Goal: Information Seeking & Learning: Learn about a topic

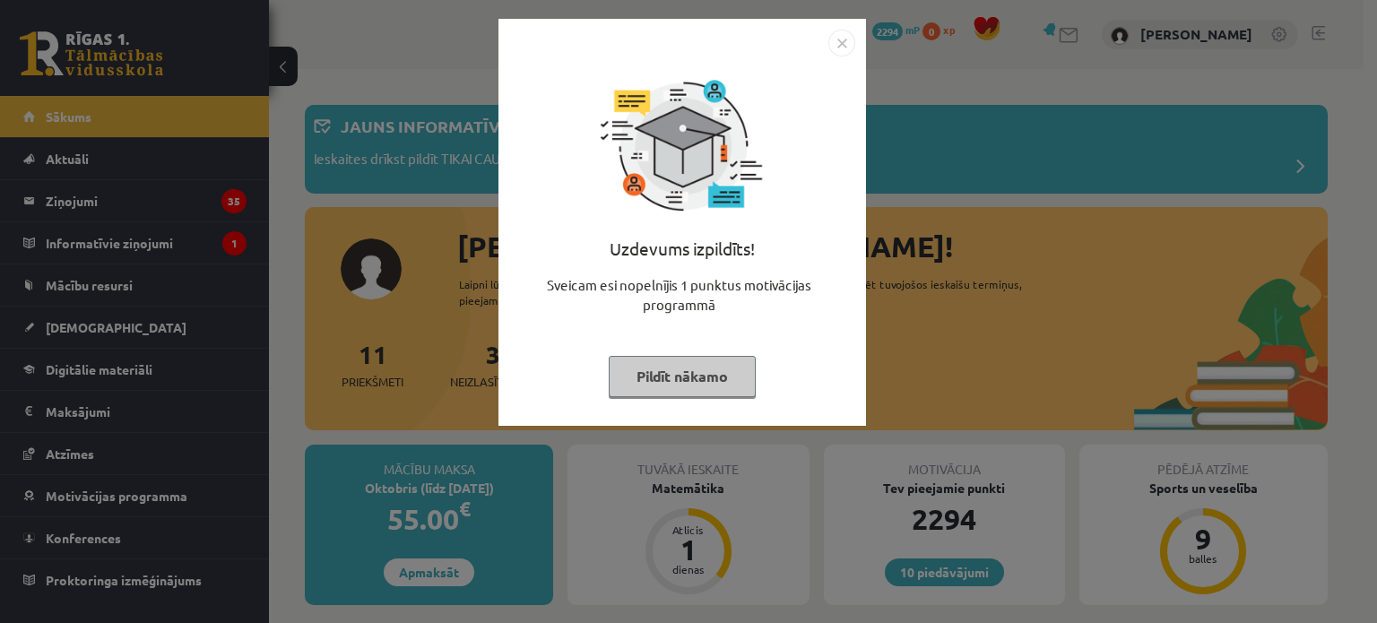
click at [646, 380] on button "Pildīt nākamo" at bounding box center [682, 376] width 147 height 41
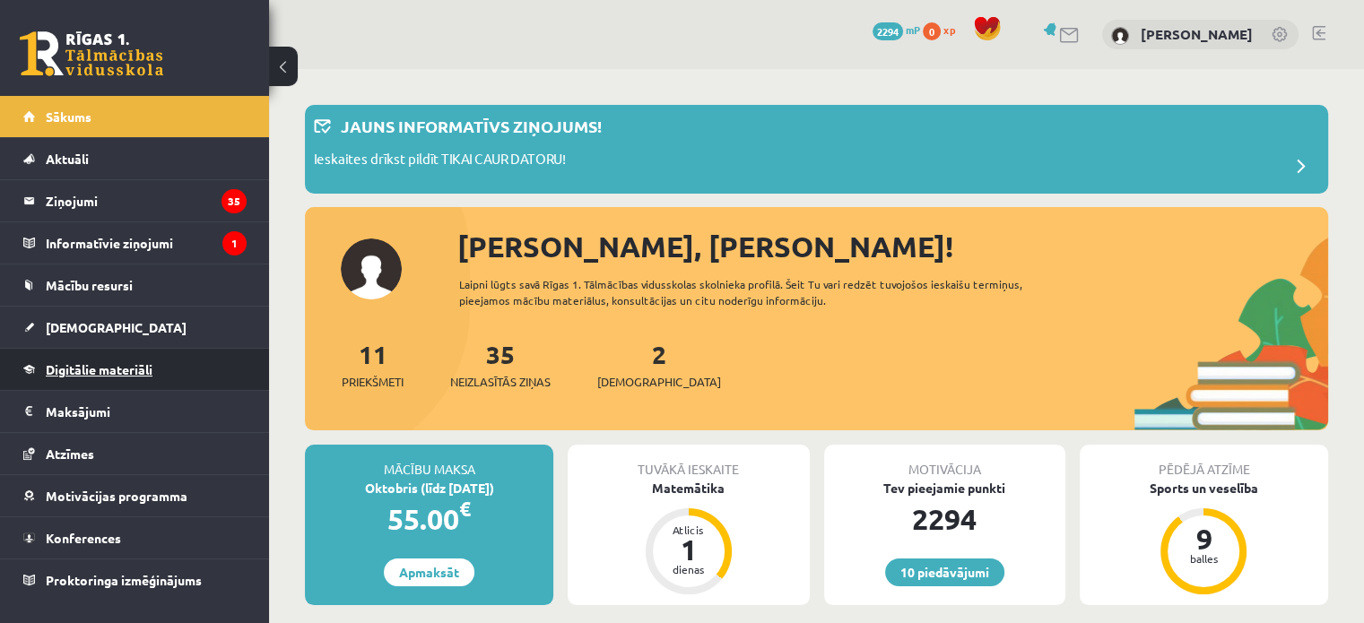
click at [105, 365] on span "Digitālie materiāli" at bounding box center [99, 369] width 107 height 16
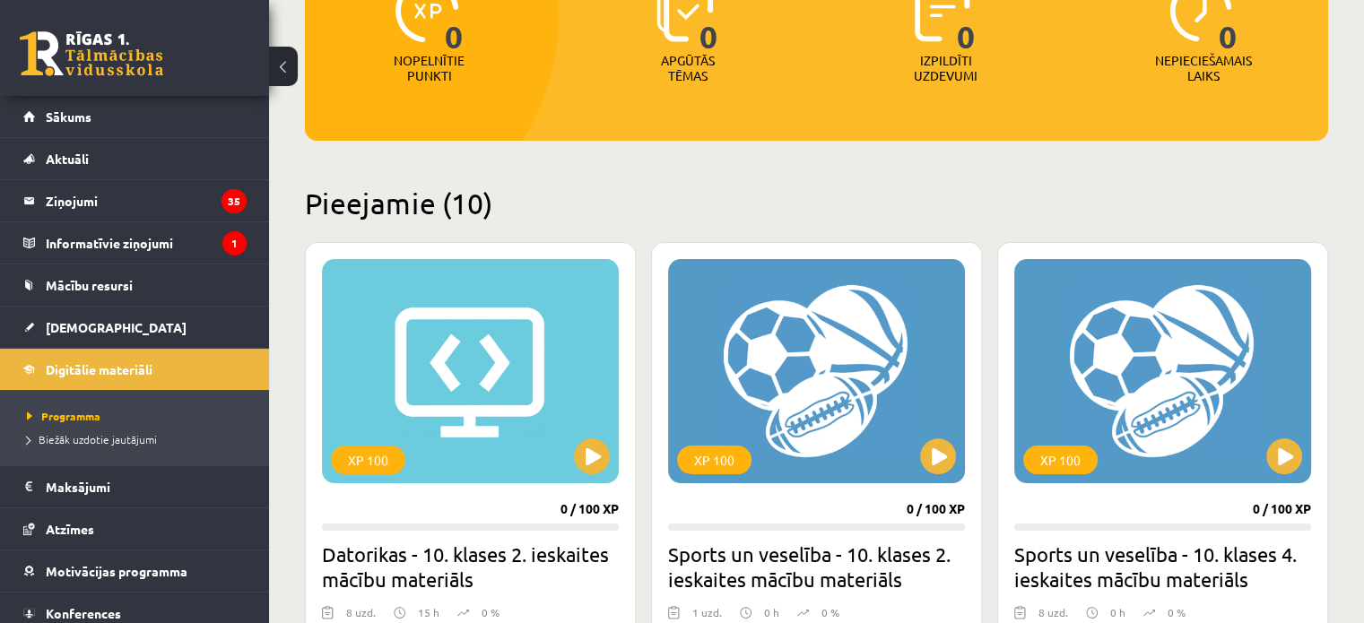
scroll to position [628, 0]
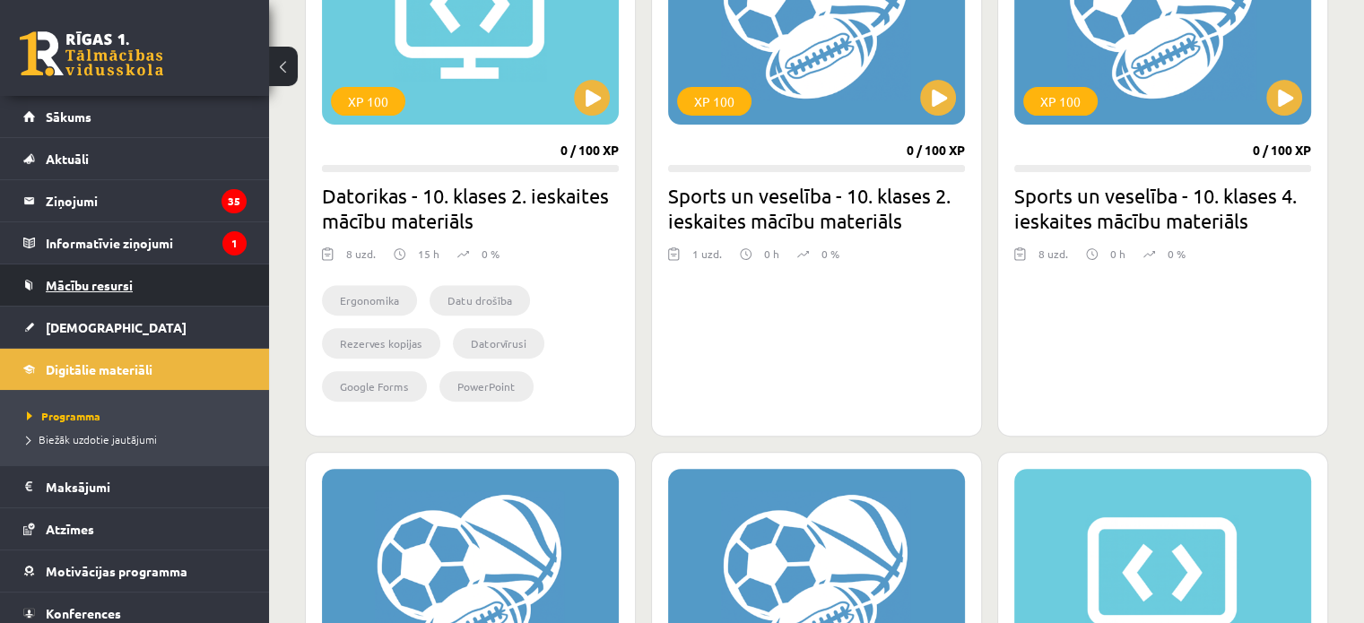
click at [117, 281] on span "Mācību resursi" at bounding box center [89, 285] width 87 height 16
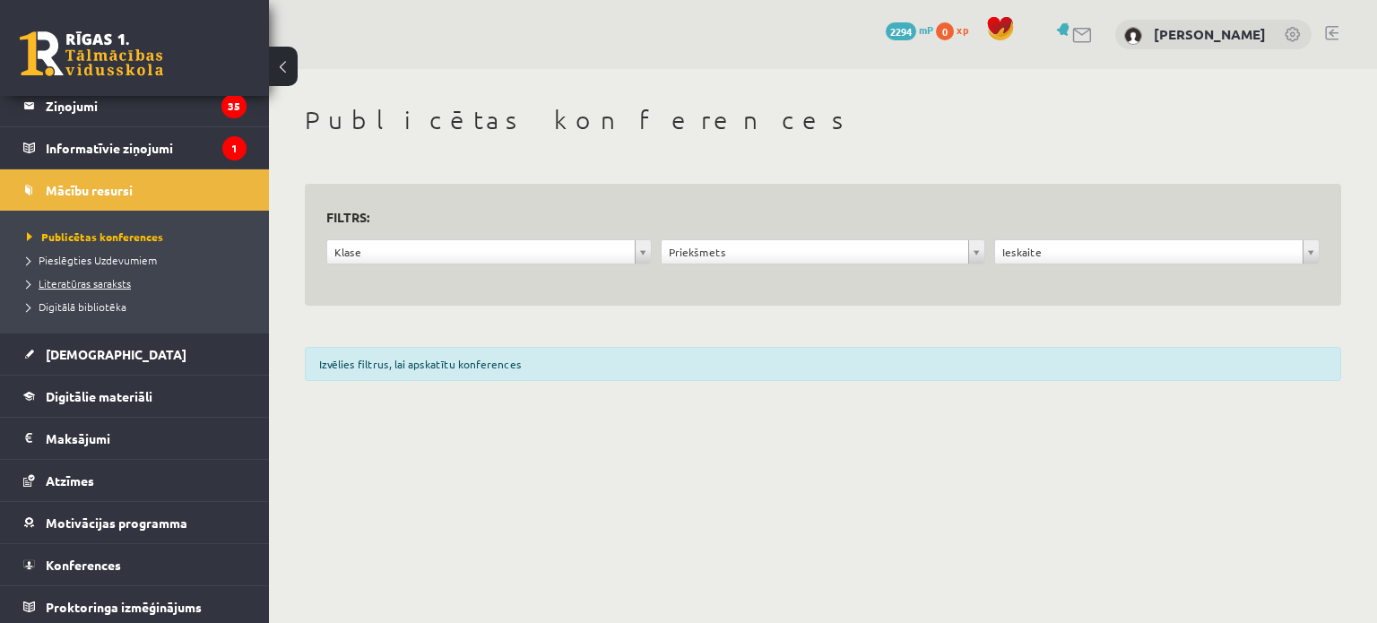
scroll to position [97, 0]
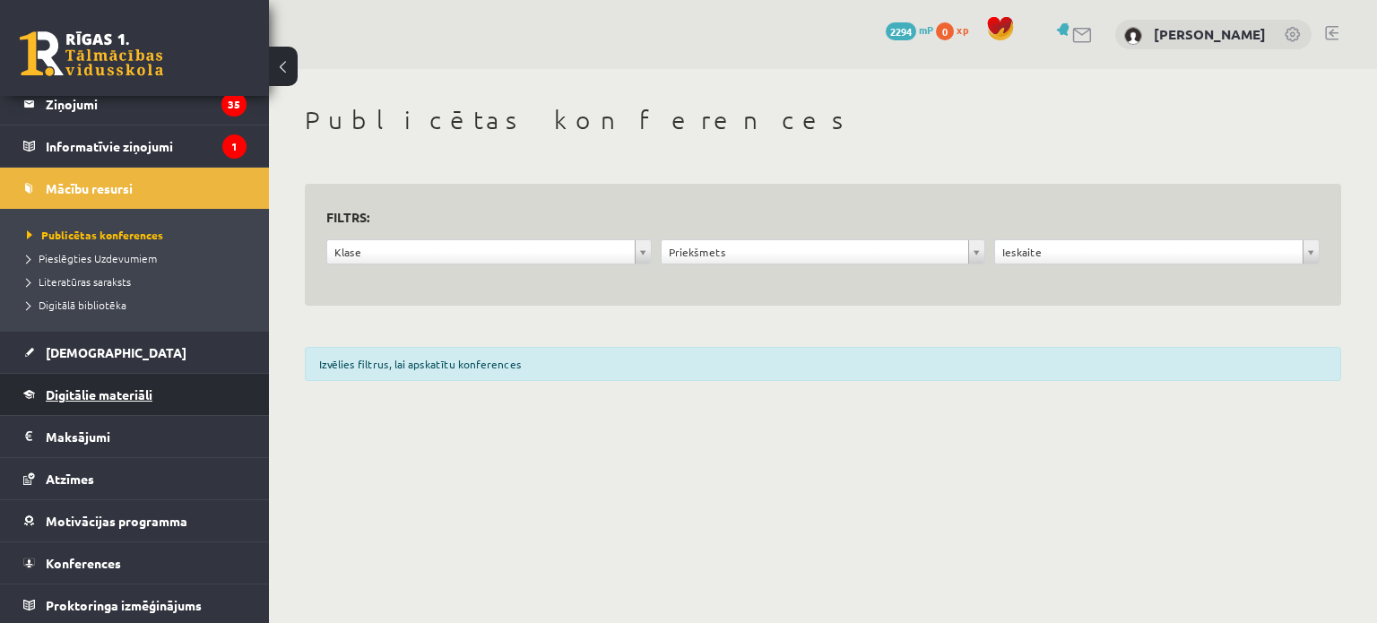
click at [77, 397] on span "Digitālie materiāli" at bounding box center [99, 394] width 107 height 16
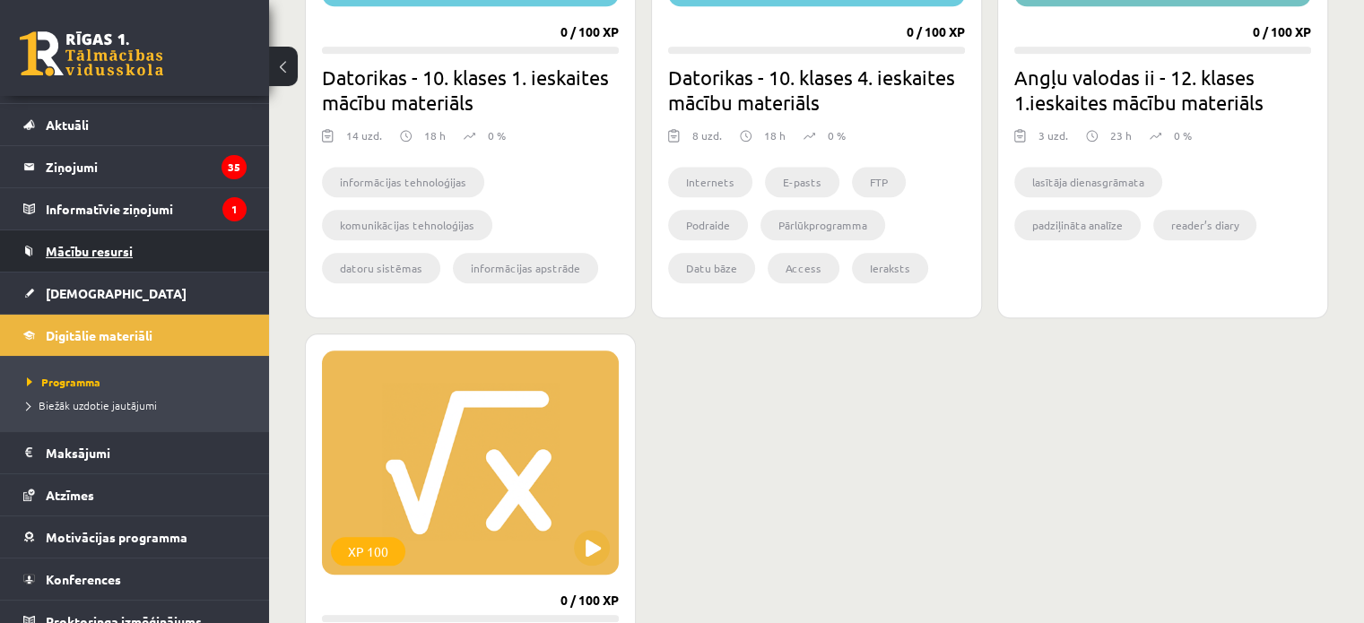
scroll to position [50, 0]
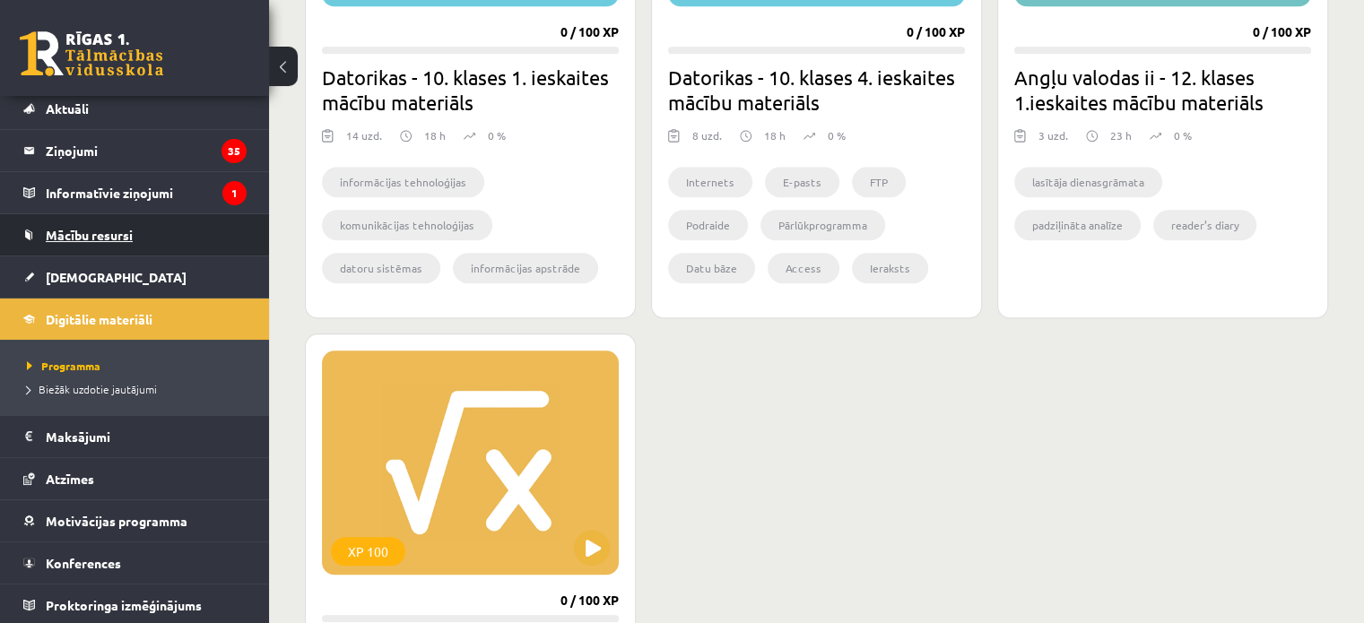
click at [126, 246] on link "Mācību resursi" at bounding box center [134, 234] width 223 height 41
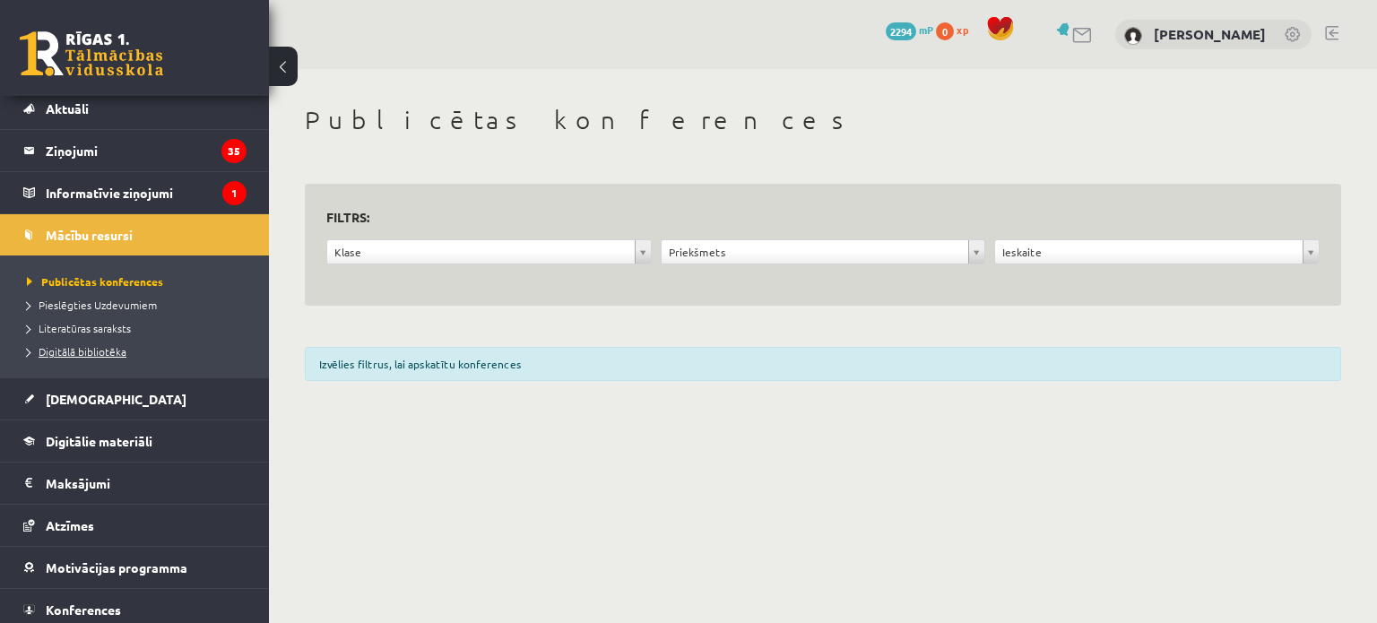
click at [91, 348] on span "Digitālā bibliotēka" at bounding box center [77, 351] width 100 height 14
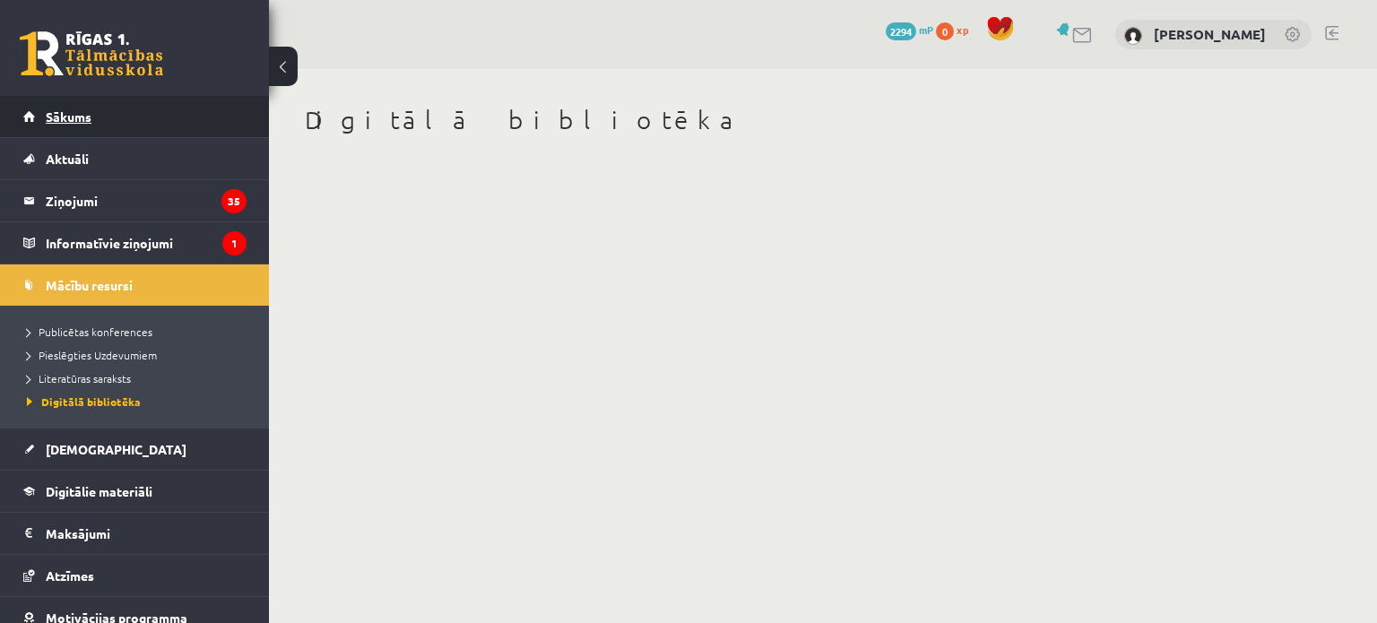
click at [157, 120] on link "Sākums" at bounding box center [134, 116] width 223 height 41
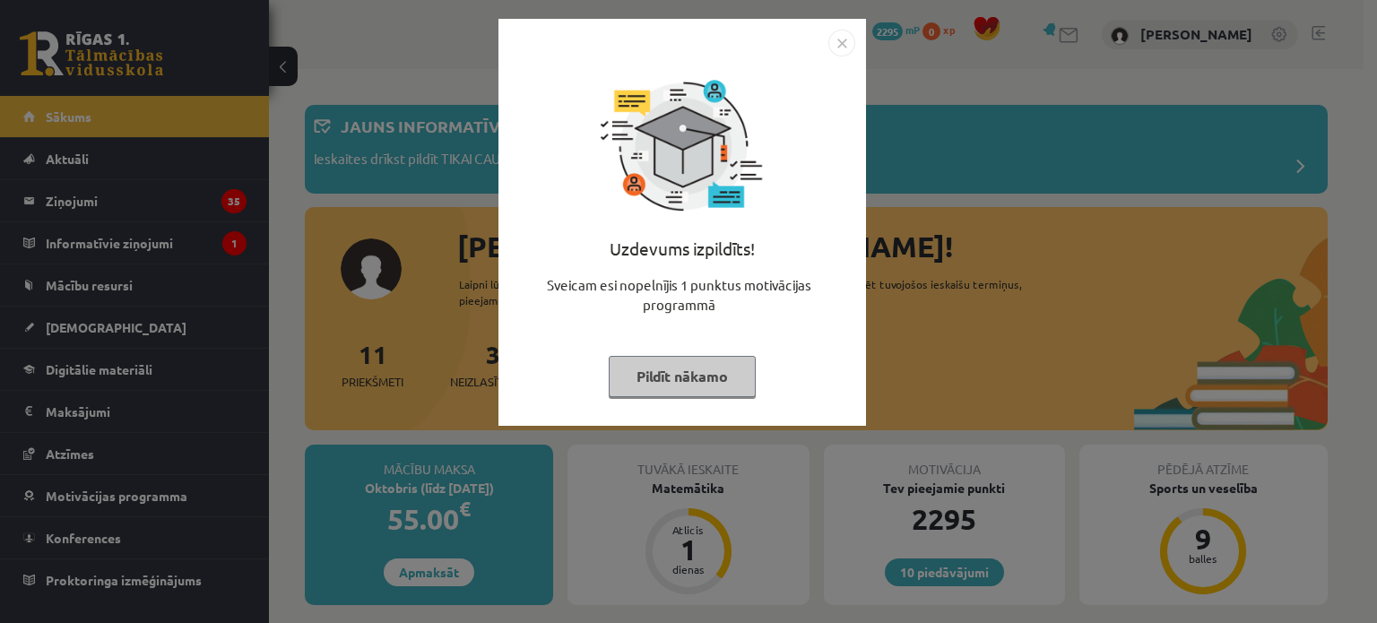
click at [652, 381] on button "Pildīt nākamo" at bounding box center [682, 376] width 147 height 41
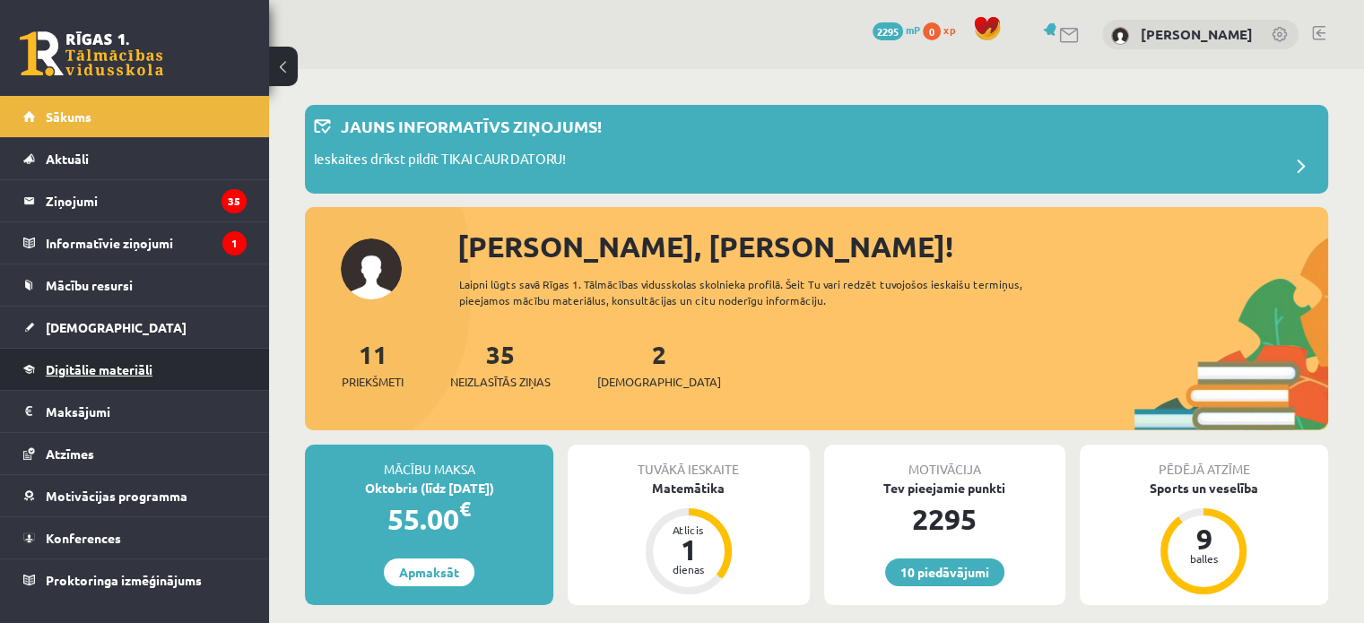
click at [142, 371] on span "Digitālie materiāli" at bounding box center [99, 369] width 107 height 16
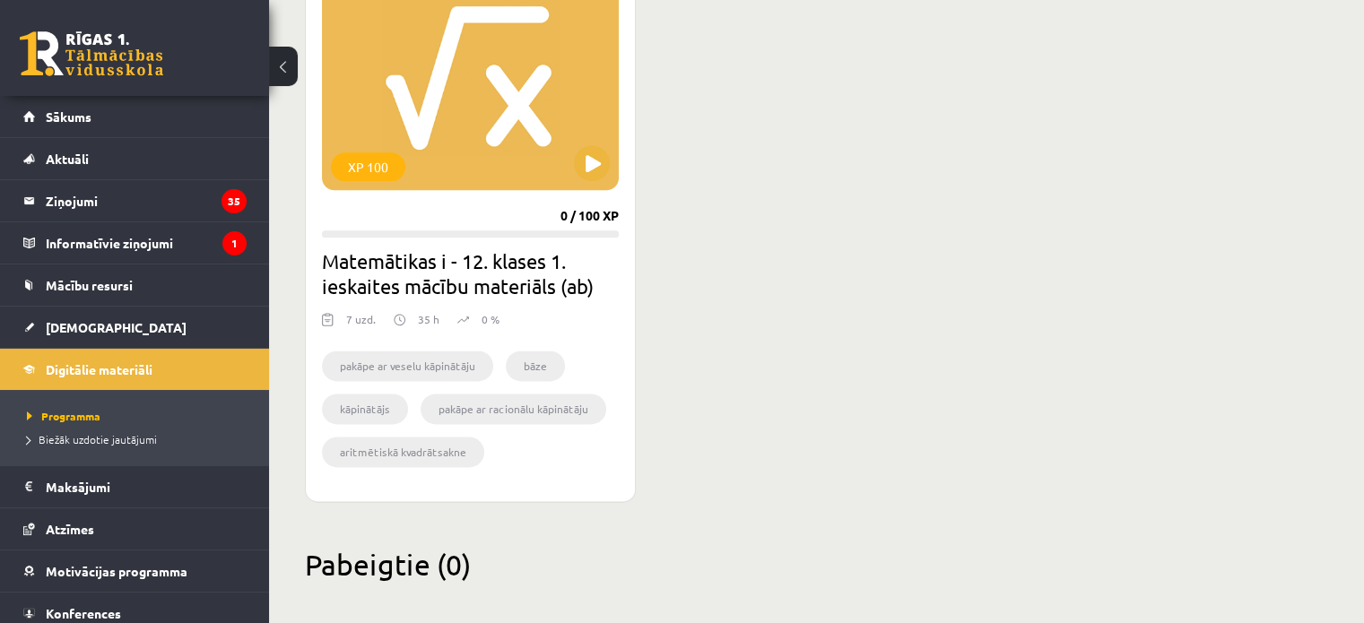
scroll to position [2282, 0]
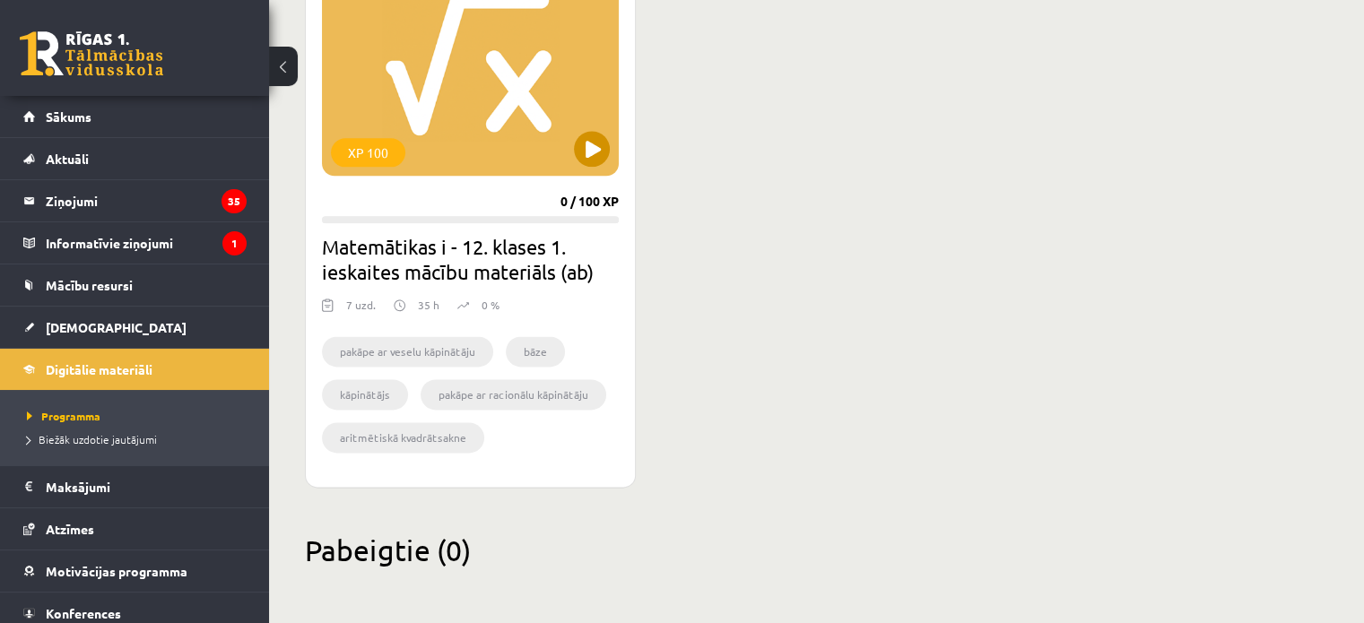
click at [559, 140] on div "XP 100" at bounding box center [470, 64] width 297 height 224
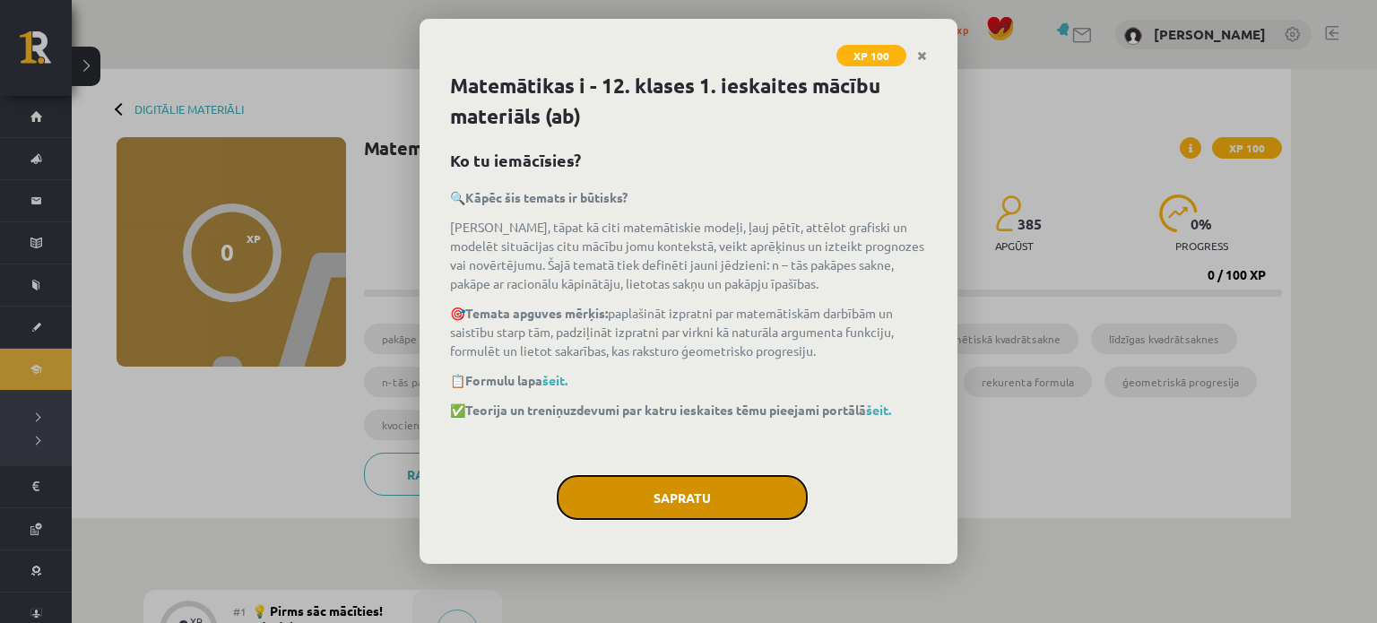
click at [685, 500] on button "Sapratu" at bounding box center [682, 497] width 251 height 45
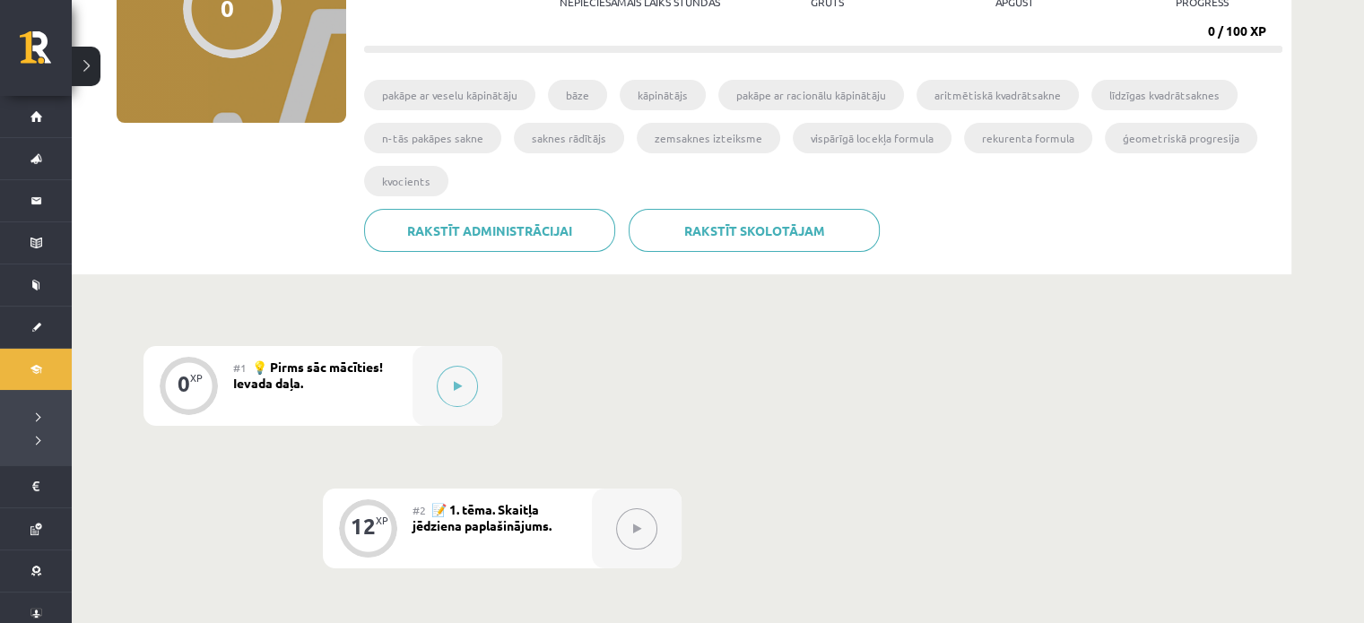
scroll to position [269, 0]
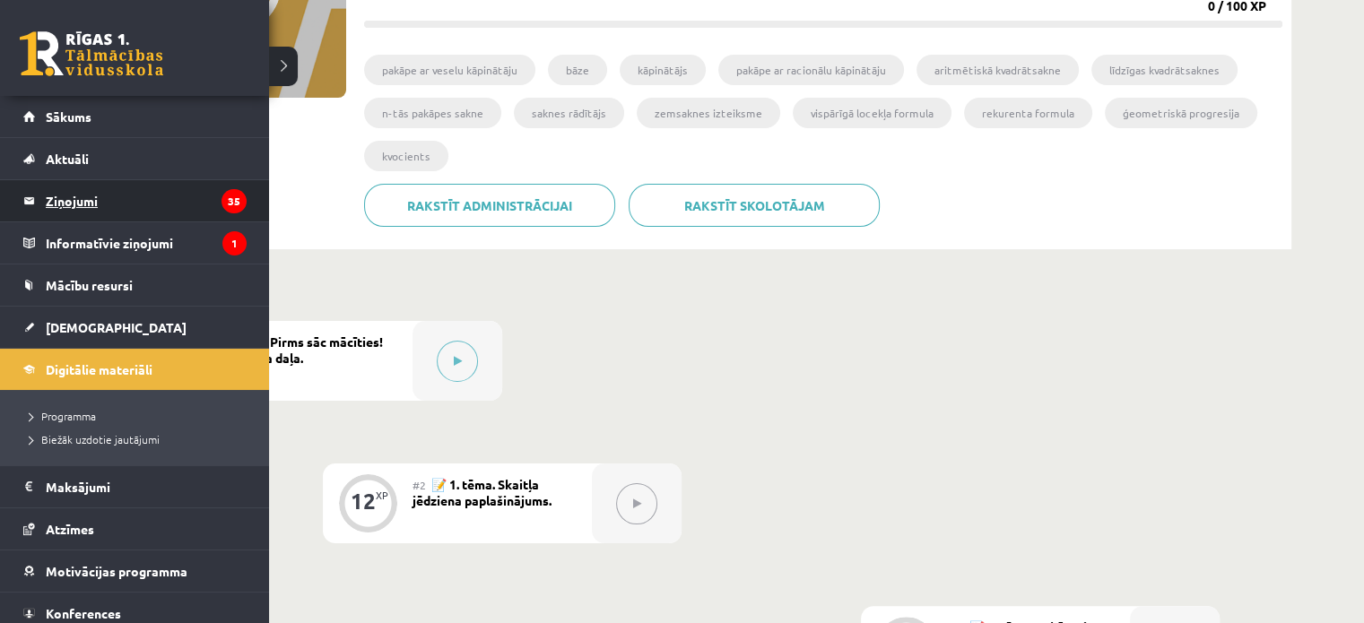
click at [124, 220] on ul "Sākums Aktuāli Kā mācīties eSKOLĀ Kontakti Normatīvie akti Online konsultācijas…" at bounding box center [134, 386] width 269 height 580
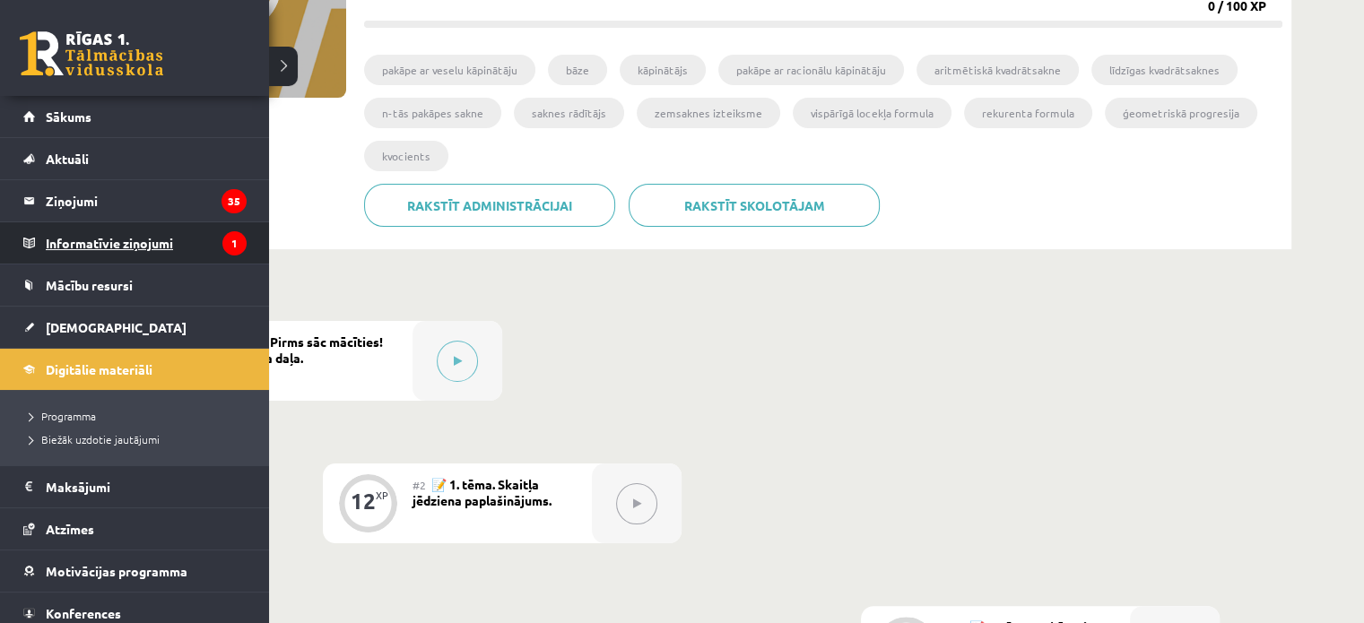
click at [137, 248] on legend "Informatīvie ziņojumi 1" at bounding box center [146, 242] width 201 height 41
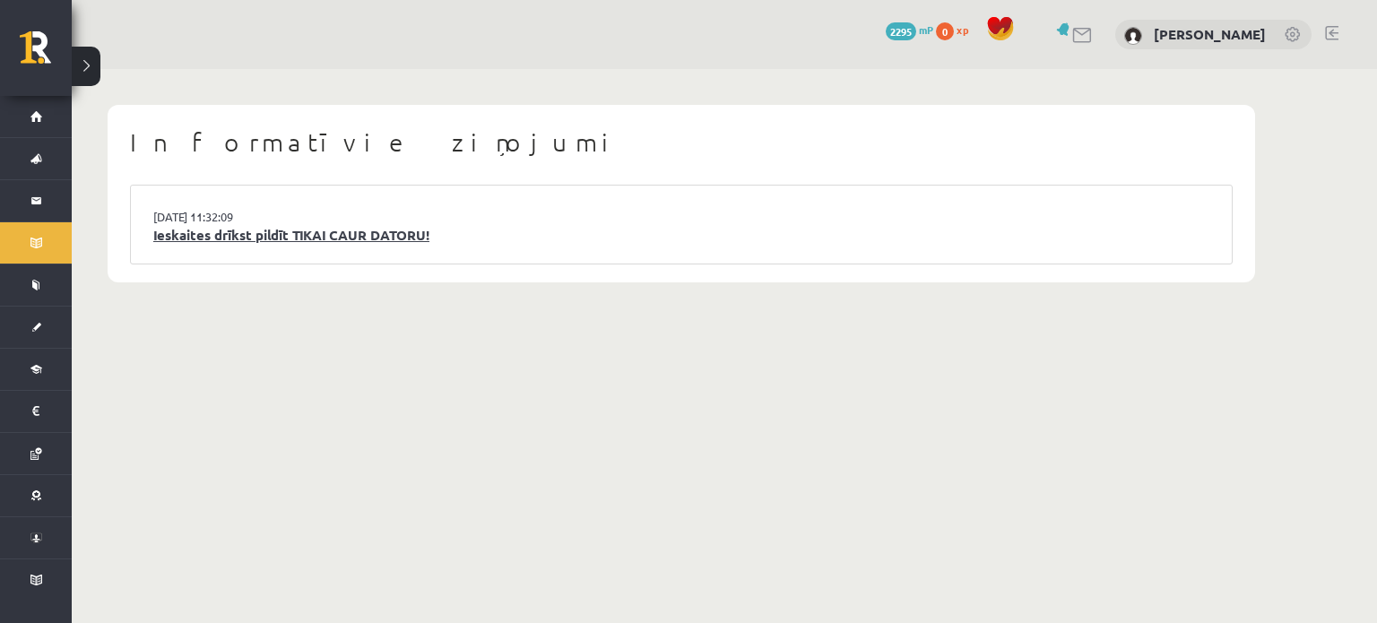
click at [210, 231] on link "Ieskaites drīkst pildīt TIKAI CAUR DATORU!" at bounding box center [681, 235] width 1056 height 21
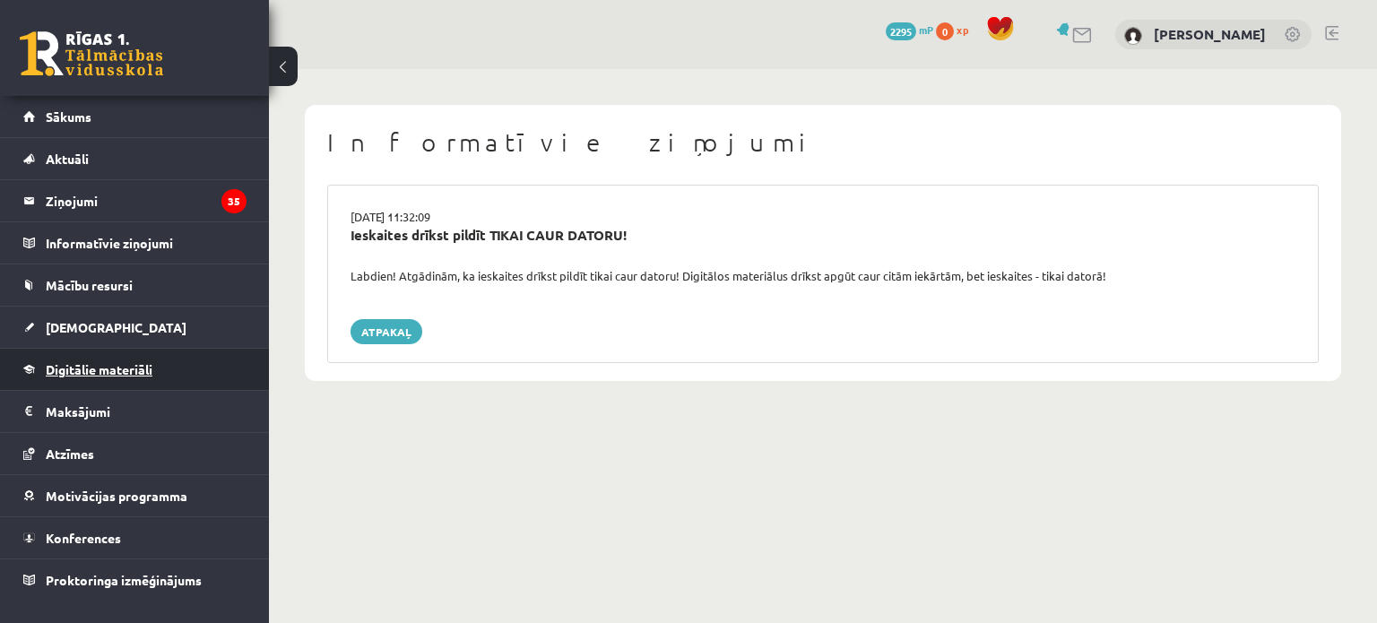
click at [111, 371] on span "Digitālie materiāli" at bounding box center [99, 369] width 107 height 16
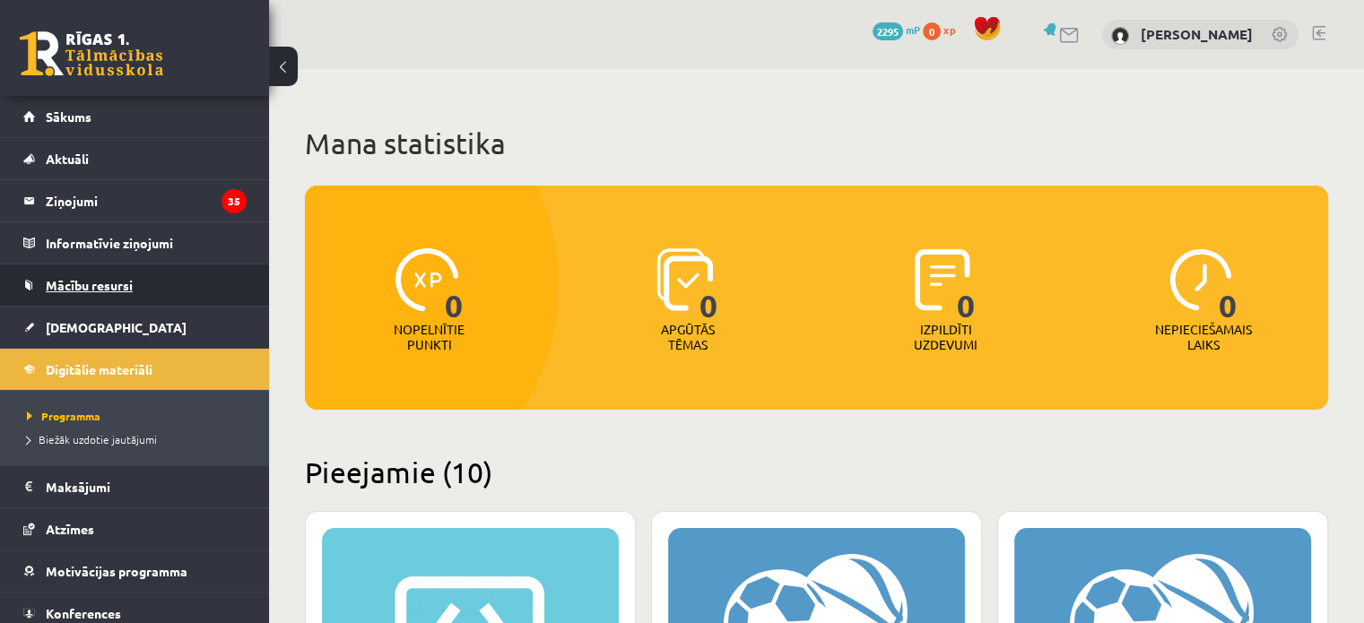
click at [86, 291] on span "Mācību resursi" at bounding box center [89, 285] width 87 height 16
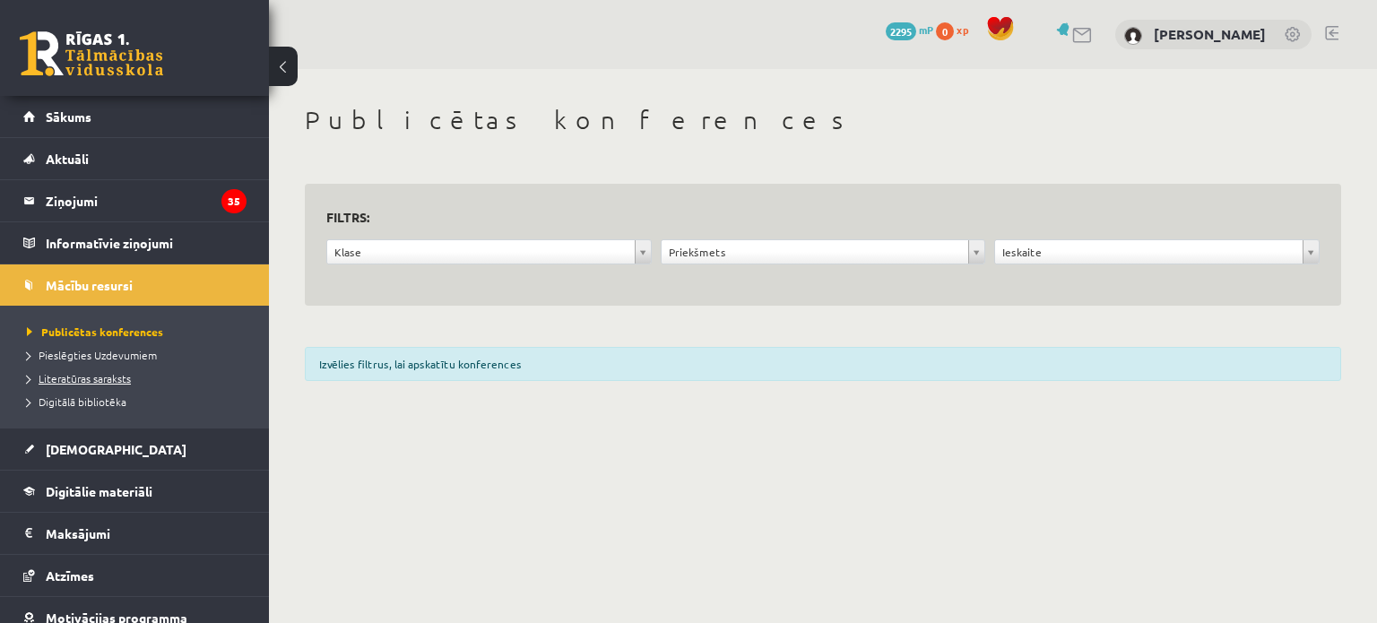
click at [119, 381] on span "Literatūras saraksts" at bounding box center [79, 378] width 104 height 14
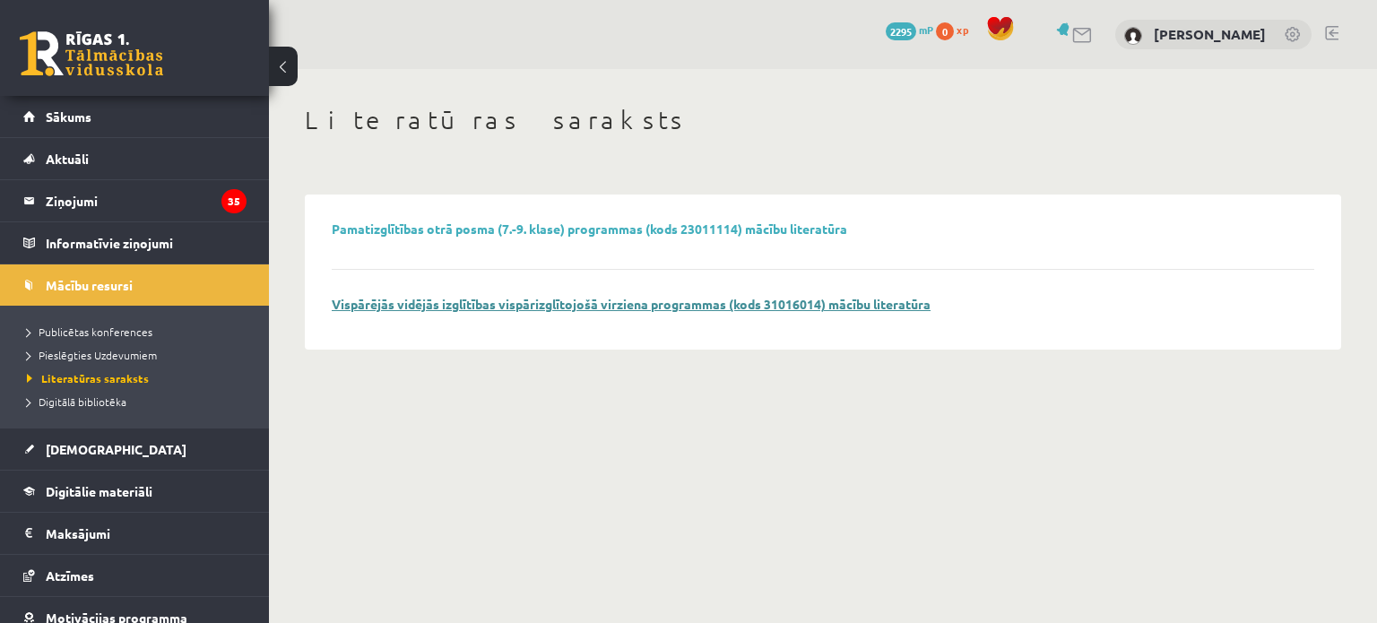
click at [593, 308] on link "Vispārējās vidējās izglītības vispārizglītojošā virziena programmas (kods 31016…" at bounding box center [631, 304] width 599 height 16
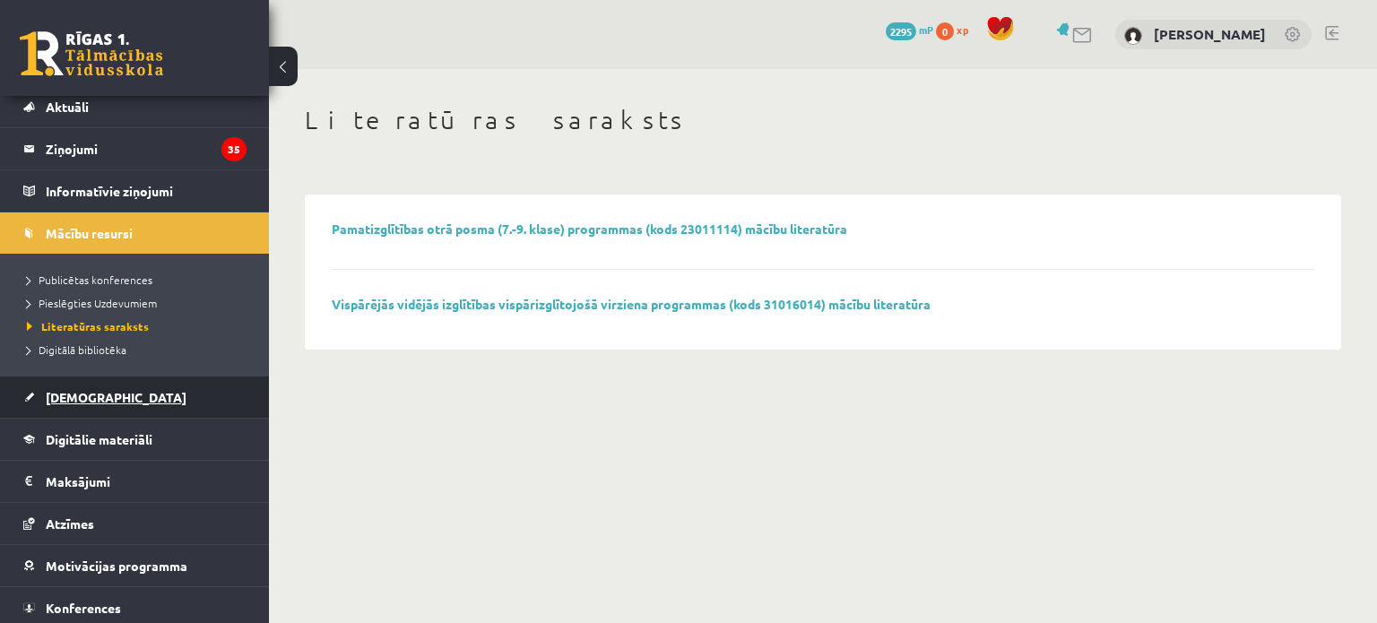
scroll to position [97, 0]
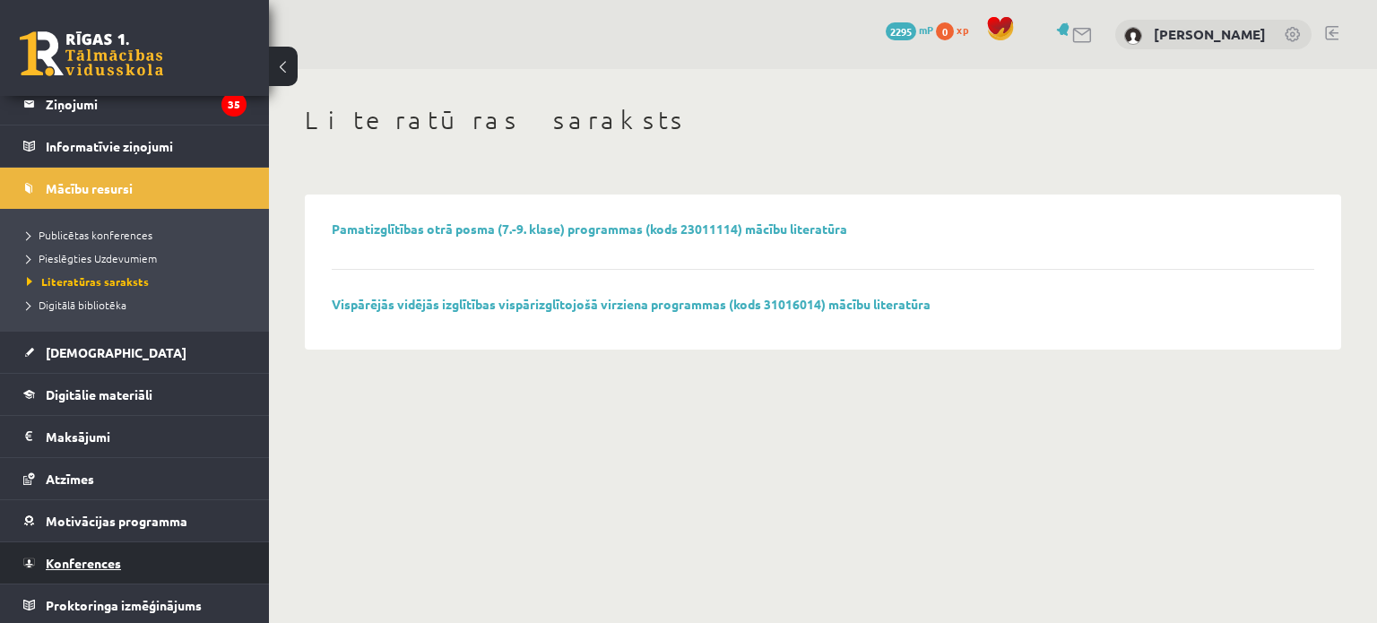
click at [121, 566] on link "Konferences" at bounding box center [134, 562] width 223 height 41
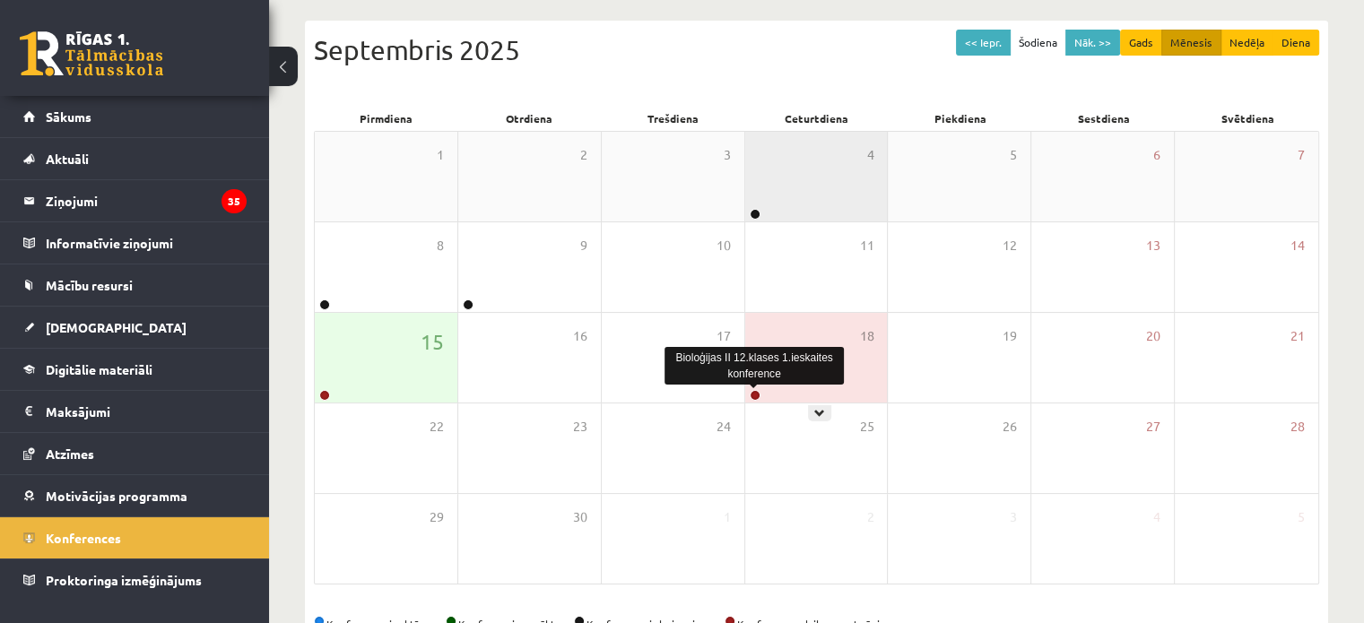
scroll to position [232, 0]
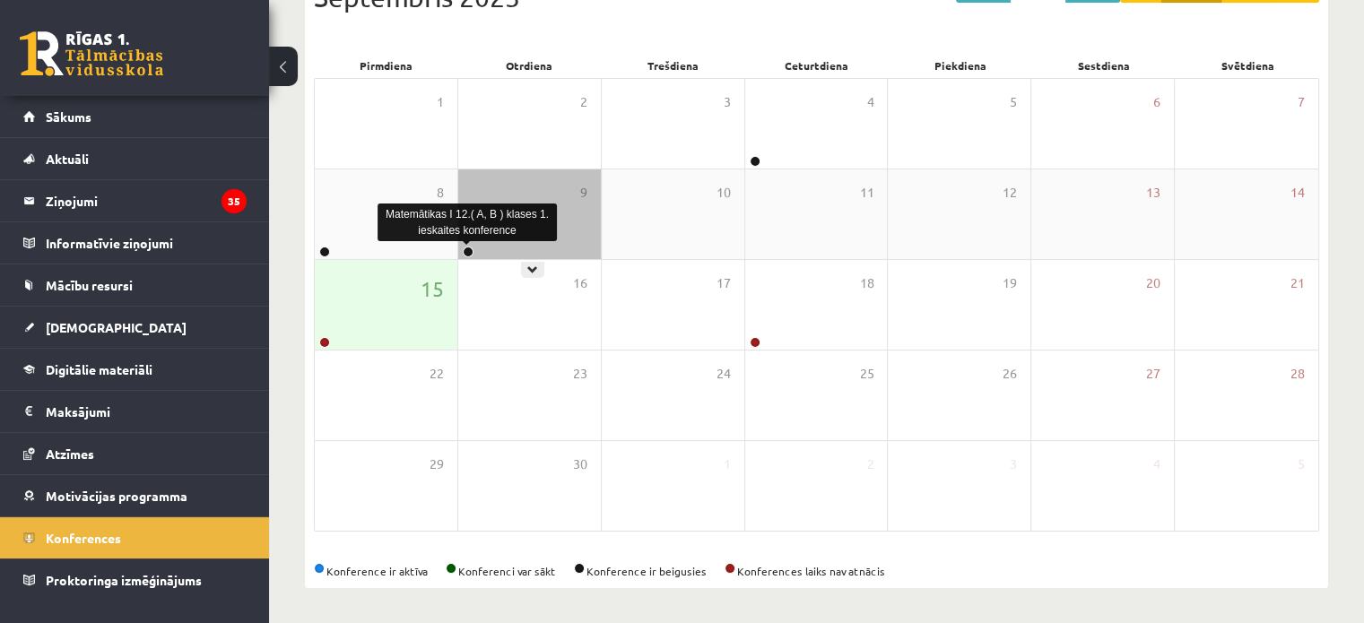
click at [470, 252] on link at bounding box center [468, 252] width 11 height 11
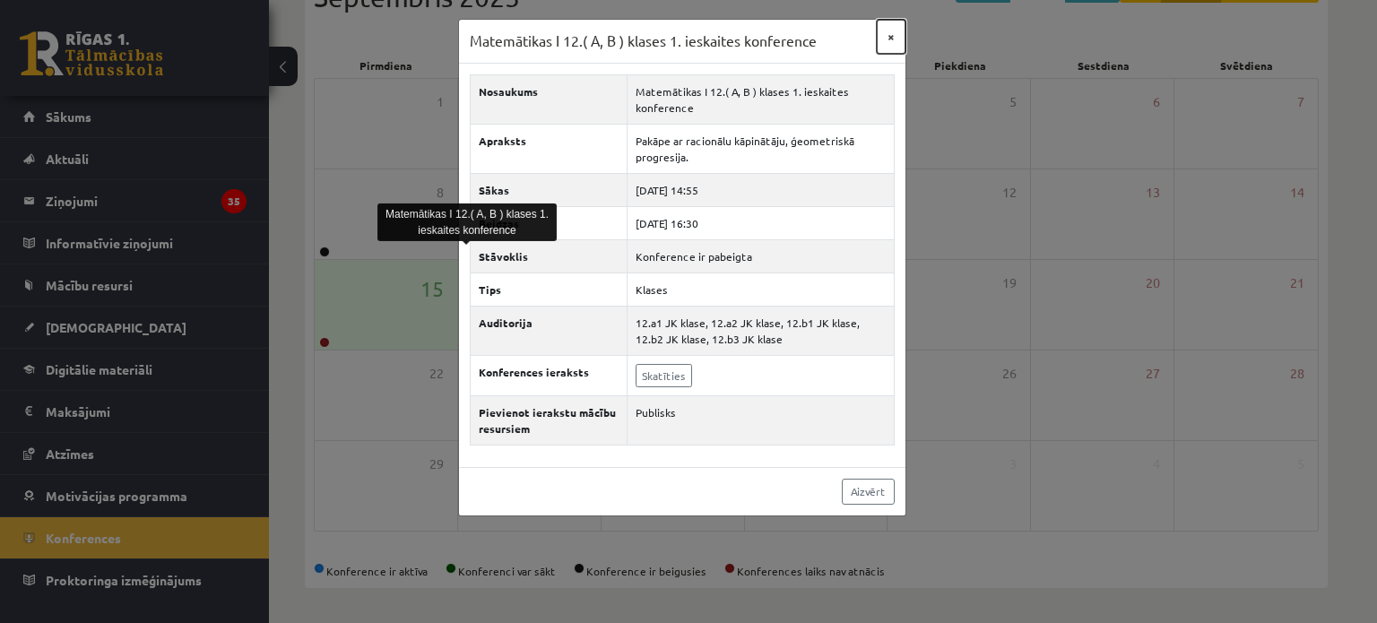
click at [898, 35] on button "×" at bounding box center [891, 37] width 29 height 34
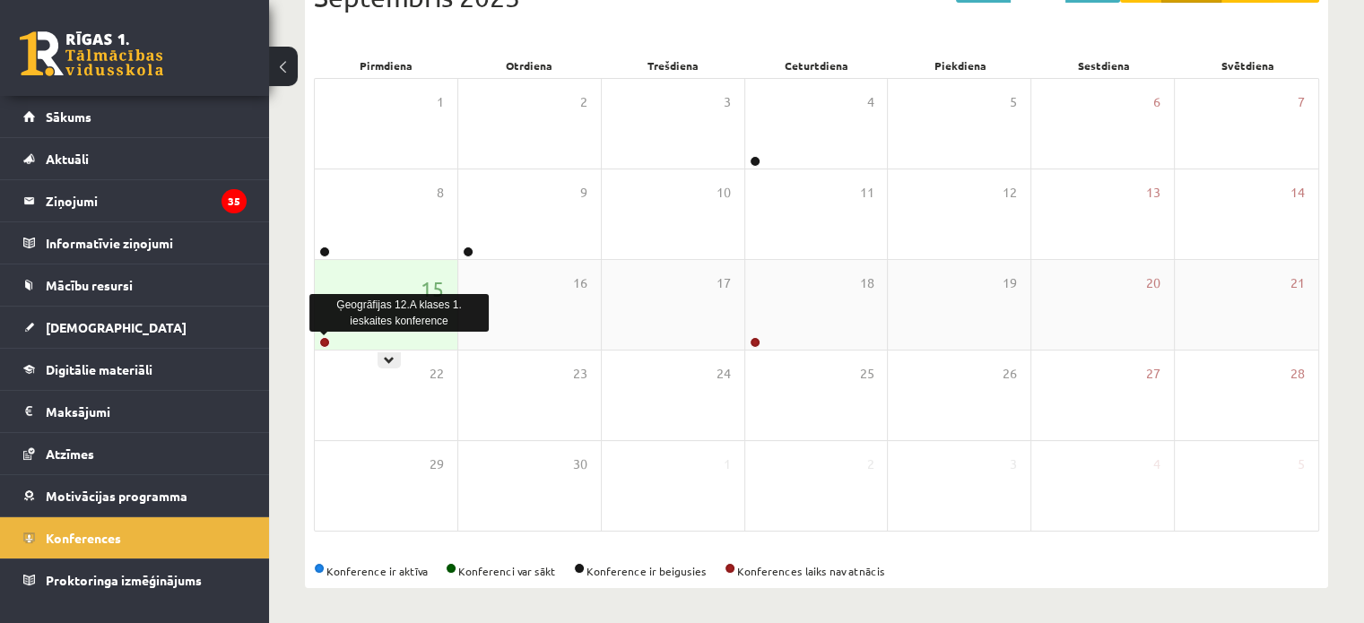
click at [324, 340] on link at bounding box center [324, 342] width 11 height 11
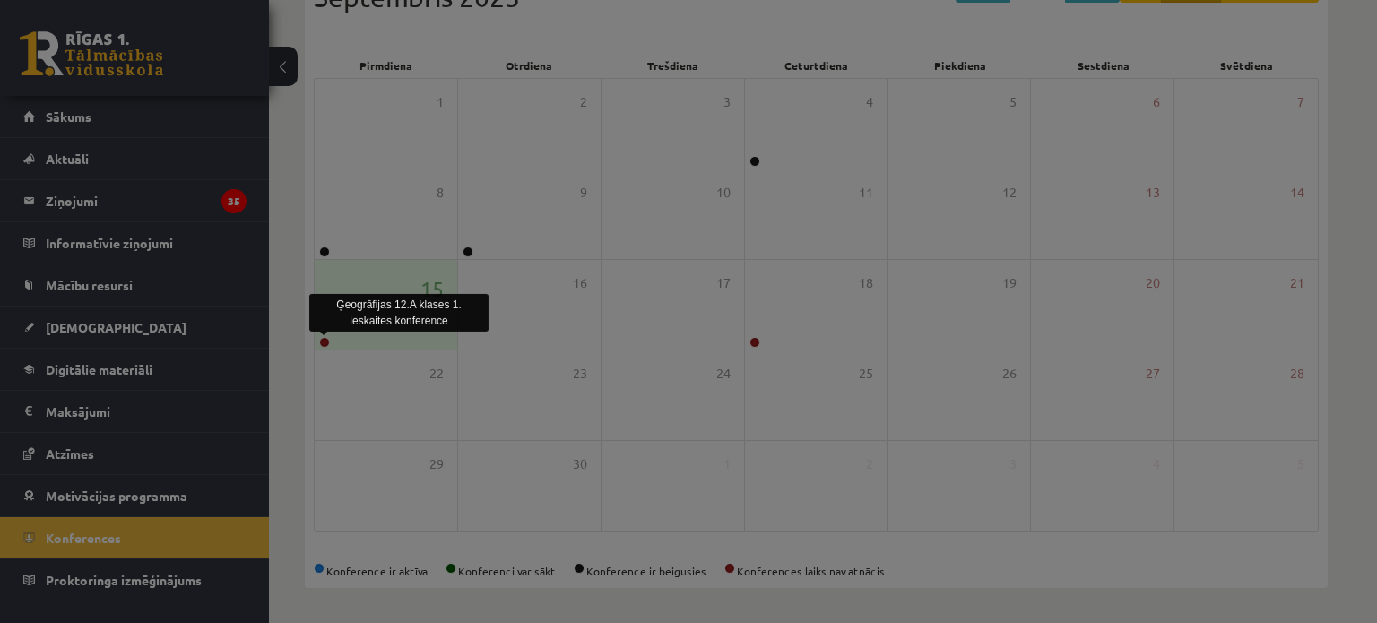
click at [0, 0] on div "Ģeogrāfijas 12.A klases 1. ieskaites konference × Nosaukums Ģeogrāfijas 12.A kl…" at bounding box center [0, 0] width 0 height 0
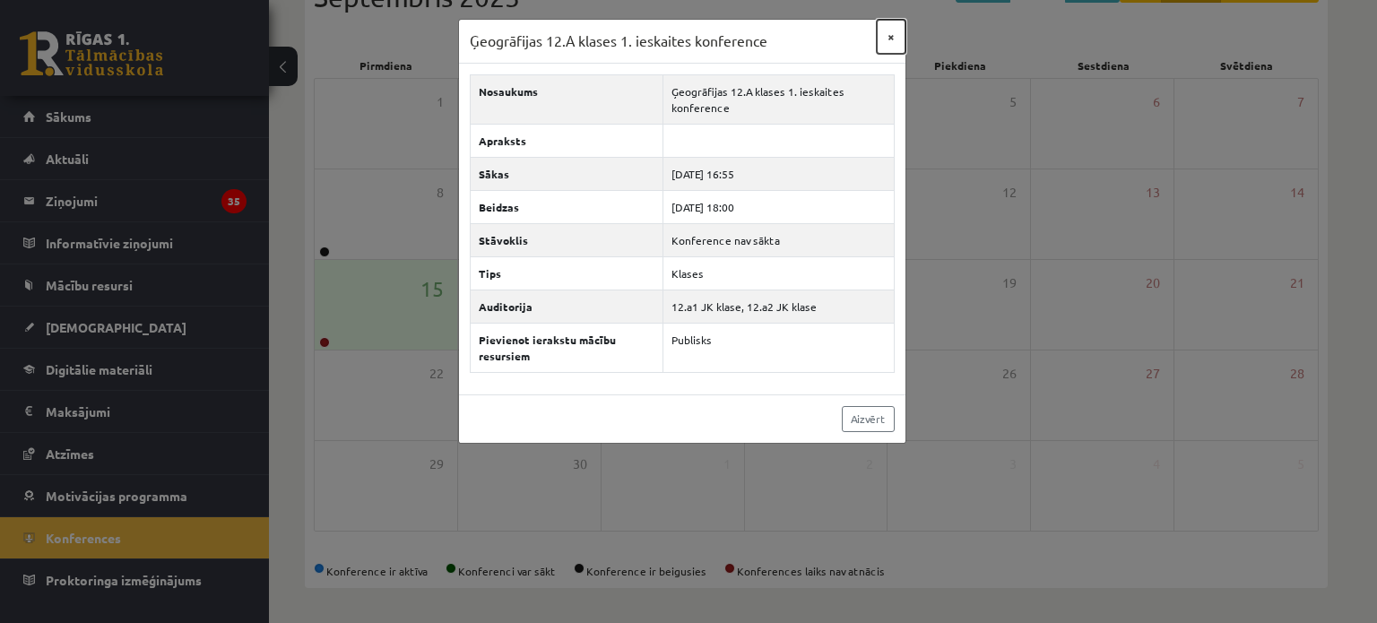
click at [893, 42] on button "×" at bounding box center [891, 37] width 29 height 34
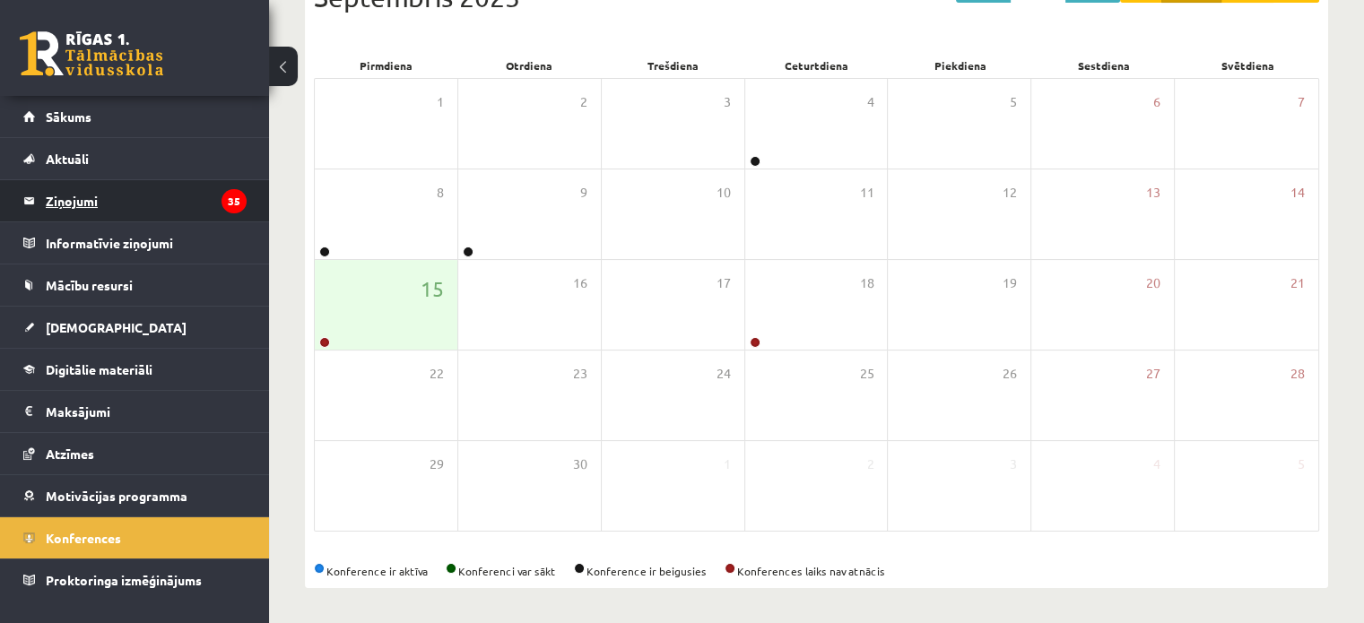
click at [165, 207] on legend "Ziņojumi 35" at bounding box center [146, 200] width 201 height 41
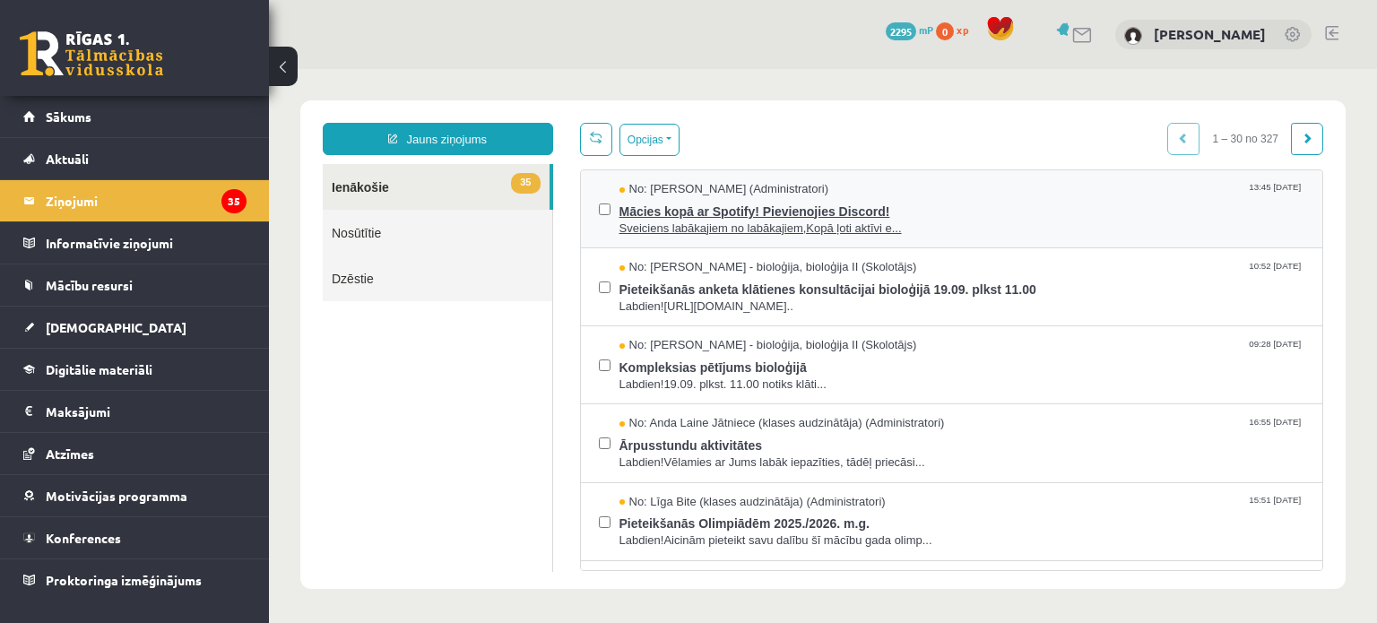
click at [764, 221] on span "Sveiciens labākajiem no labākajiem,Kopā ļoti aktīvi e..." at bounding box center [963, 229] width 686 height 17
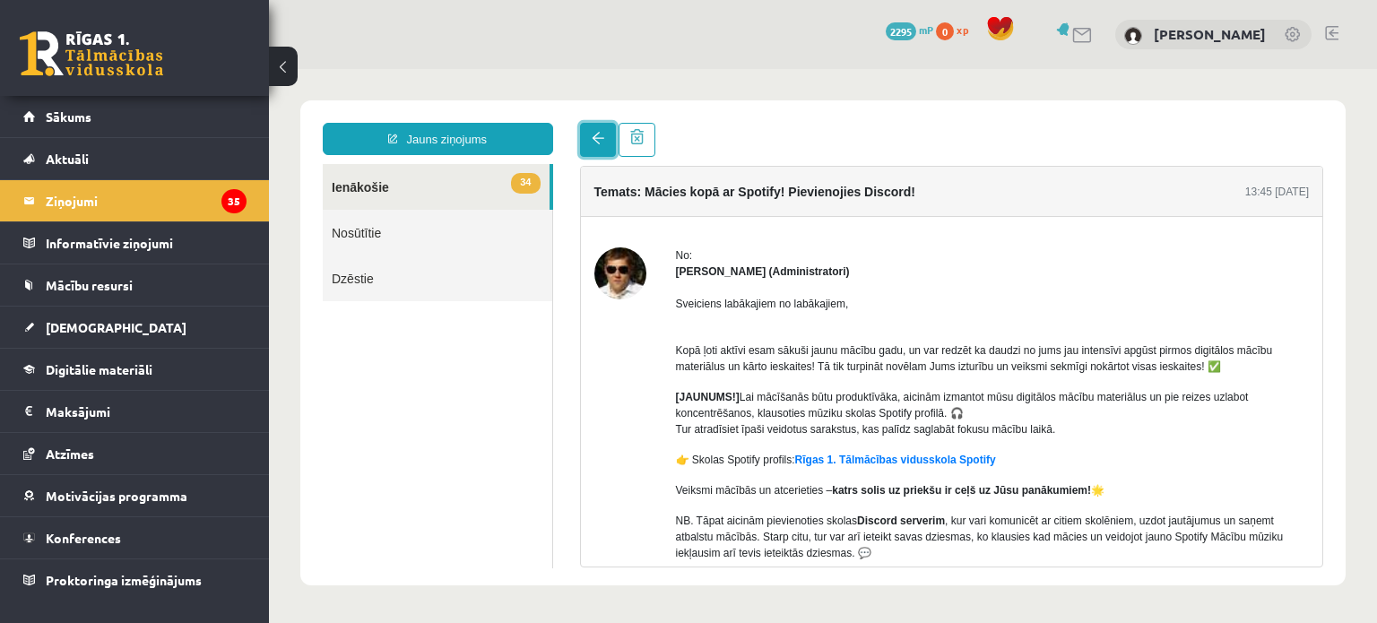
click at [593, 142] on span at bounding box center [598, 138] width 13 height 13
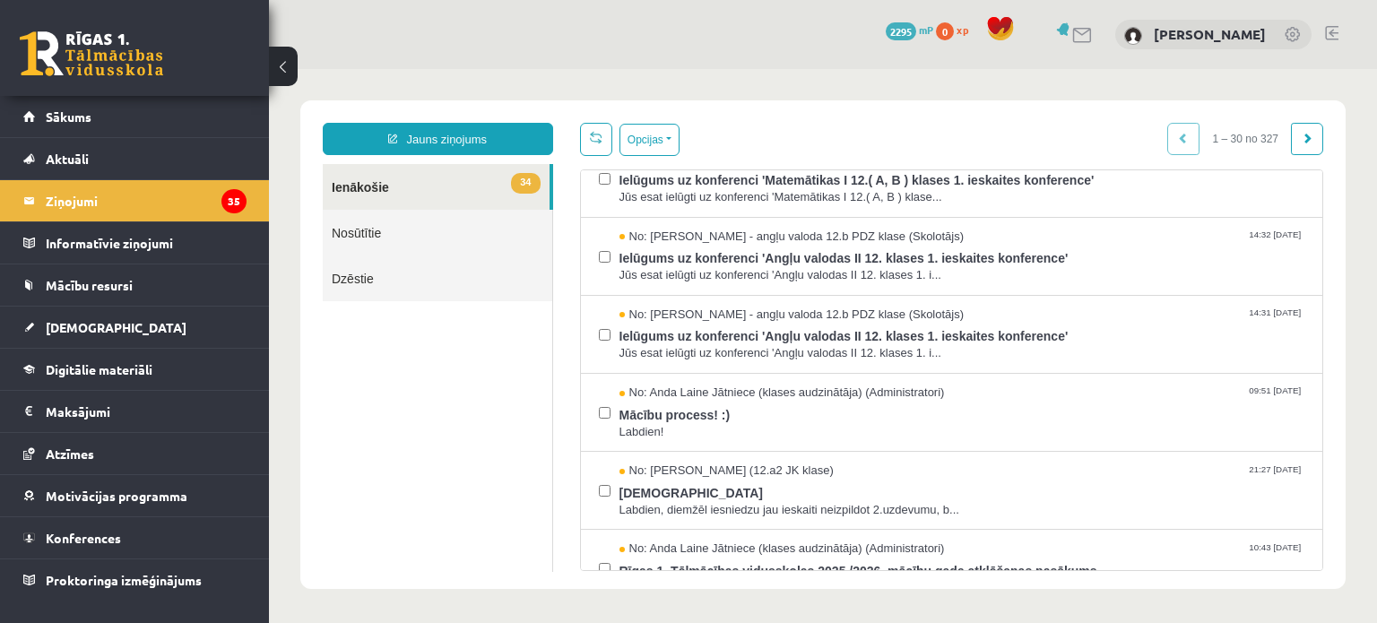
scroll to position [448, 0]
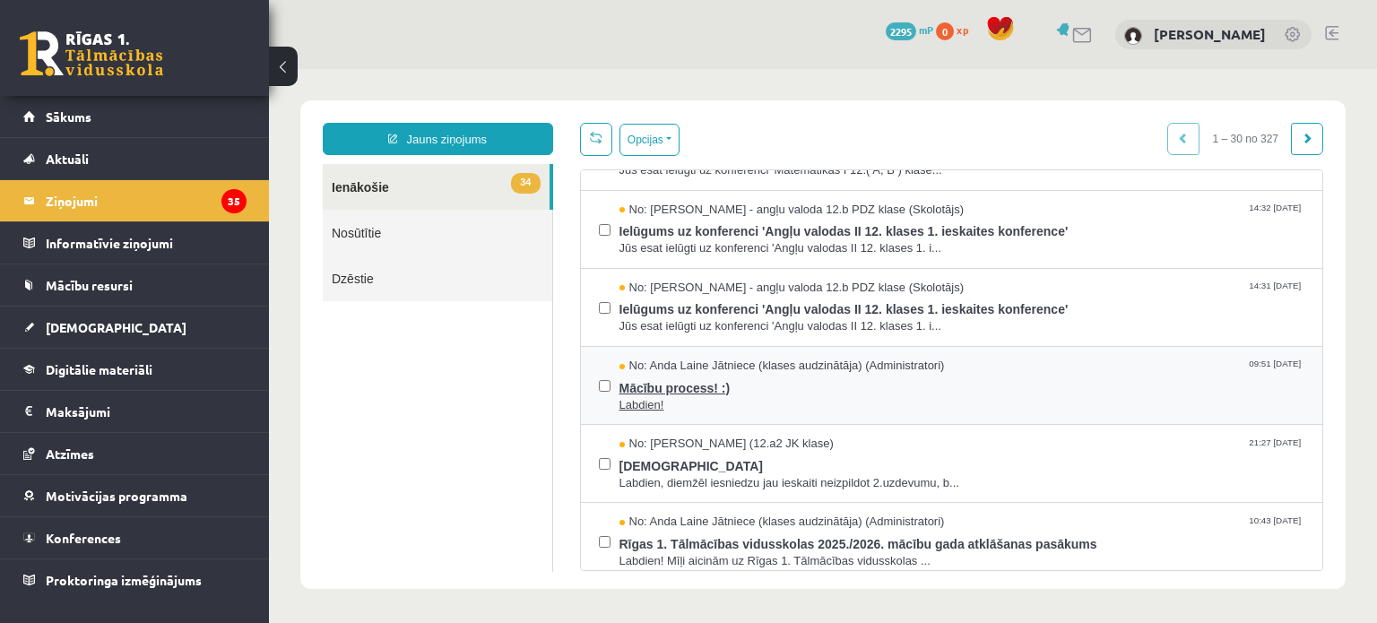
click at [715, 386] on span "Mācību process! :)" at bounding box center [963, 386] width 686 height 22
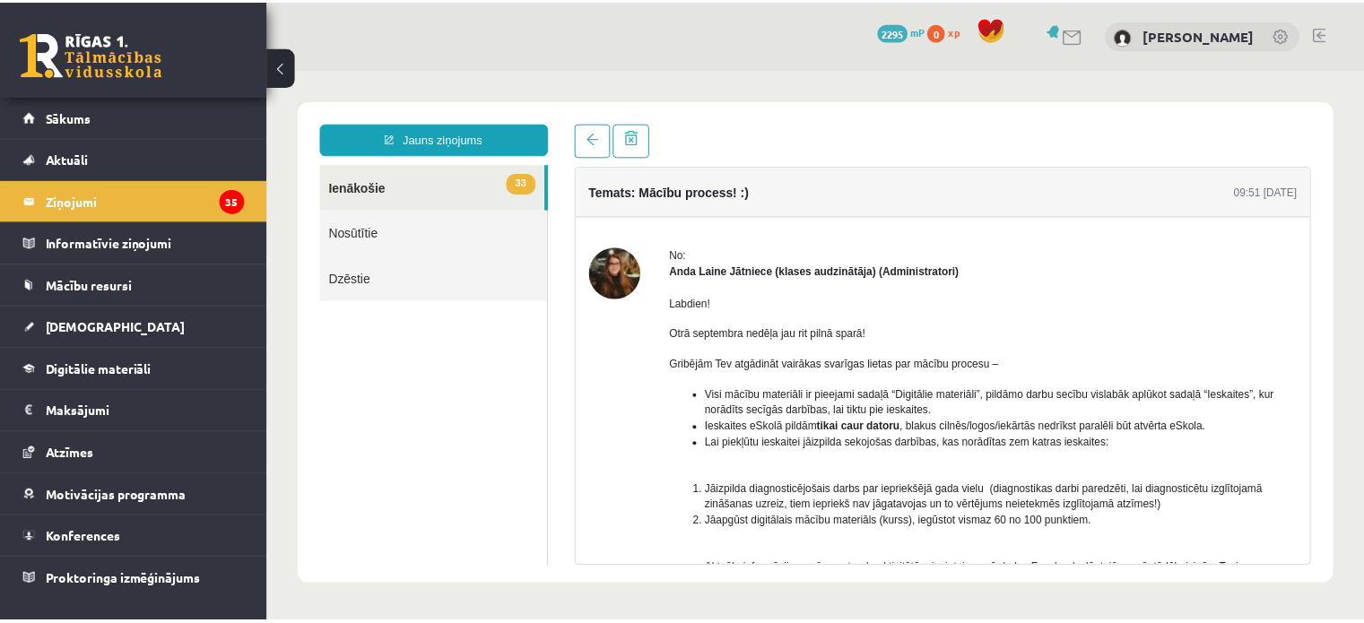
scroll to position [0, 0]
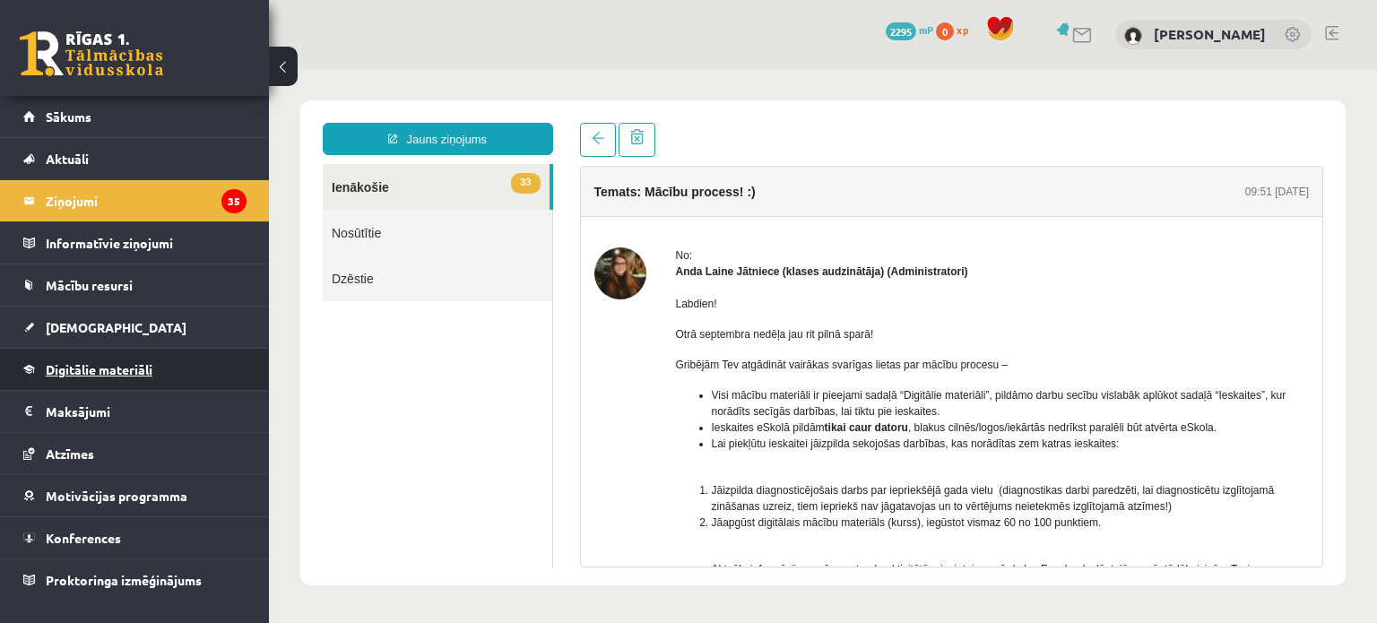
click at [112, 376] on link "Digitālie materiāli" at bounding box center [134, 369] width 223 height 41
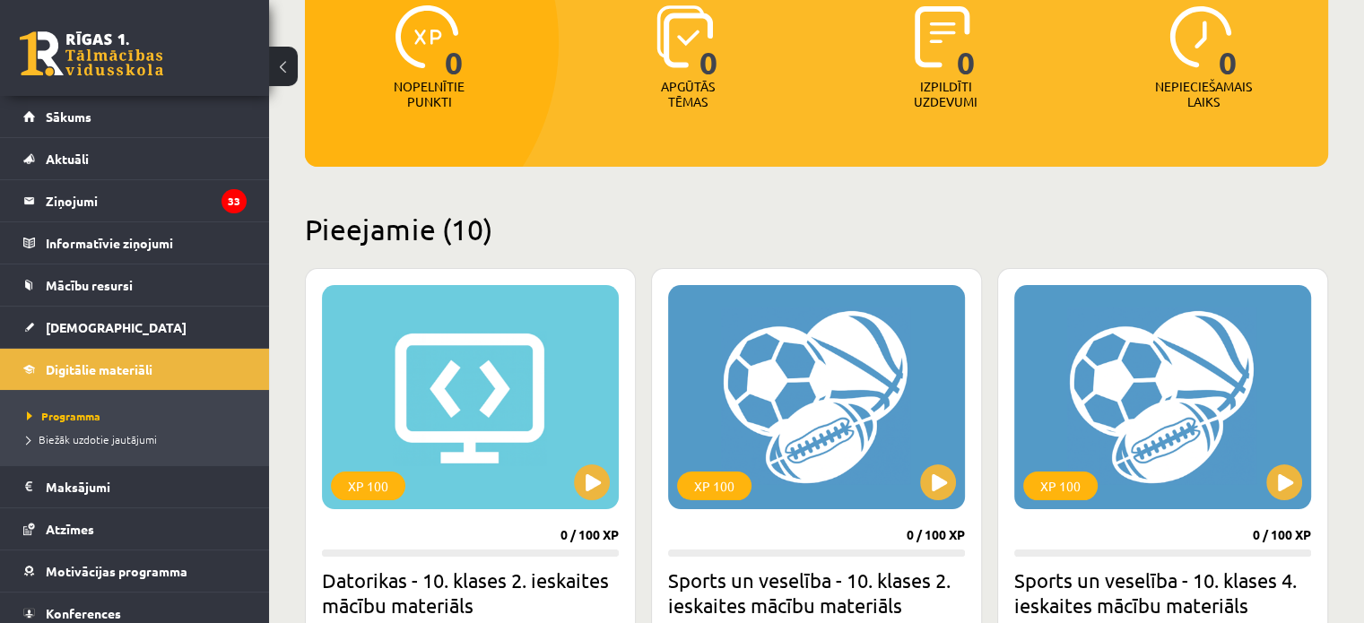
scroll to position [269, 0]
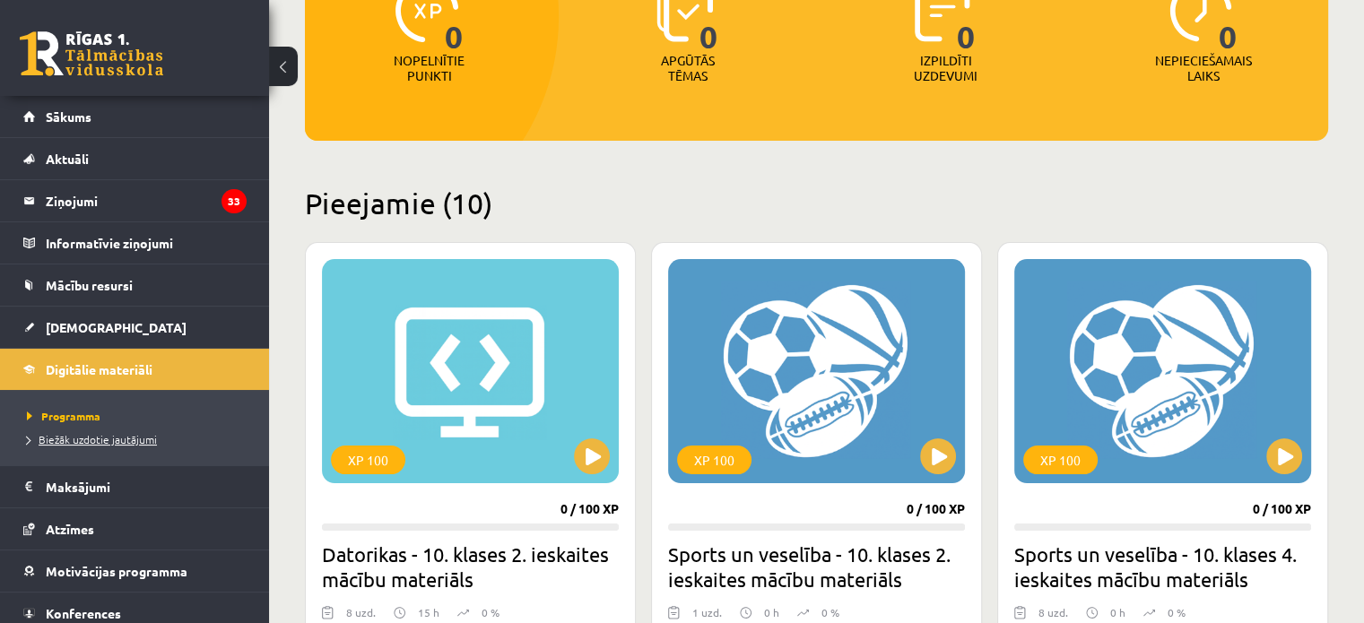
click at [104, 442] on span "Biežāk uzdotie jautājumi" at bounding box center [92, 439] width 130 height 14
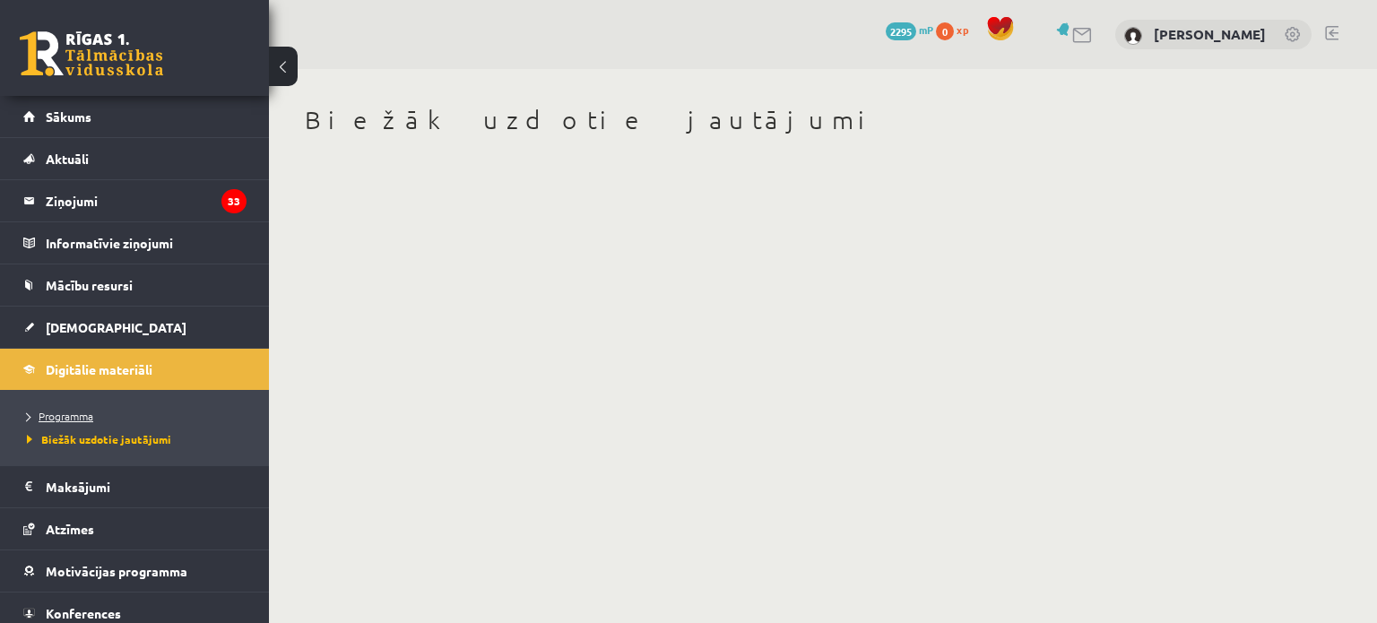
click at [91, 412] on span "Programma" at bounding box center [60, 416] width 66 height 14
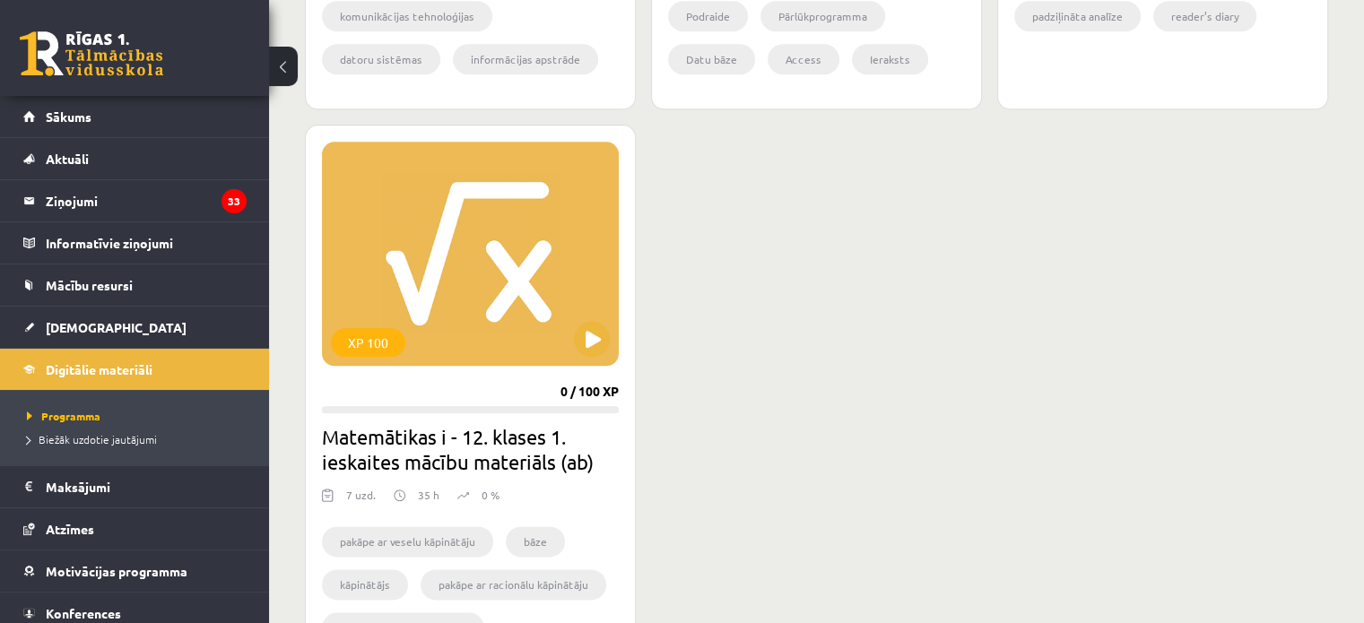
scroll to position [2242, 0]
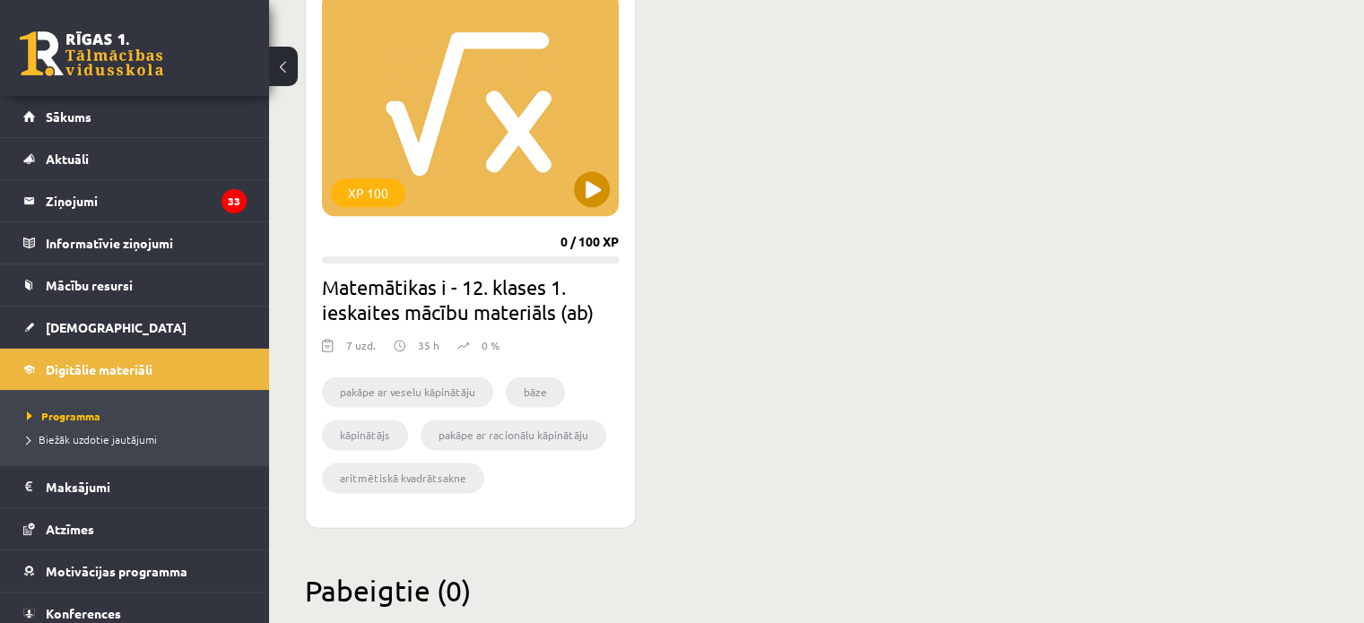
click at [587, 205] on div "XP 100" at bounding box center [470, 104] width 297 height 224
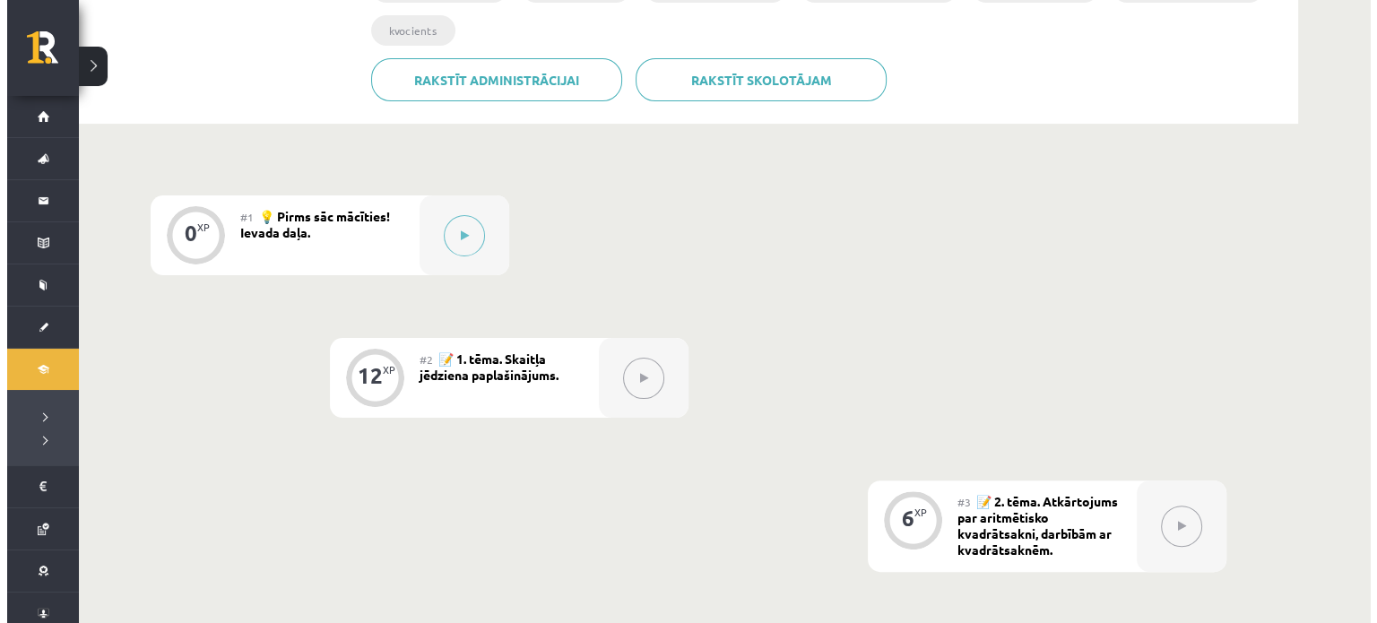
scroll to position [448, 0]
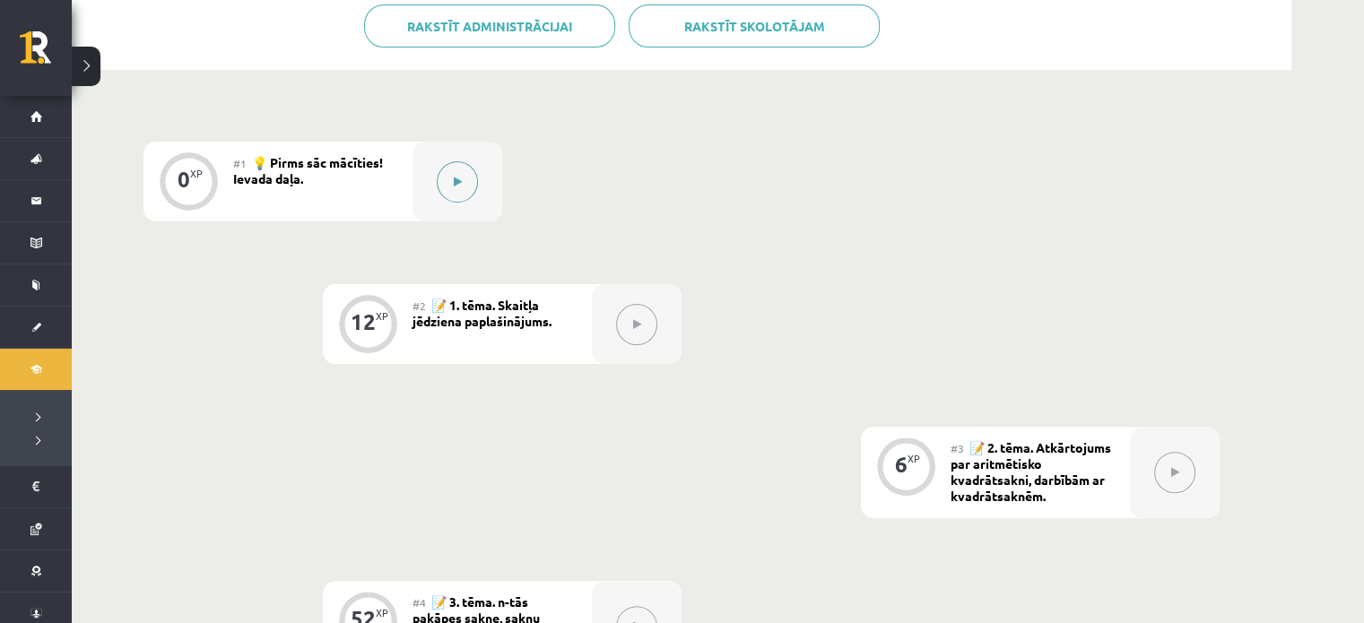
click at [470, 171] on button at bounding box center [457, 181] width 41 height 41
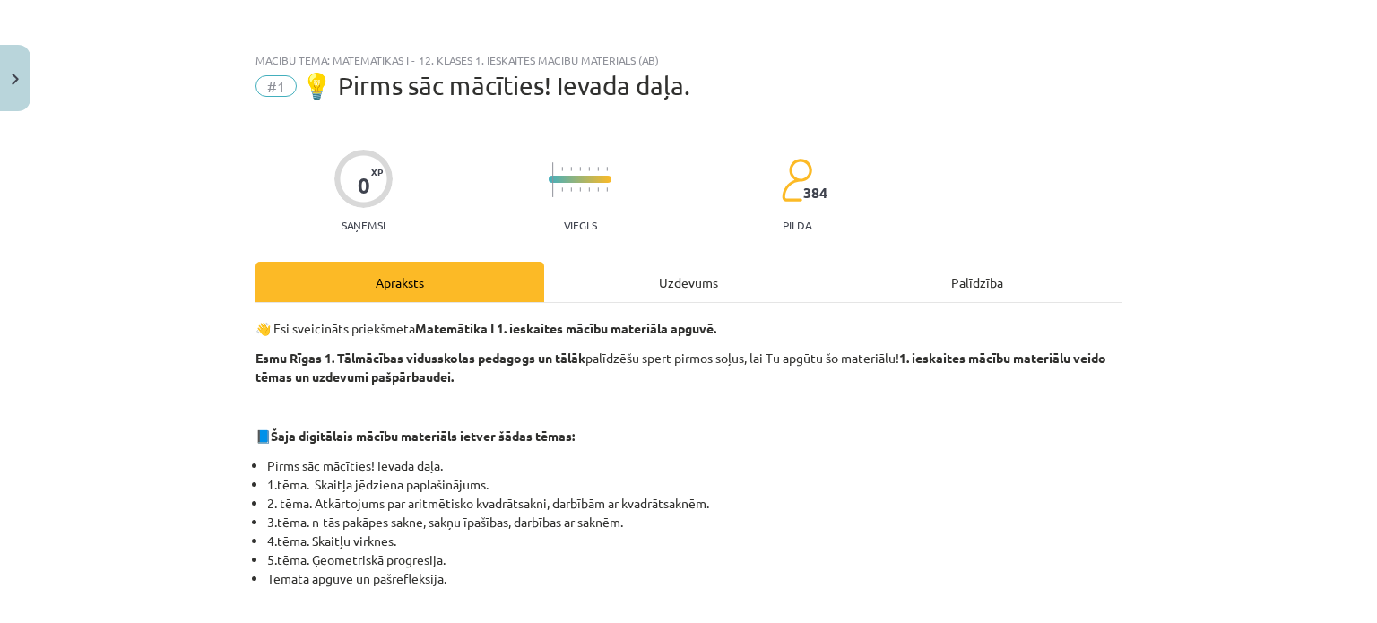
scroll to position [0, 0]
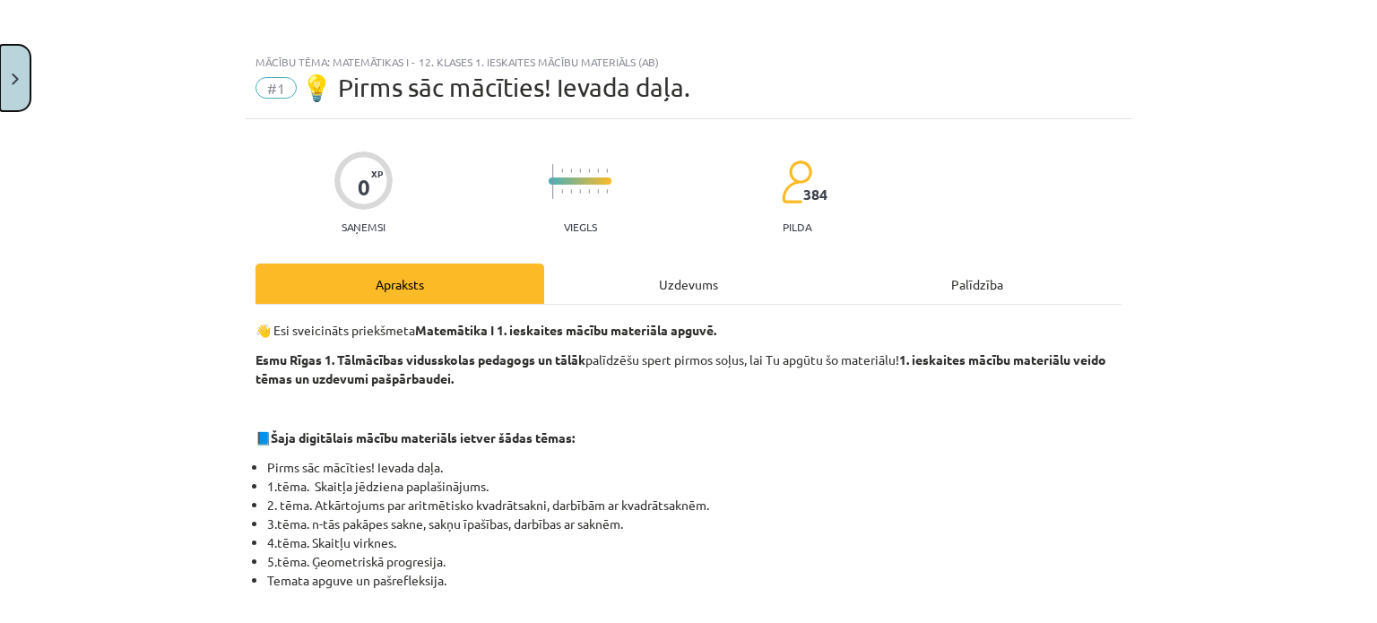
click at [0, 71] on button "Close" at bounding box center [15, 78] width 30 height 66
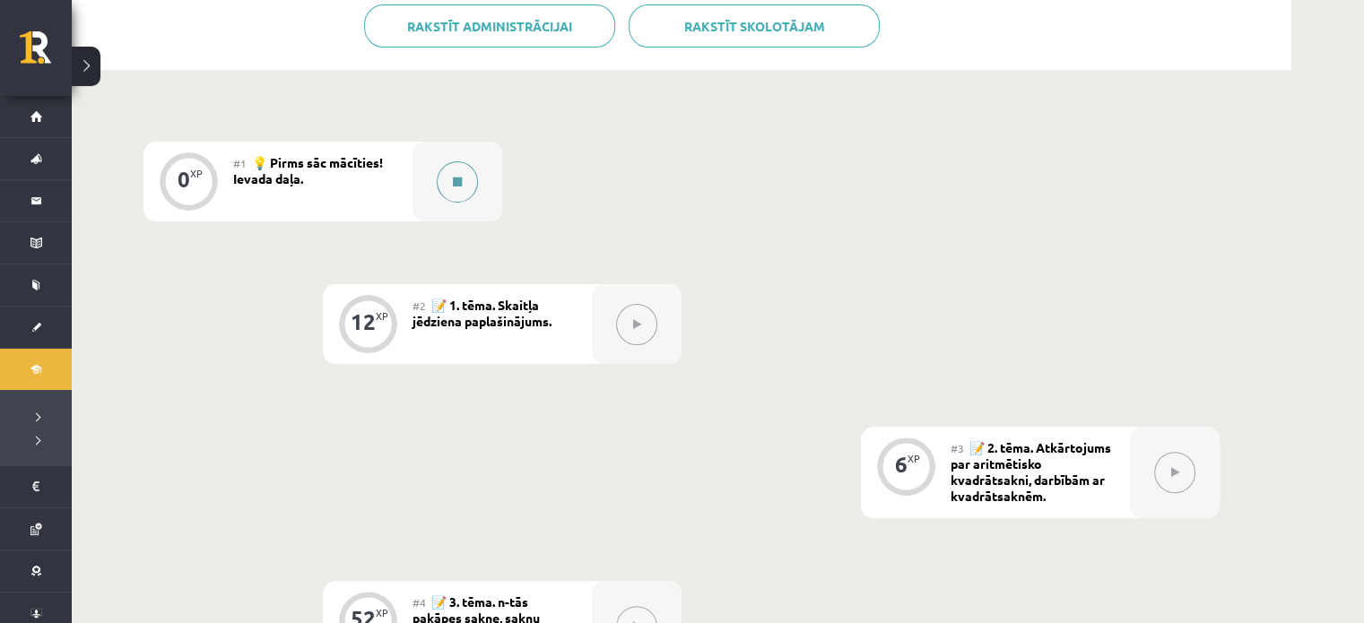
click at [456, 178] on icon at bounding box center [457, 182] width 9 height 11
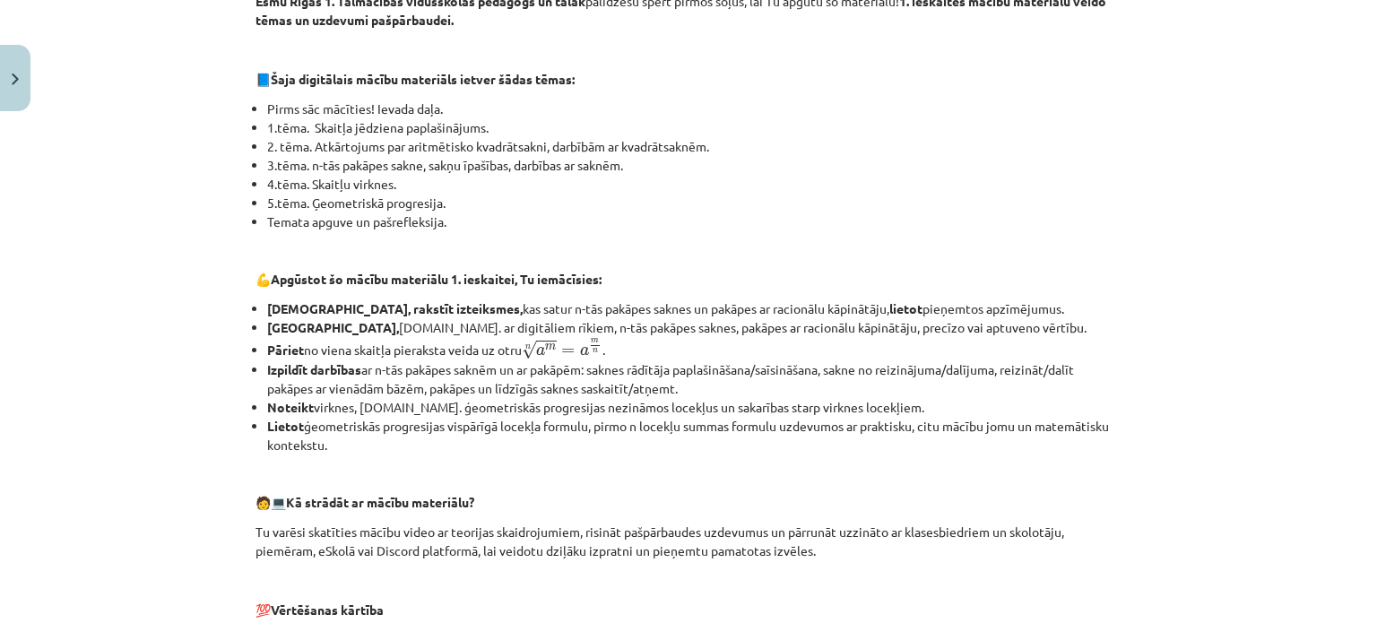
scroll to position [90, 0]
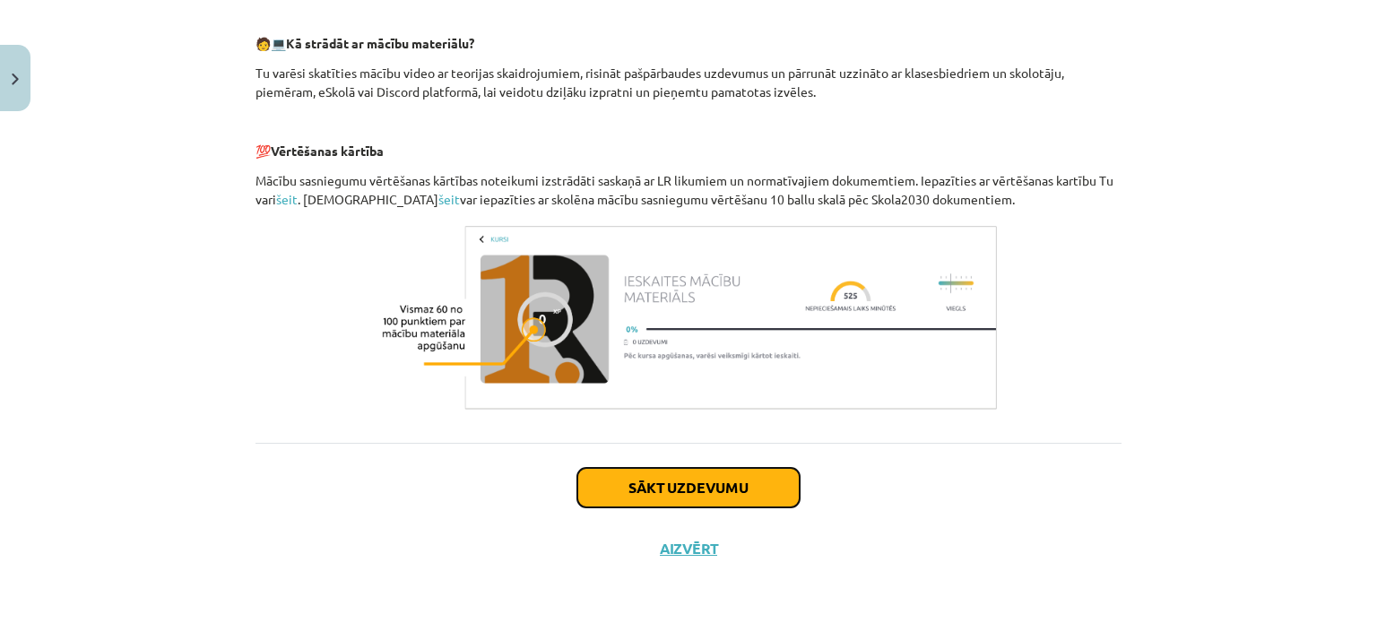
click at [763, 477] on button "Sākt uzdevumu" at bounding box center [688, 487] width 222 height 39
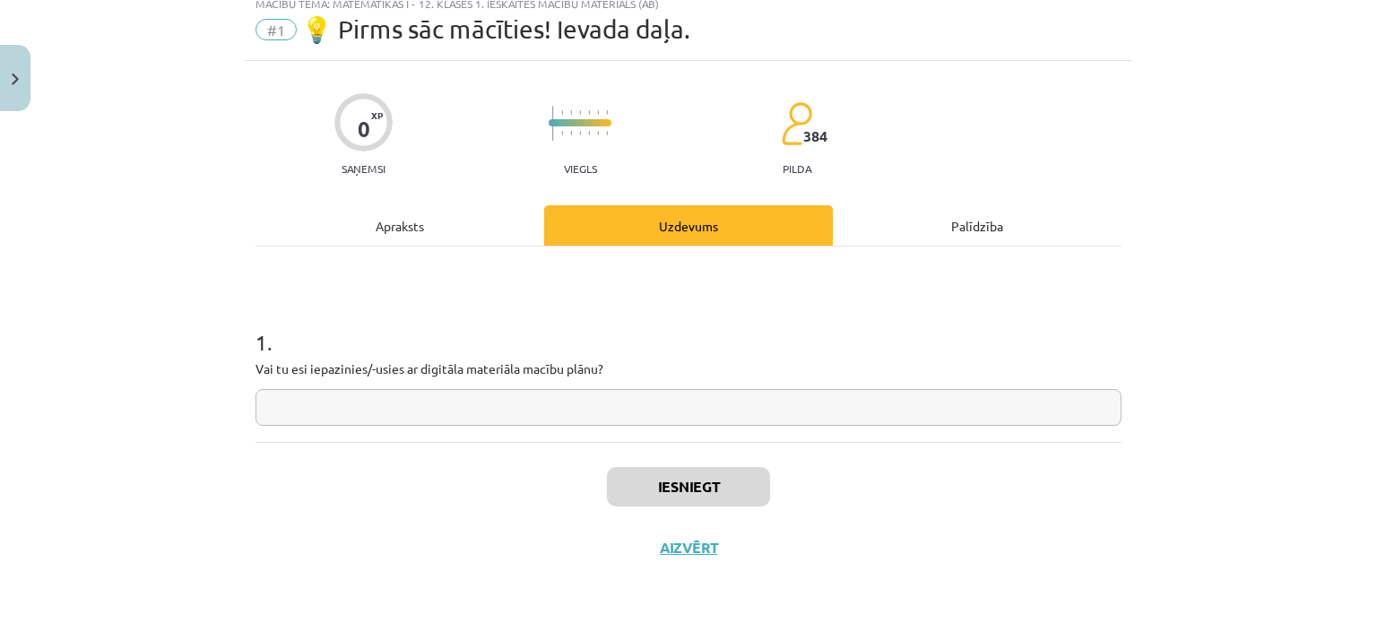
scroll to position [45, 0]
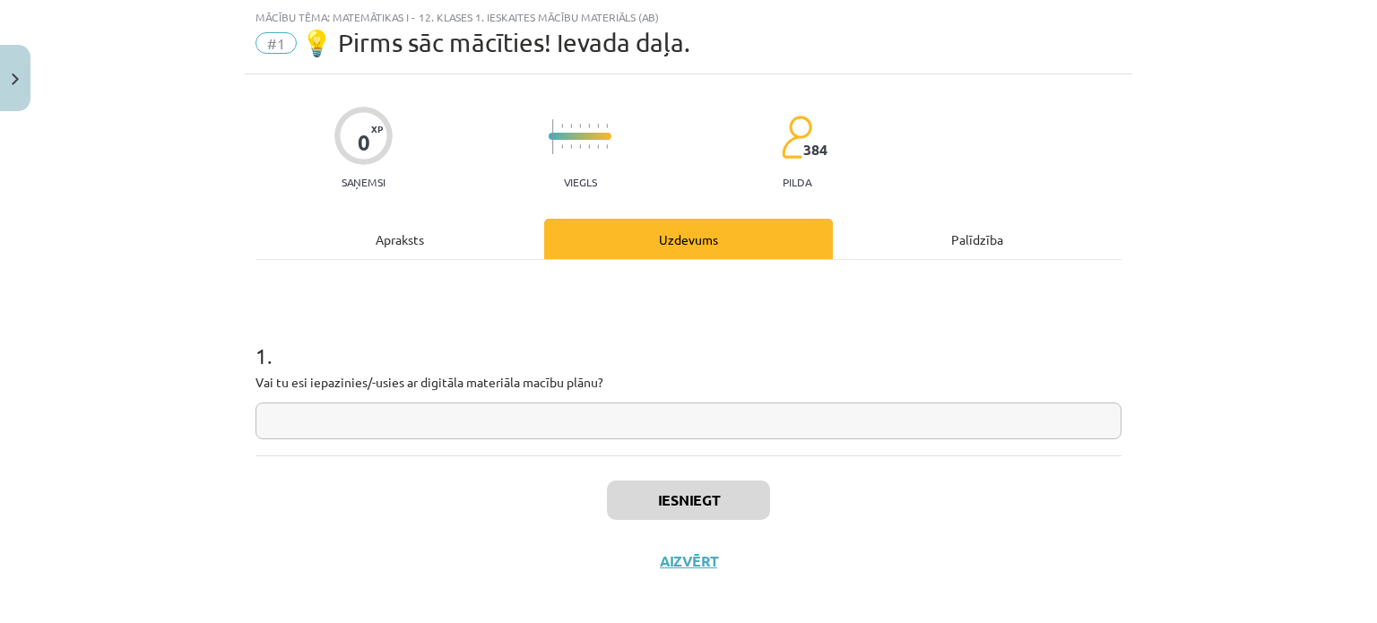
click at [530, 419] on input "text" at bounding box center [689, 421] width 866 height 37
type input "**"
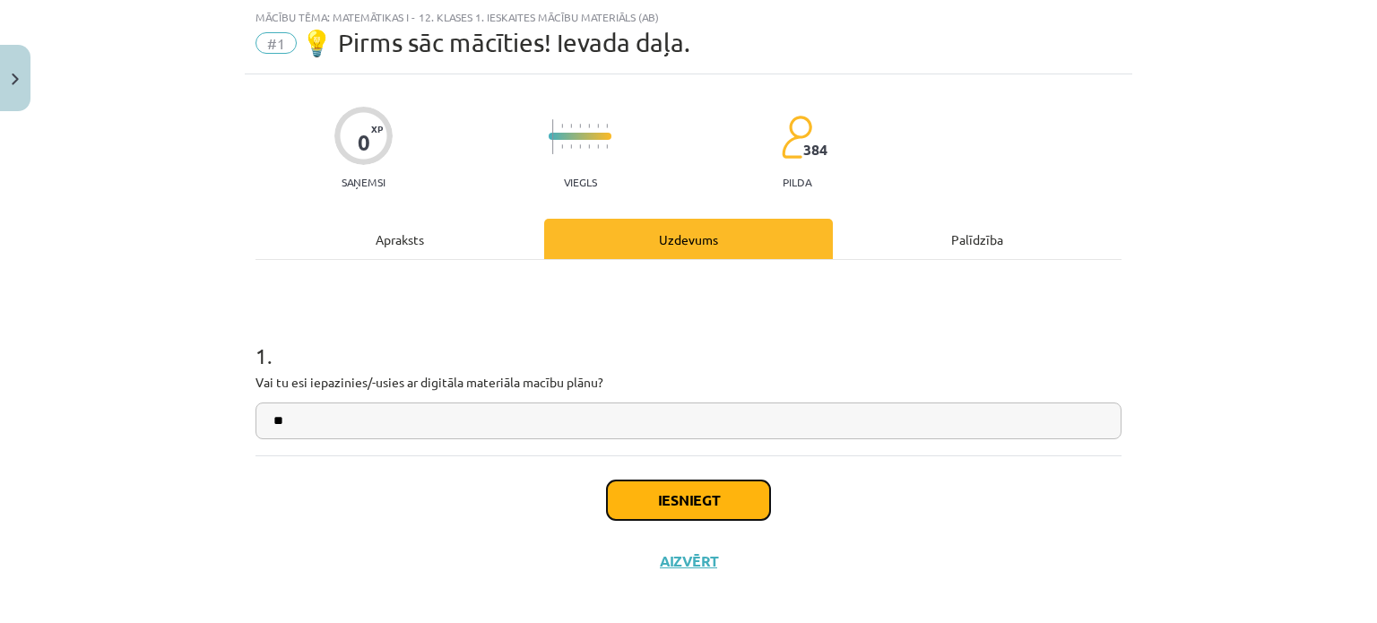
click at [712, 499] on button "Iesniegt" at bounding box center [688, 500] width 163 height 39
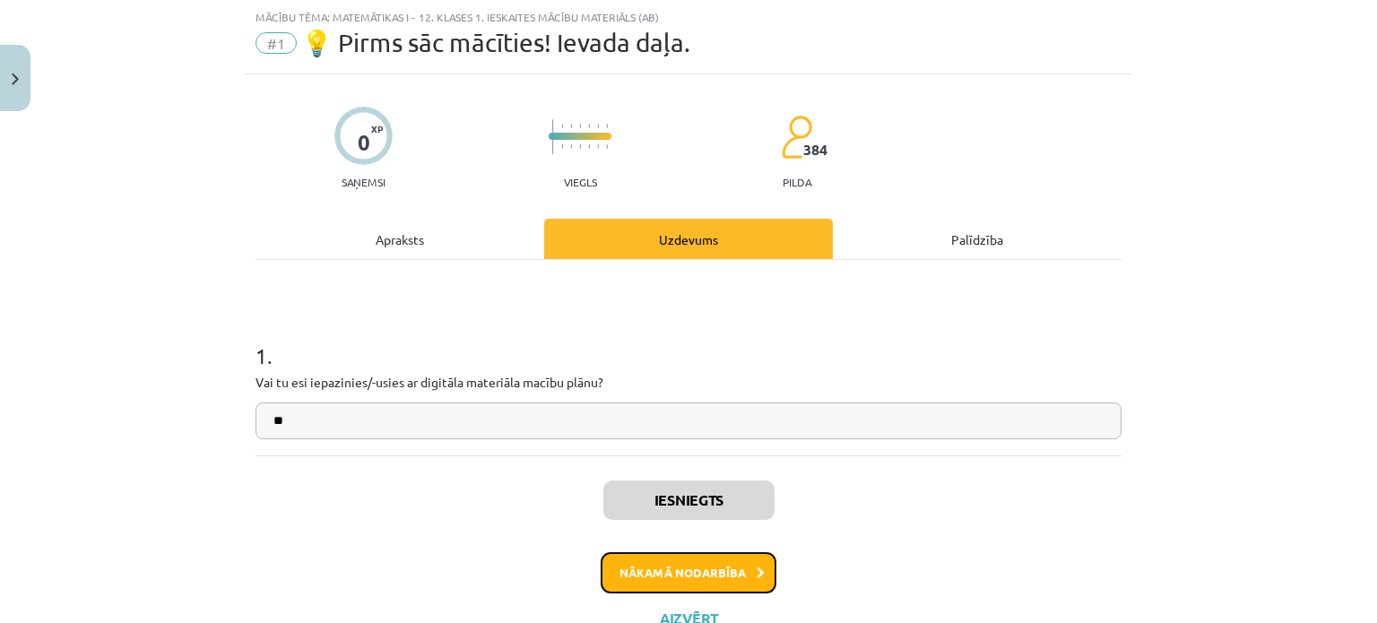
click at [632, 571] on button "Nākamā nodarbība" at bounding box center [689, 572] width 176 height 41
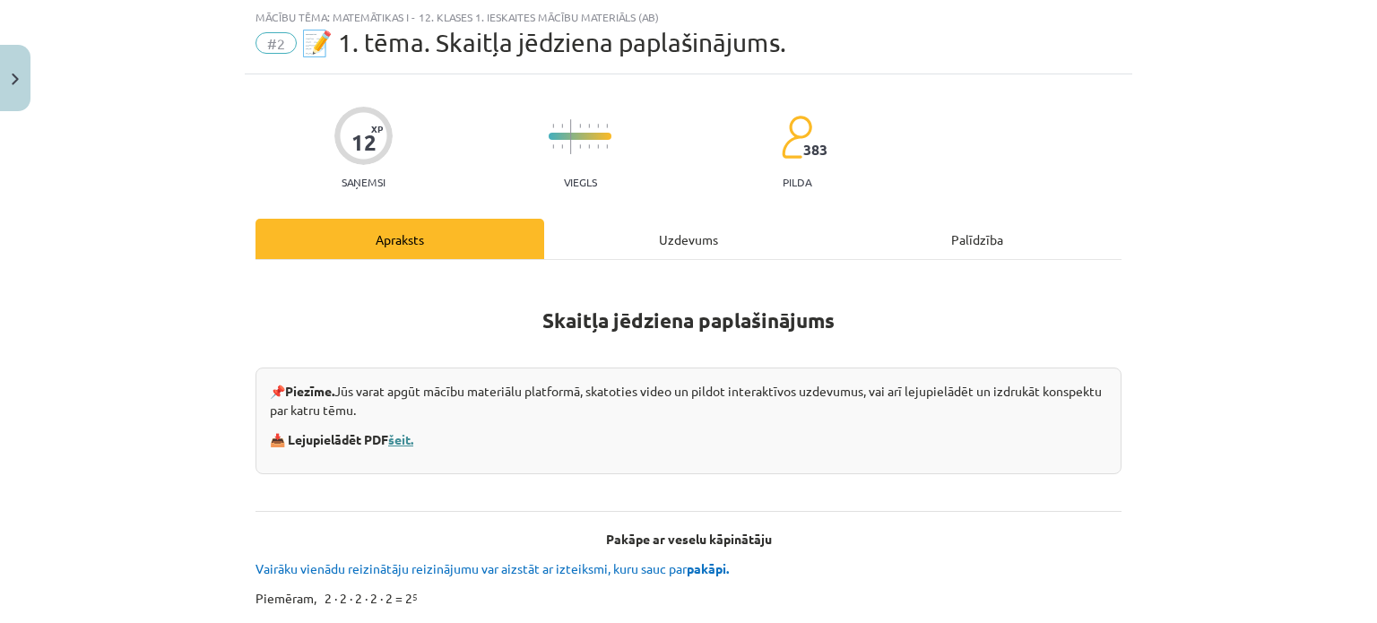
click at [393, 440] on link "šeit." at bounding box center [400, 439] width 25 height 16
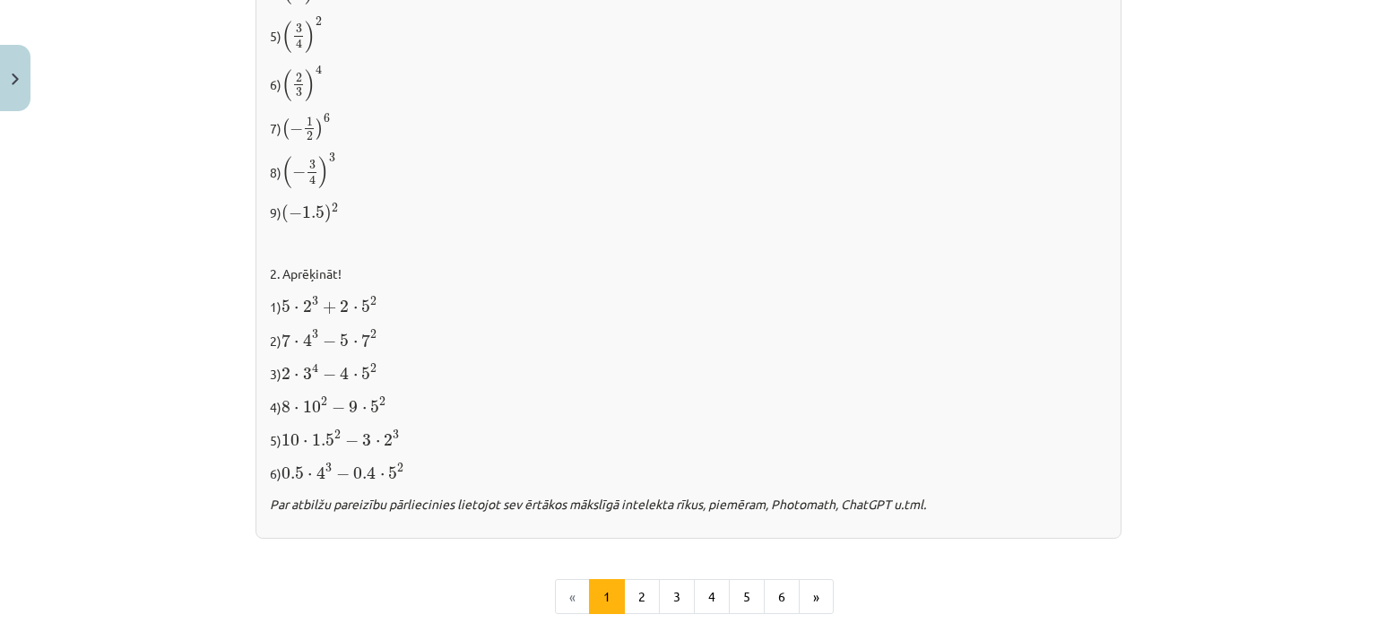
scroll to position [1922, 0]
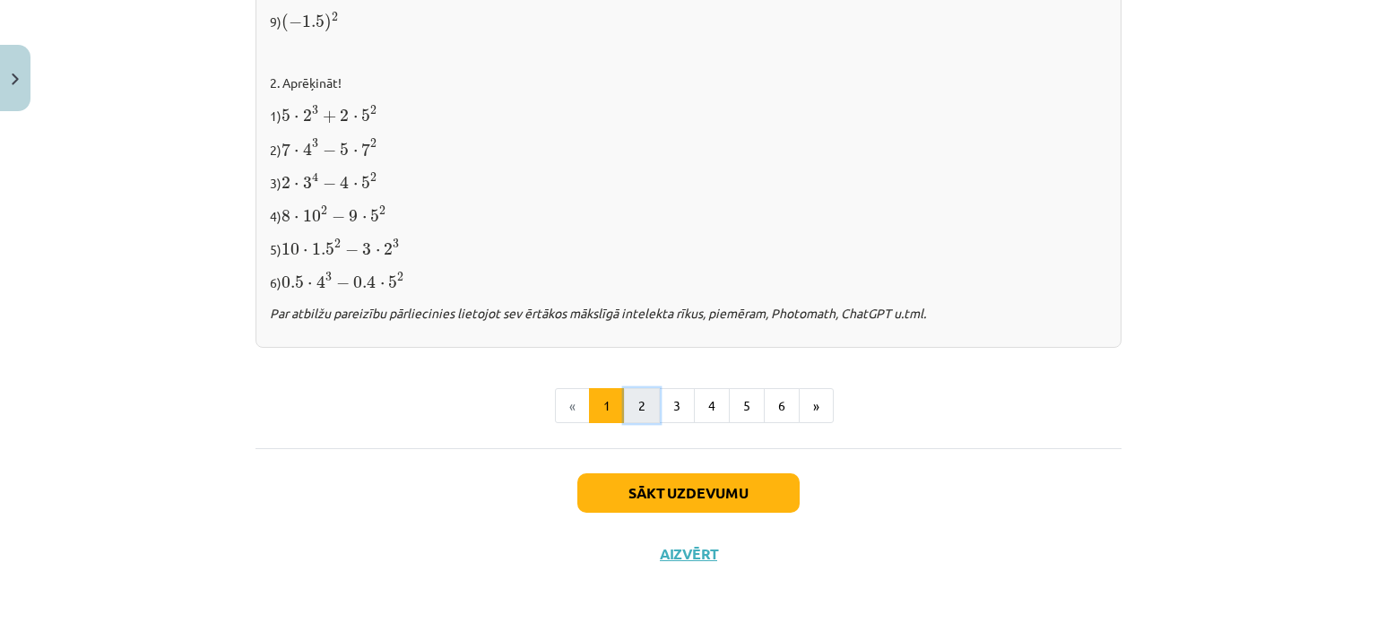
click at [631, 394] on button "2" at bounding box center [642, 406] width 36 height 36
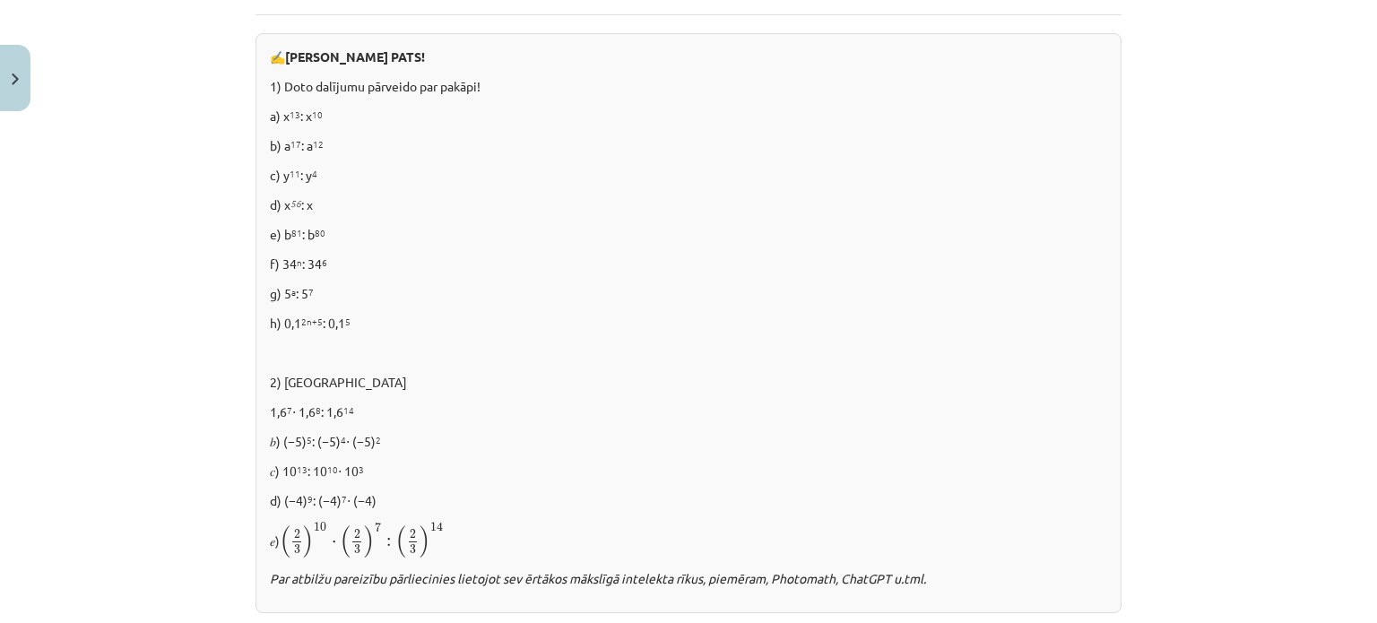
scroll to position [1188, 0]
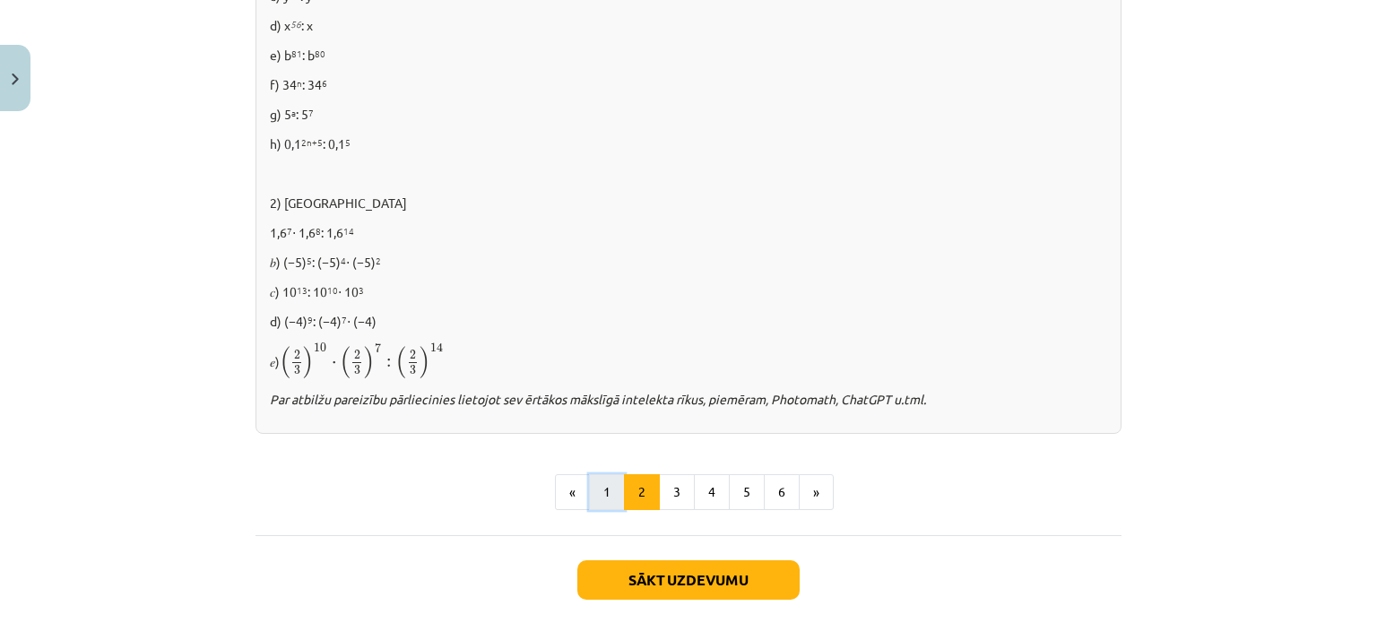
click at [598, 493] on button "1" at bounding box center [607, 492] width 36 height 36
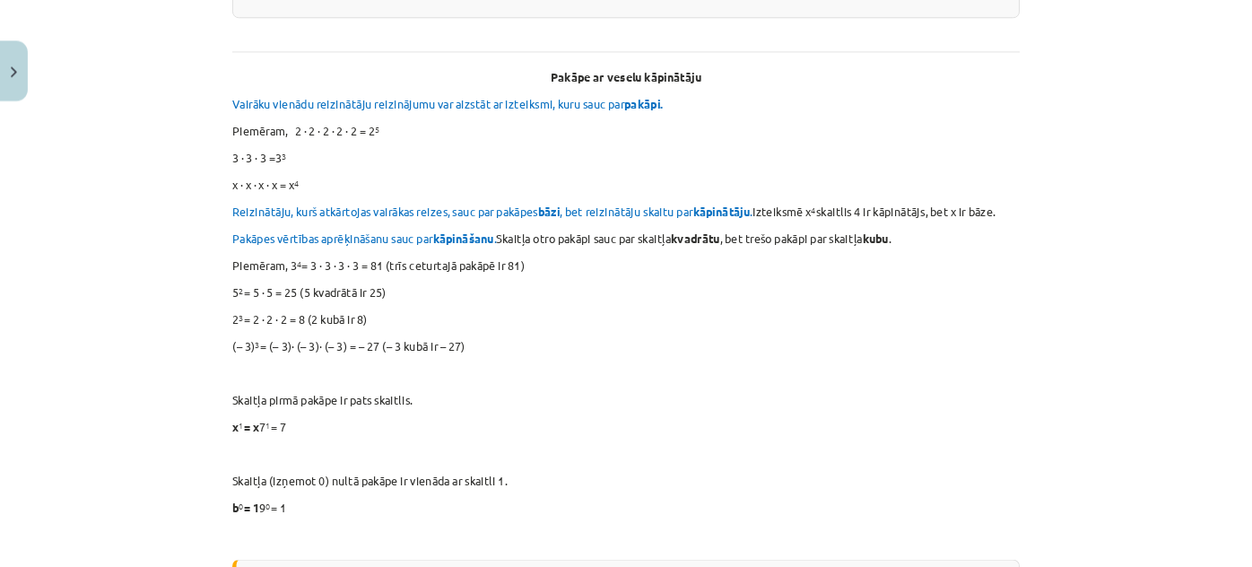
scroll to position [499, 0]
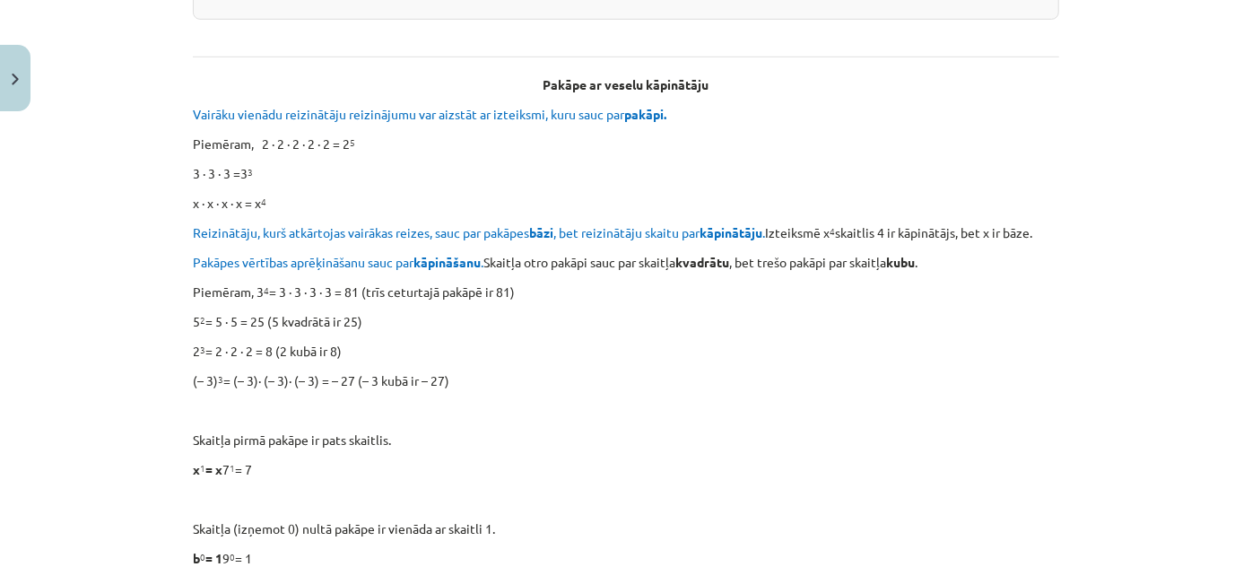
drag, startPoint x: 1230, startPoint y: 3, endPoint x: 851, endPoint y: 322, distance: 495.7
click at [851, 321] on p "5 2 = 5 ∙ 5 = 25 (5 kvadrātā ir 25)" at bounding box center [626, 321] width 866 height 19
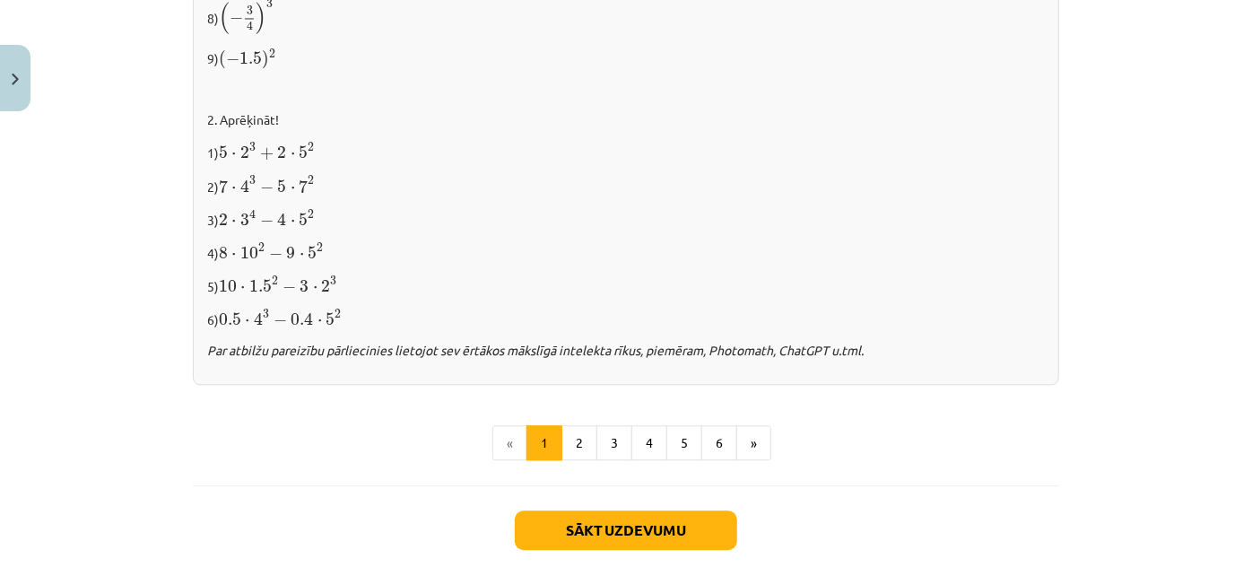
scroll to position [1967, 0]
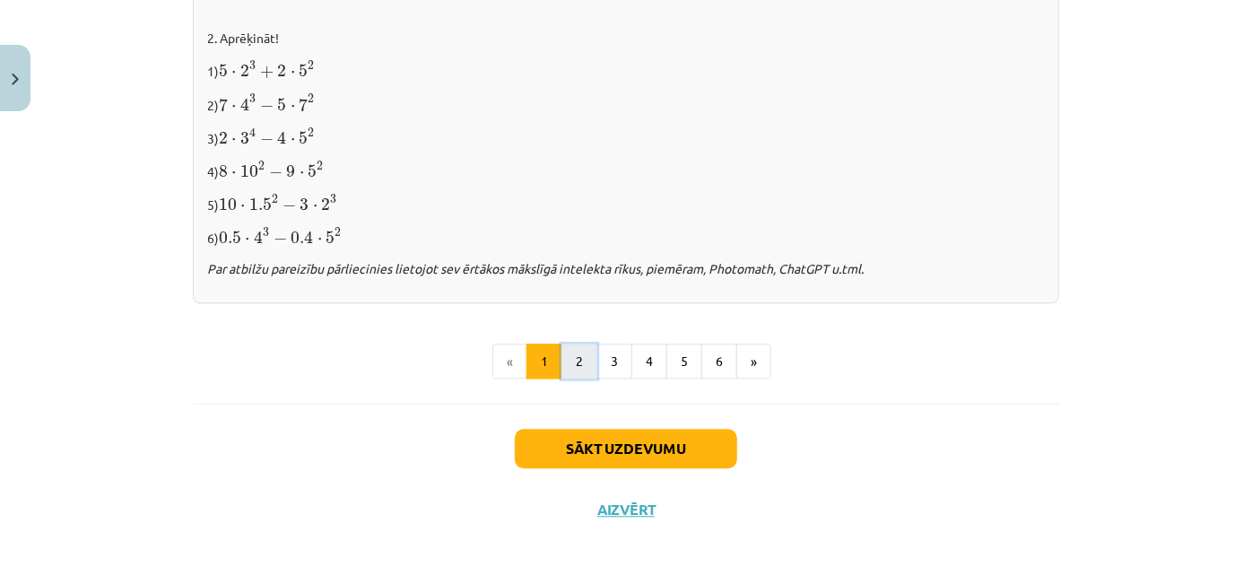
click at [567, 362] on button "2" at bounding box center [579, 361] width 36 height 36
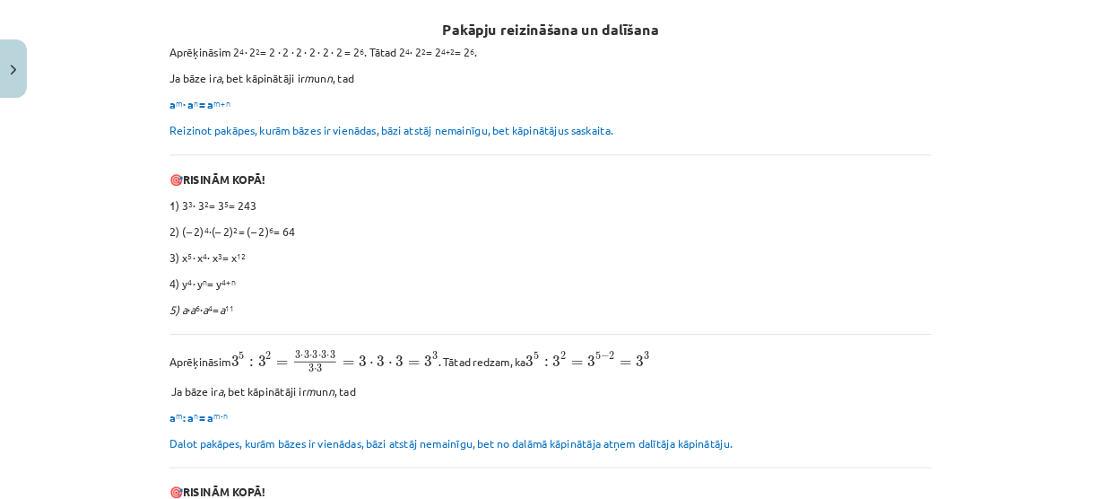
scroll to position [320, 0]
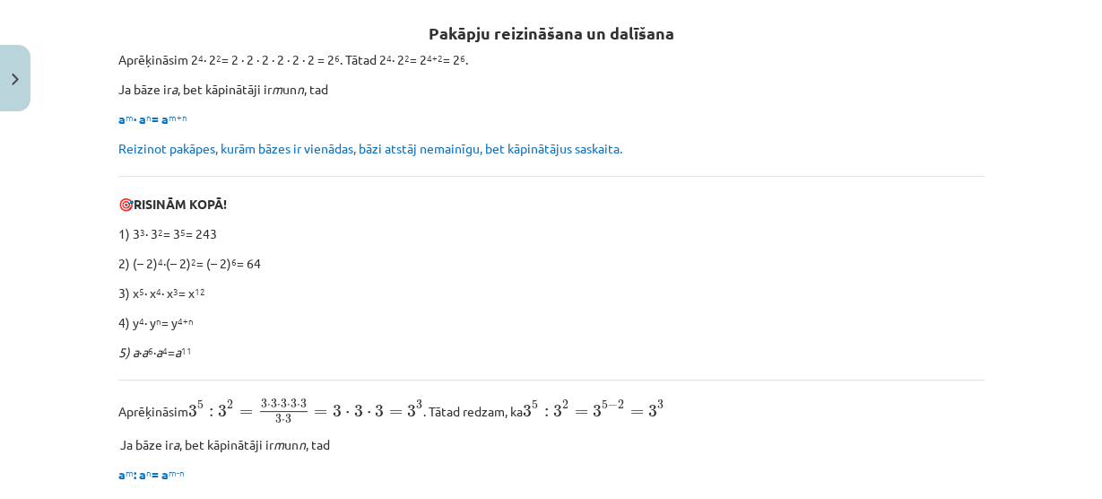
drag, startPoint x: 1097, startPoint y: 2, endPoint x: 751, endPoint y: 194, distance: 395.7
click at [751, 195] on p "🎯 RISINĀM KOPĀ!" at bounding box center [551, 204] width 866 height 19
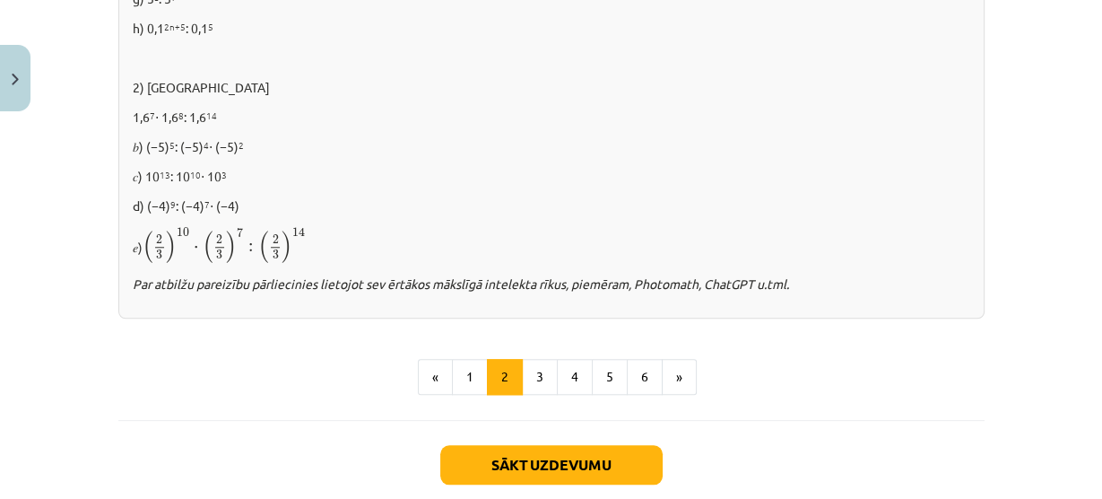
scroll to position [1324, 0]
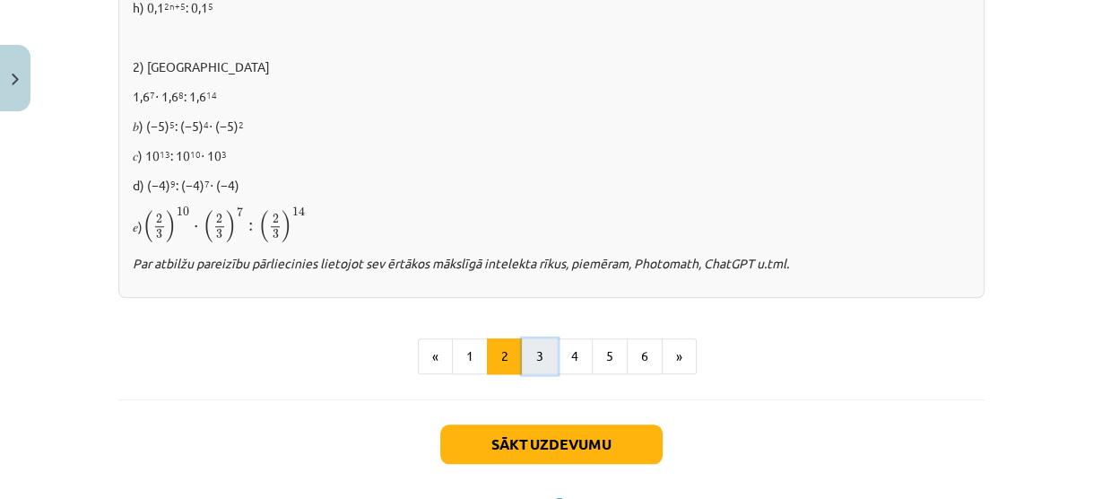
click at [542, 349] on button "3" at bounding box center [540, 356] width 36 height 36
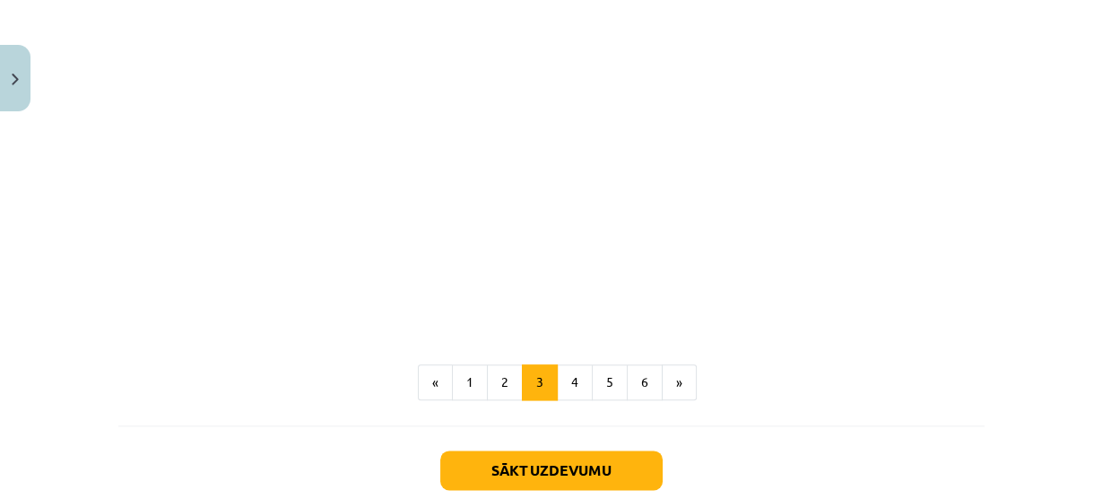
scroll to position [1683, 0]
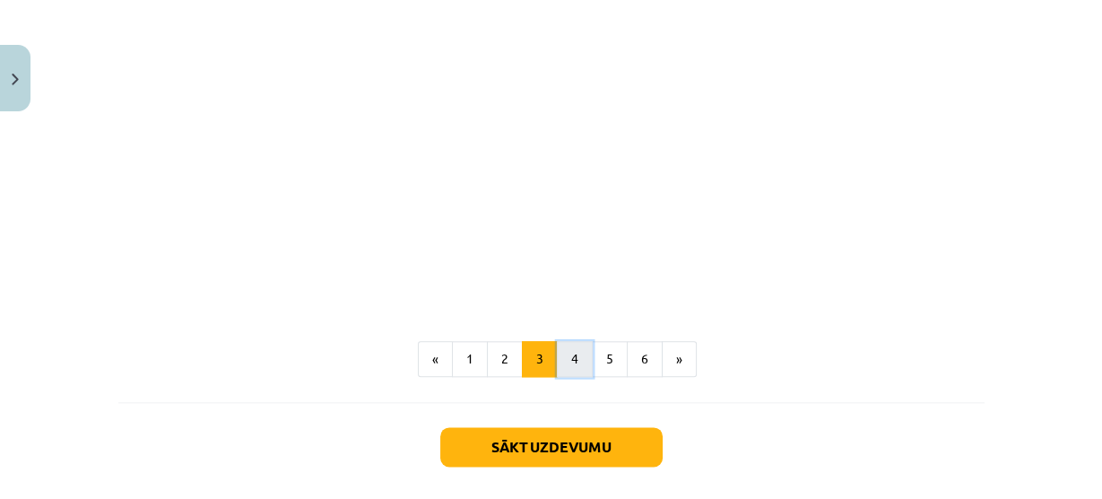
click at [566, 358] on button "4" at bounding box center [575, 359] width 36 height 36
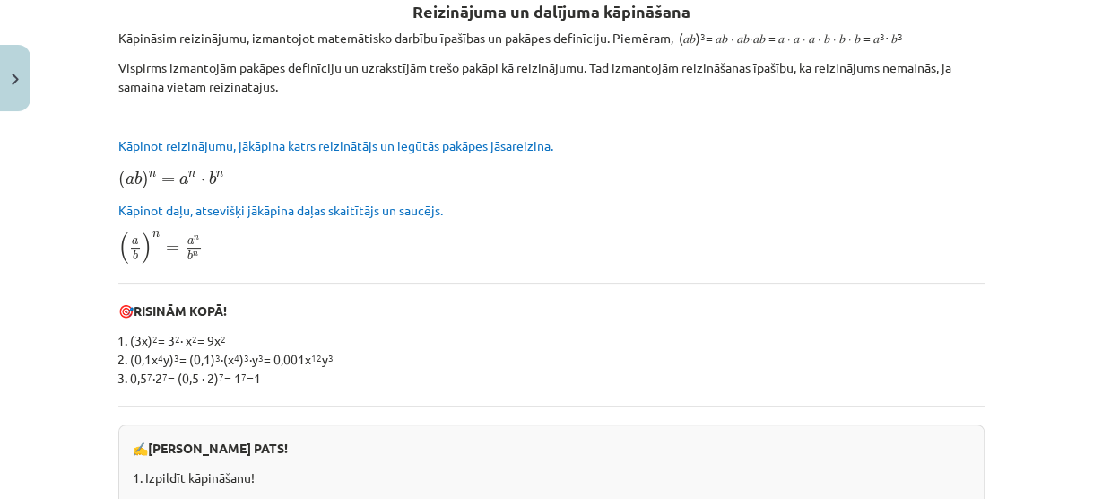
scroll to position [320, 0]
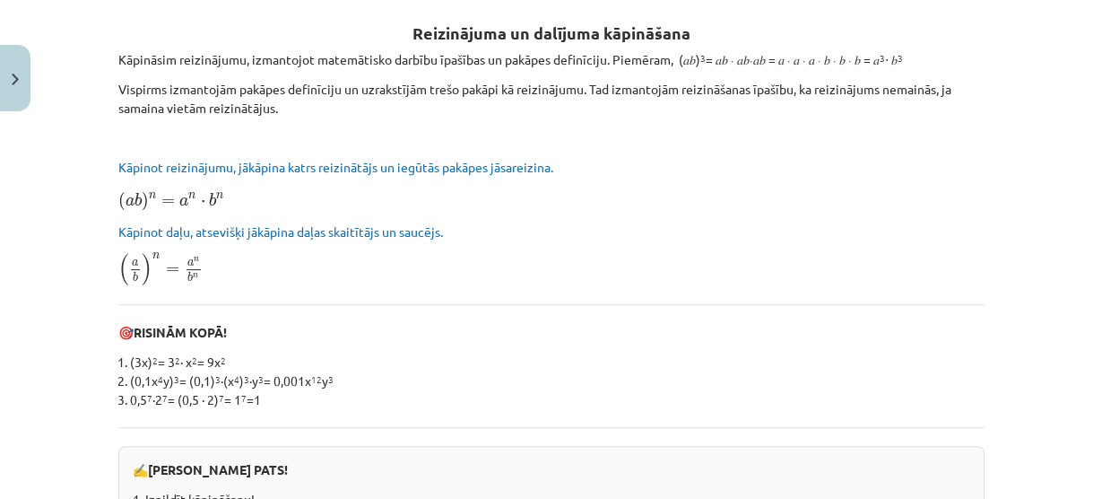
drag, startPoint x: 749, startPoint y: 16, endPoint x: 757, endPoint y: 65, distance: 50.0
drag, startPoint x: 757, startPoint y: 65, endPoint x: 850, endPoint y: 147, distance: 123.9
drag, startPoint x: 536, startPoint y: 299, endPoint x: 531, endPoint y: 313, distance: 15.3
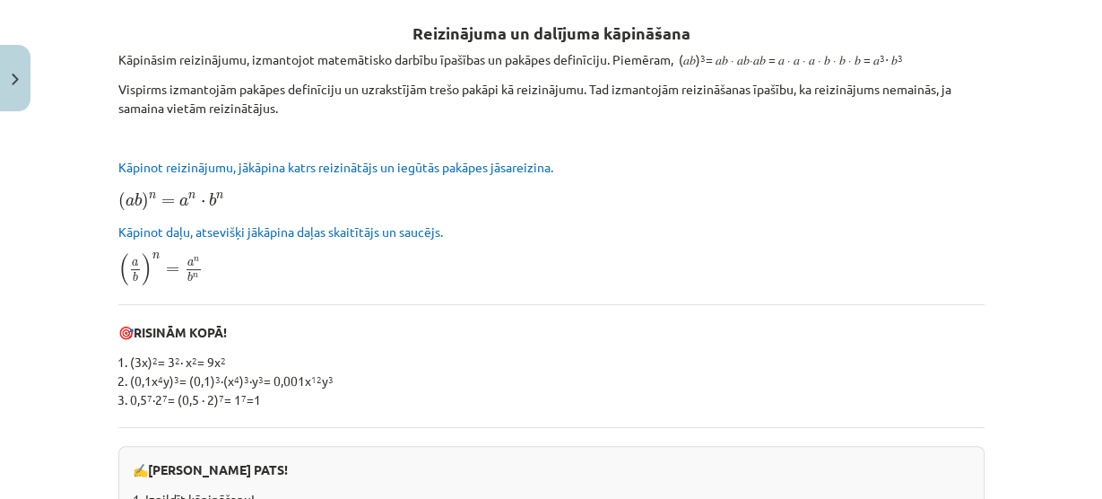
drag, startPoint x: 531, startPoint y: 313, endPoint x: 485, endPoint y: 323, distance: 46.8
click at [485, 323] on p "🎯 RISINĀM KOPĀ!" at bounding box center [551, 332] width 866 height 19
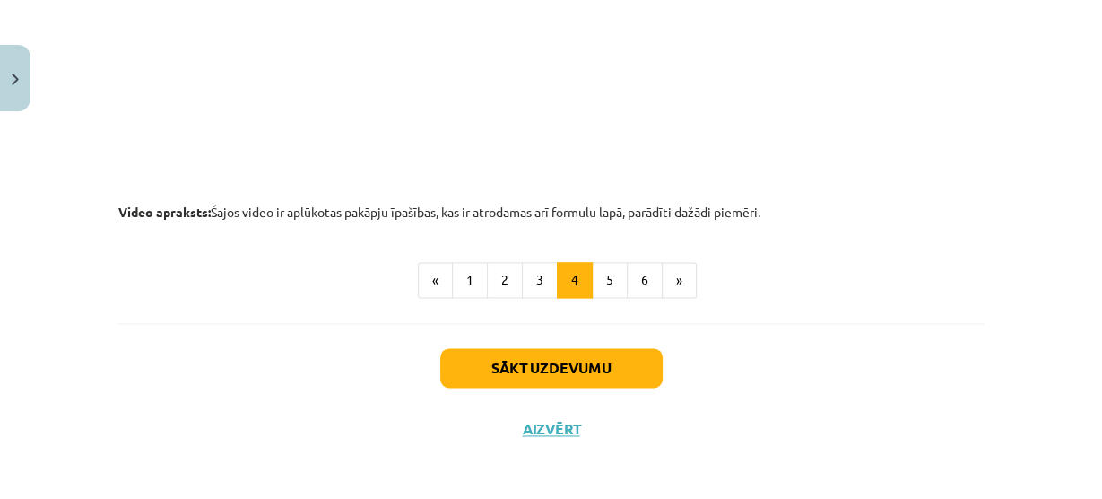
scroll to position [2038, 0]
click at [604, 275] on button "5" at bounding box center [610, 279] width 36 height 36
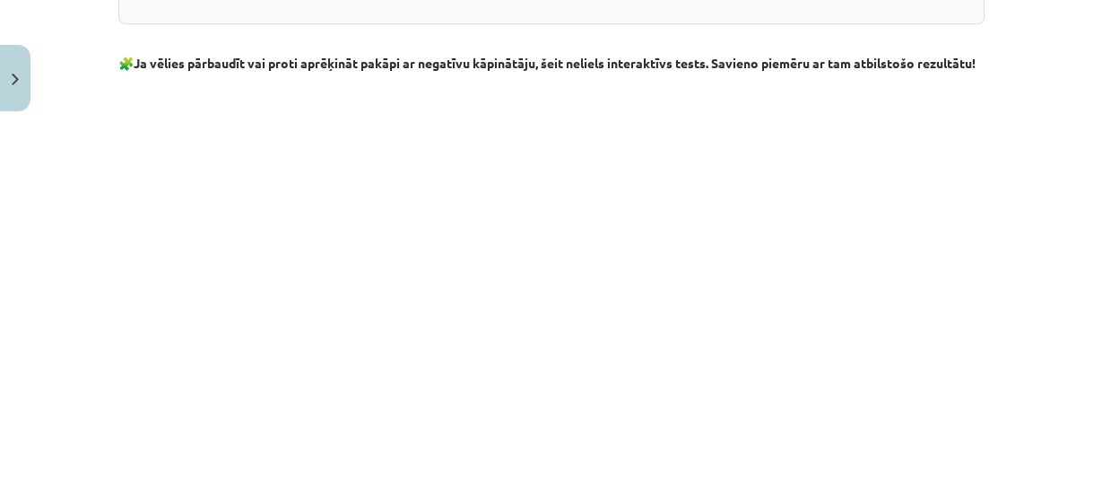
scroll to position [1970, 0]
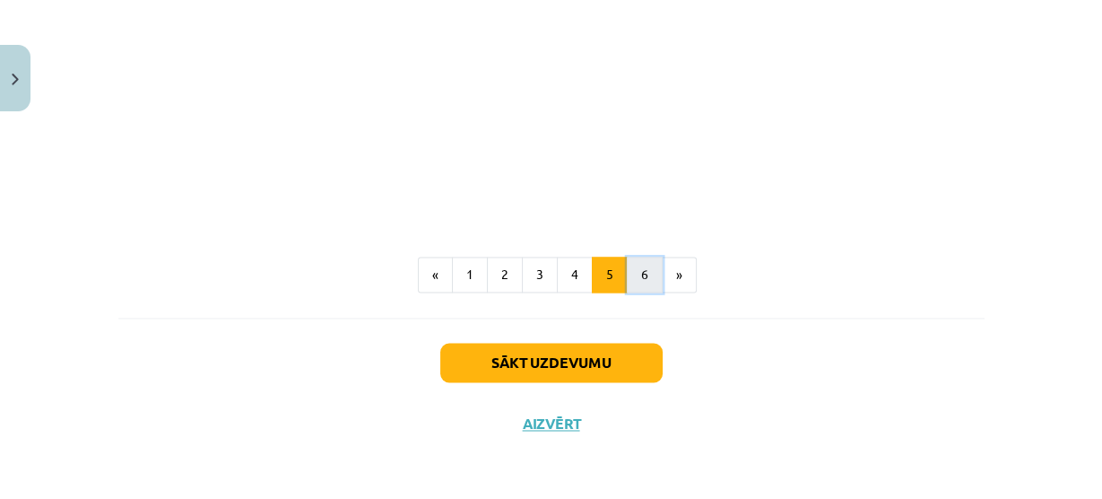
click at [629, 273] on button "6" at bounding box center [645, 274] width 36 height 36
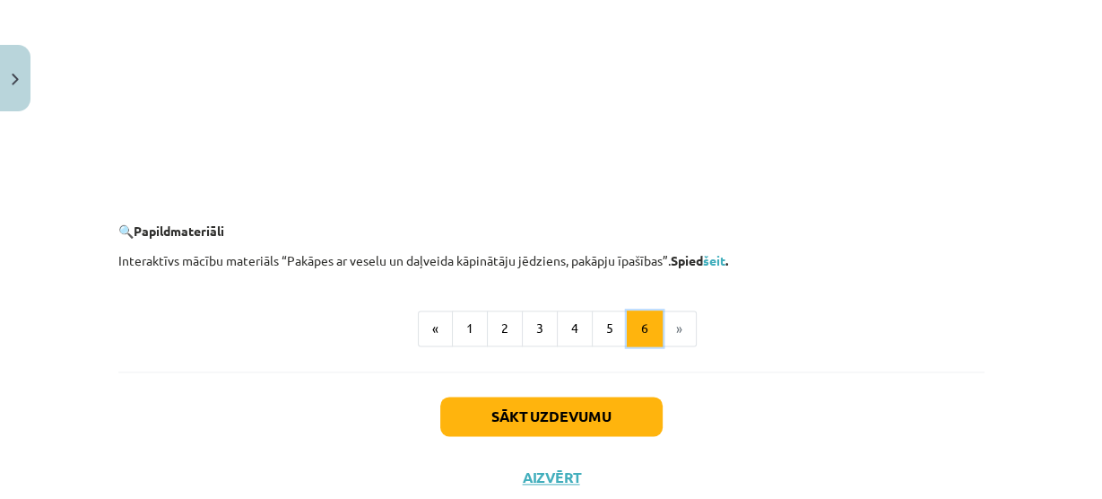
scroll to position [1875, 0]
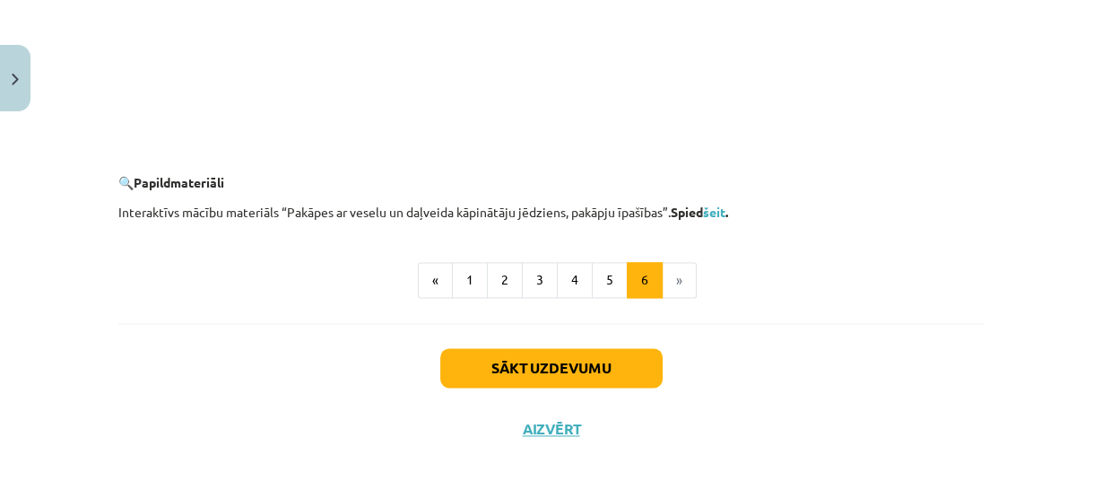
click at [663, 274] on li "»" at bounding box center [680, 280] width 34 height 36
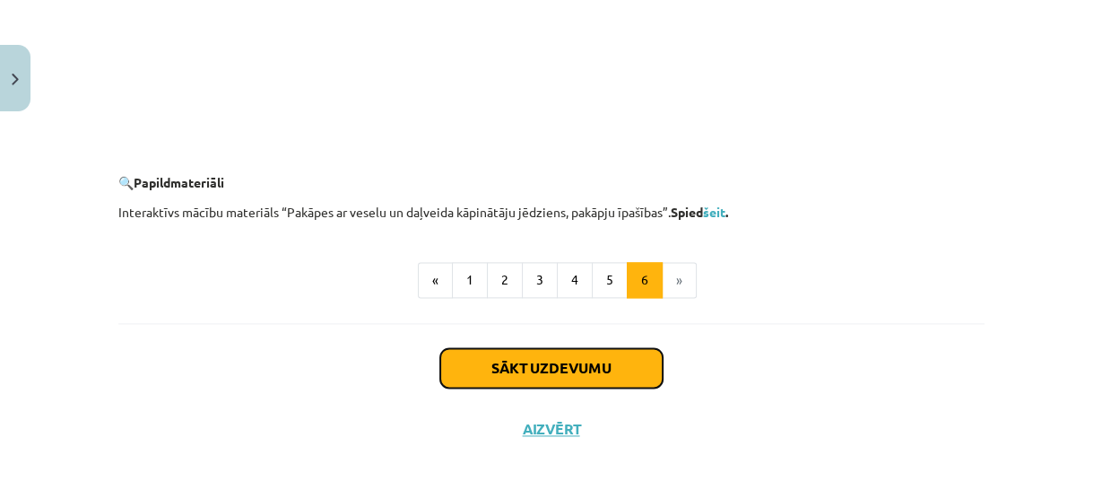
click at [603, 361] on button "Sākt uzdevumu" at bounding box center [551, 367] width 222 height 39
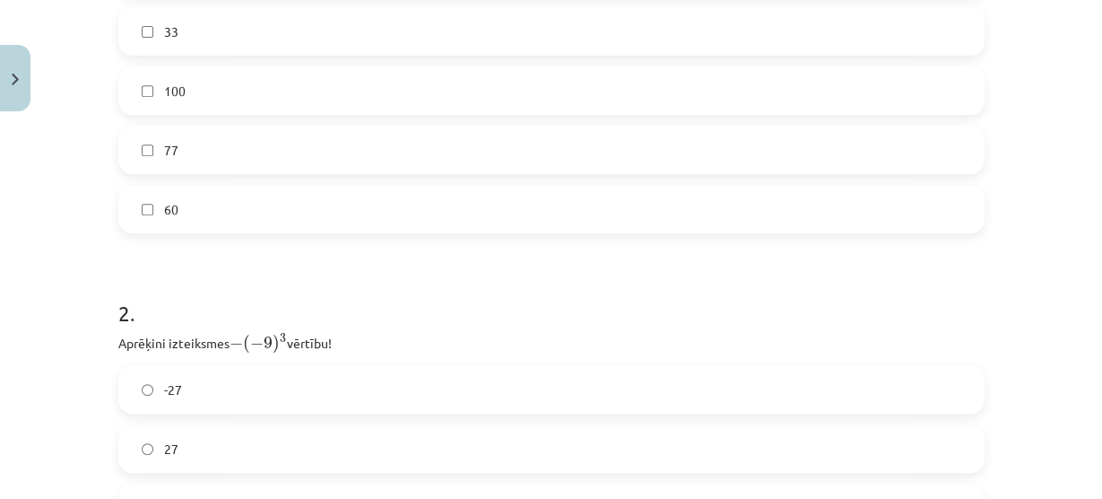
scroll to position [403, 0]
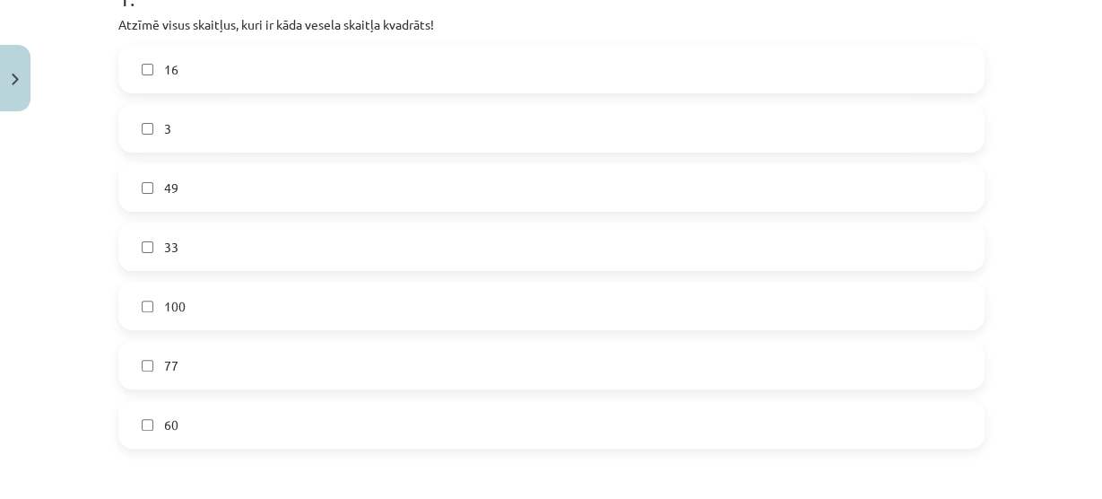
click at [195, 75] on label "16" at bounding box center [551, 69] width 863 height 45
click at [165, 181] on span "49" at bounding box center [171, 187] width 14 height 19
click at [175, 308] on span "100" at bounding box center [175, 306] width 22 height 19
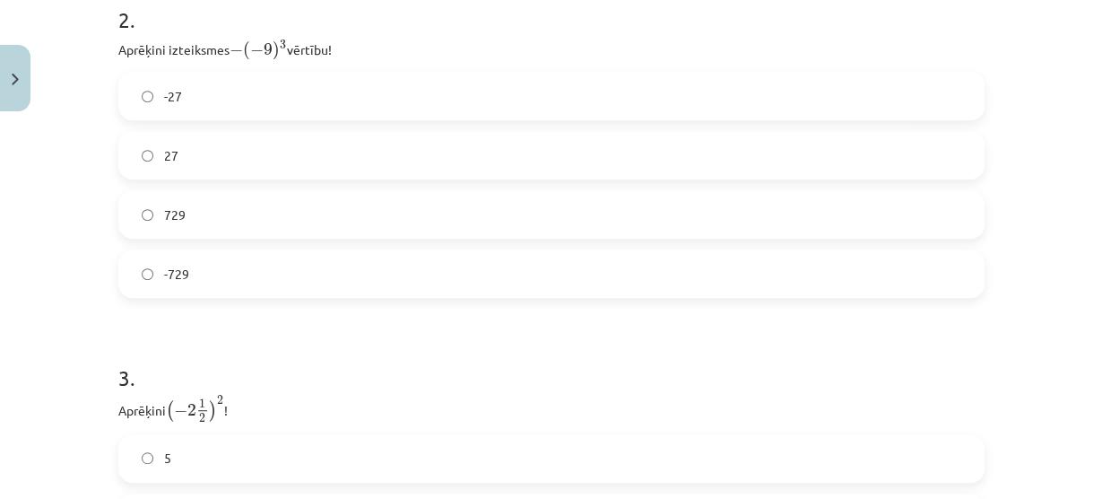
scroll to position [833, 0]
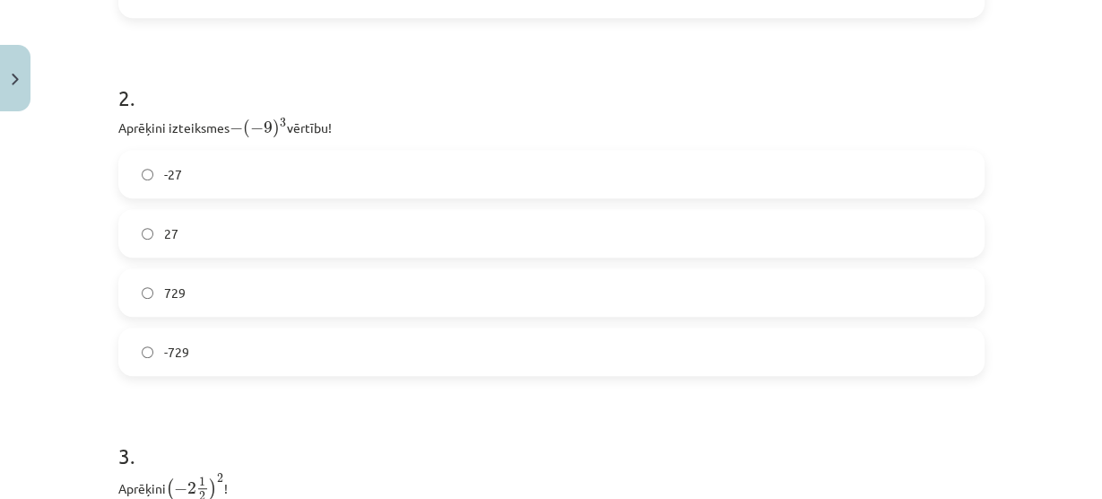
click at [147, 283] on label "729" at bounding box center [551, 292] width 863 height 45
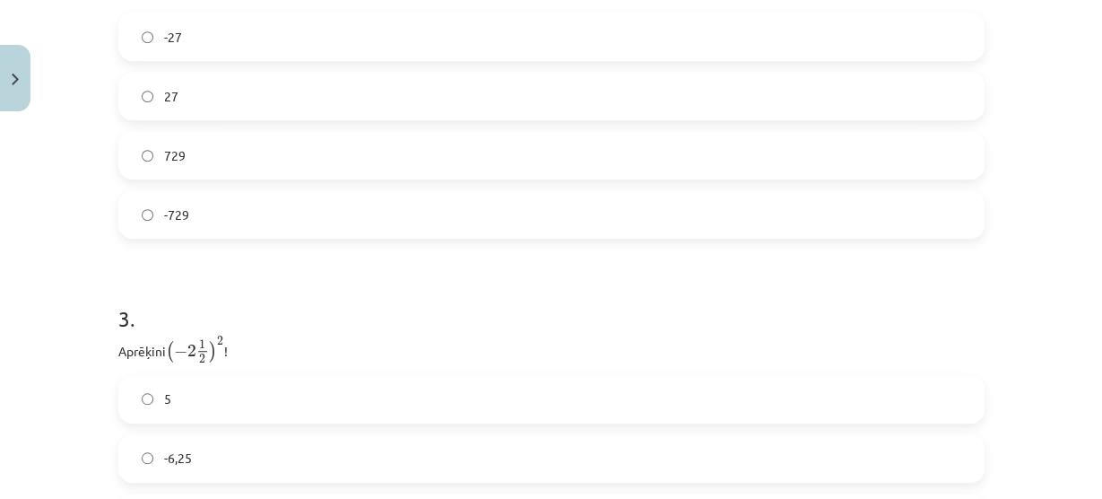
scroll to position [1120, 0]
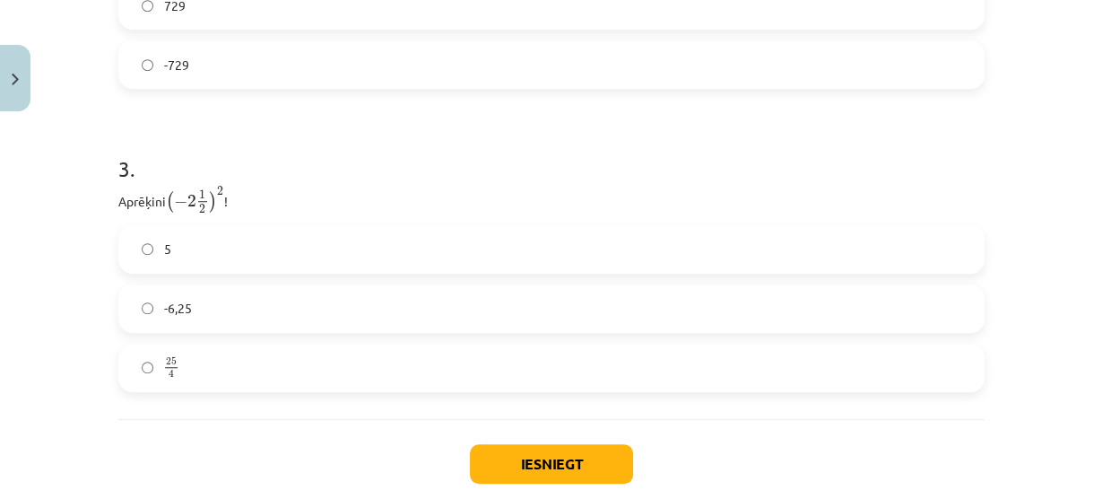
click at [149, 369] on label "25 4 25 4" at bounding box center [551, 367] width 863 height 45
click at [508, 456] on button "Iesniegt" at bounding box center [551, 463] width 163 height 39
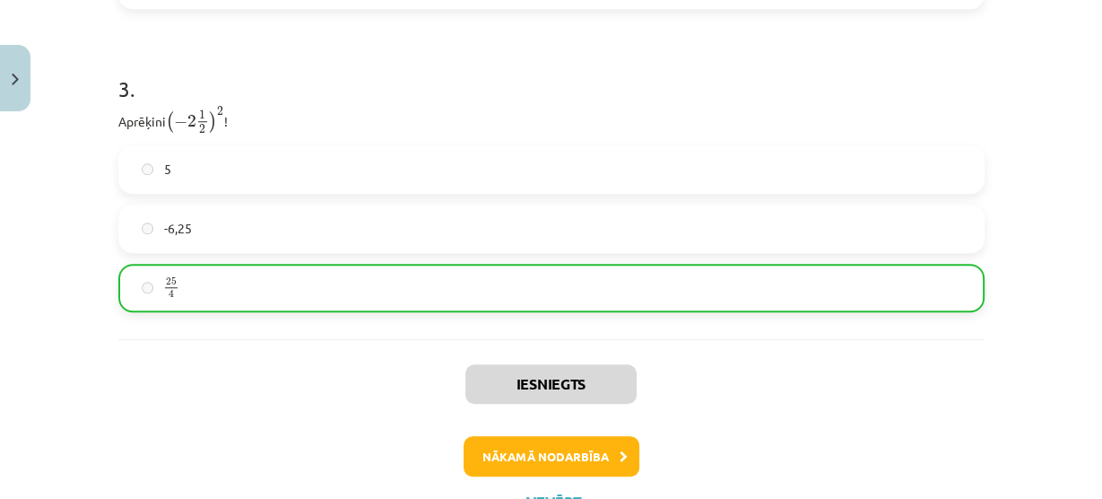
scroll to position [1203, 0]
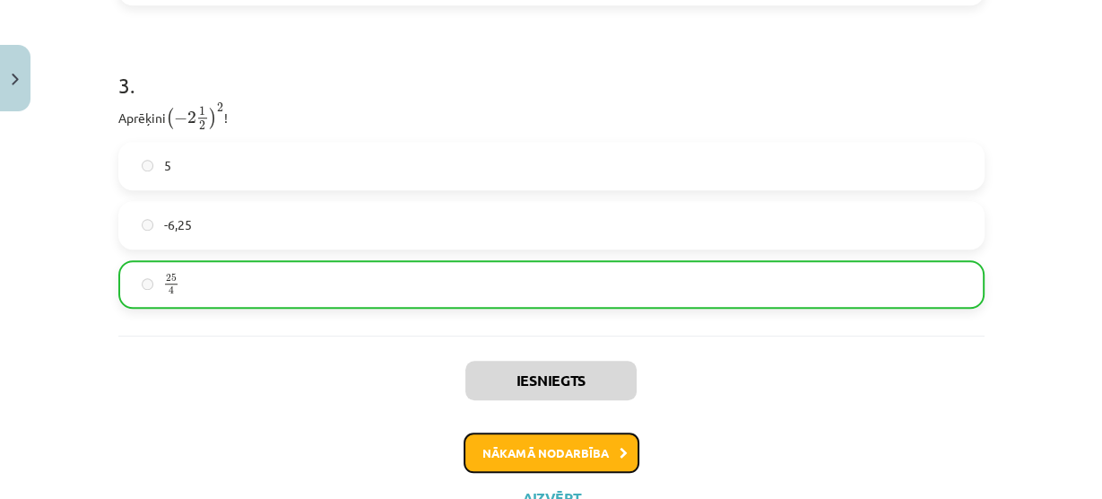
click at [554, 454] on button "Nākamā nodarbība" at bounding box center [552, 452] width 176 height 41
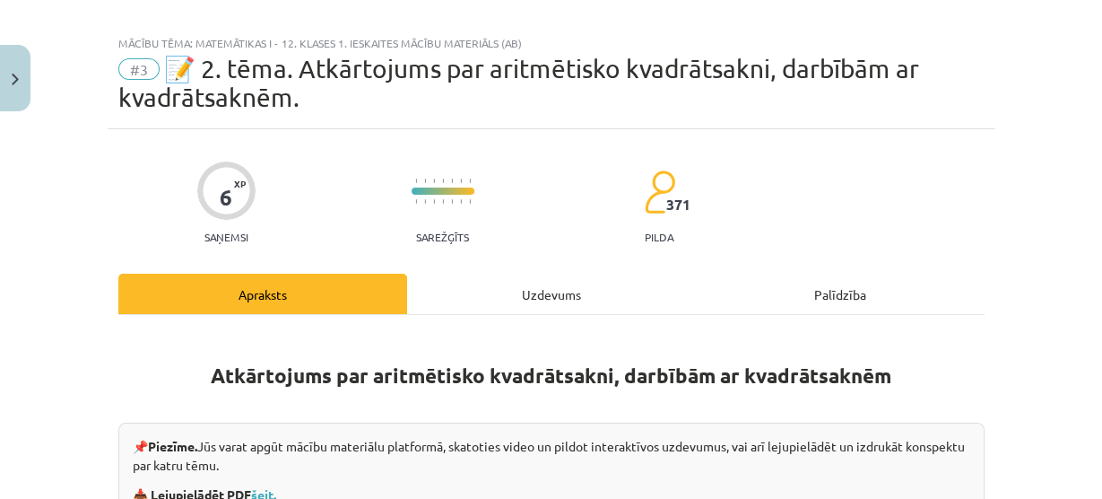
scroll to position [377, 0]
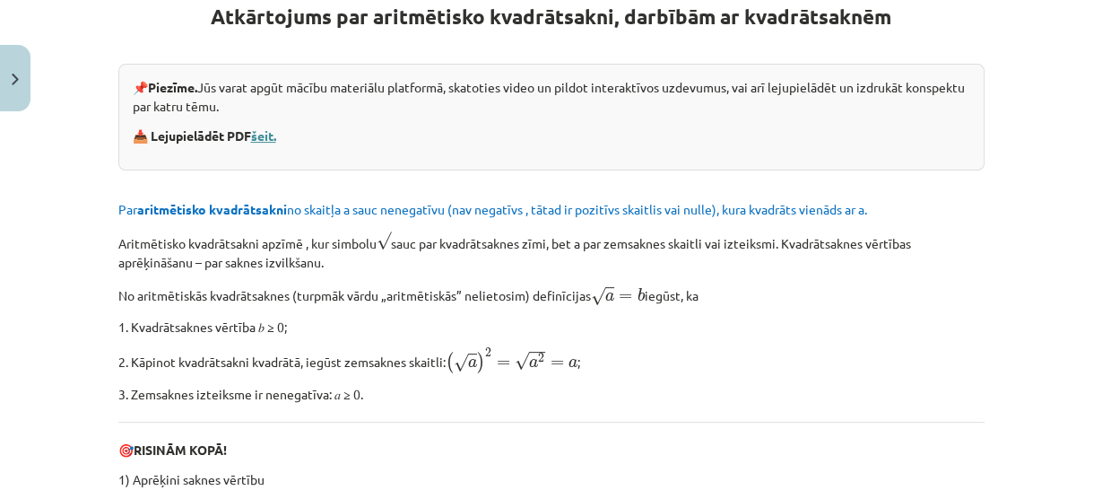
click at [267, 140] on link "šeit." at bounding box center [263, 135] width 25 height 16
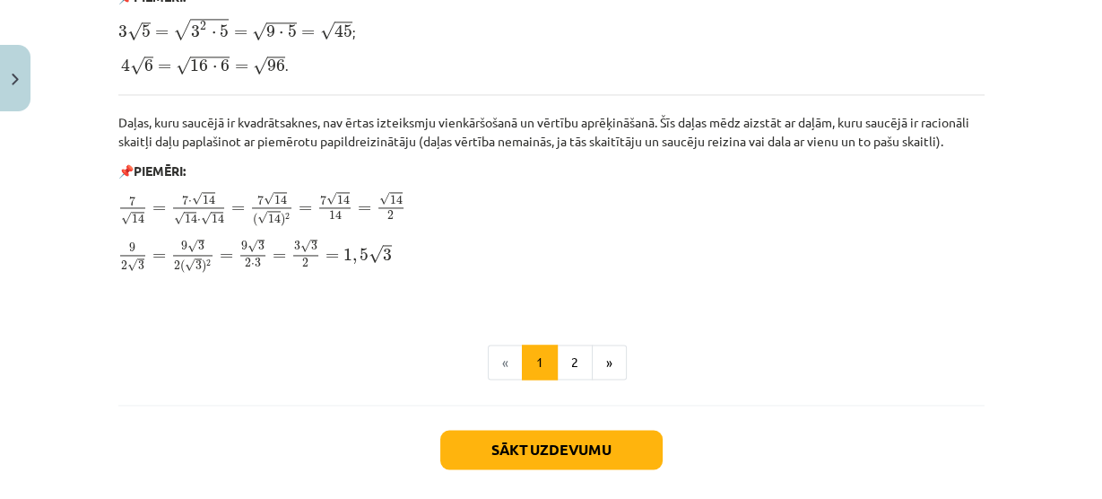
scroll to position [2314, 0]
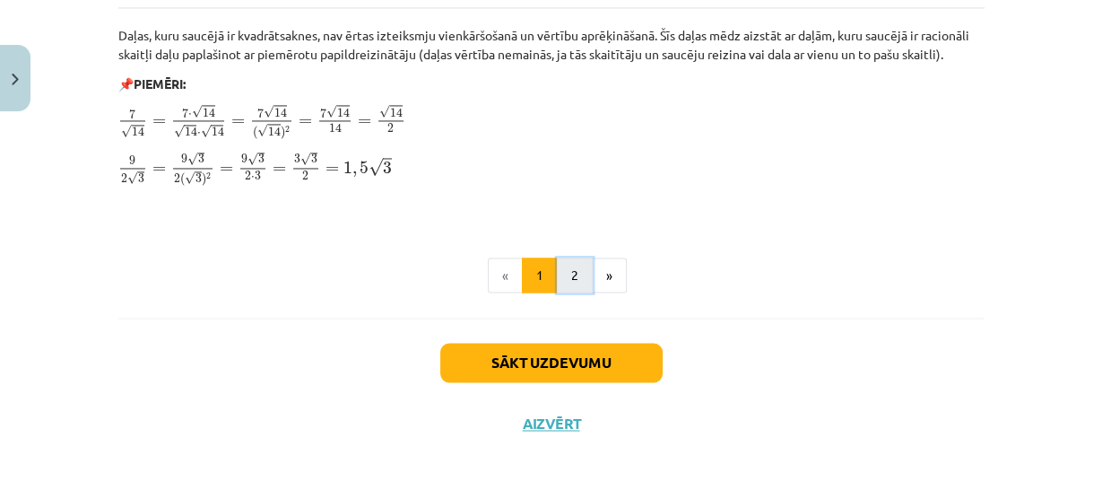
click at [566, 258] on button "2" at bounding box center [575, 275] width 36 height 36
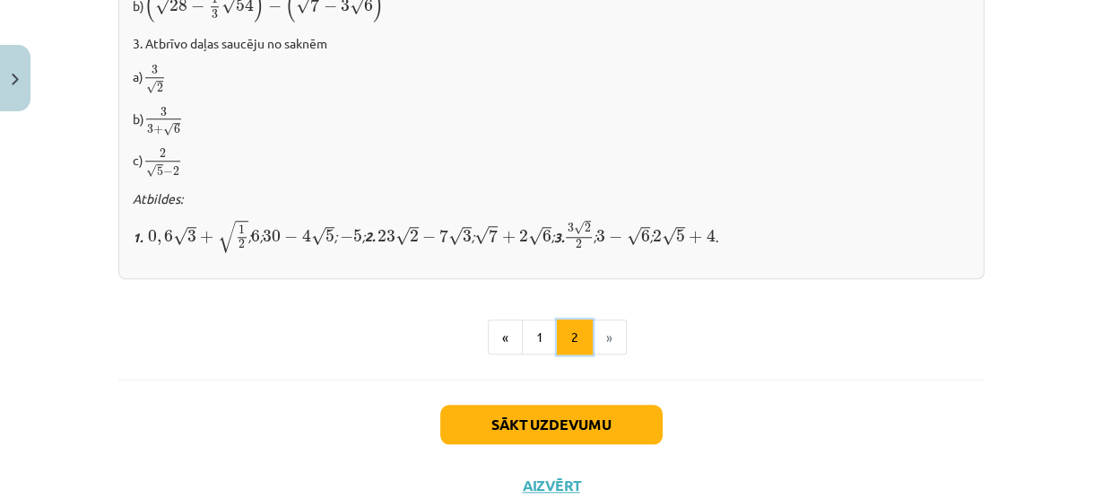
scroll to position [1335, 0]
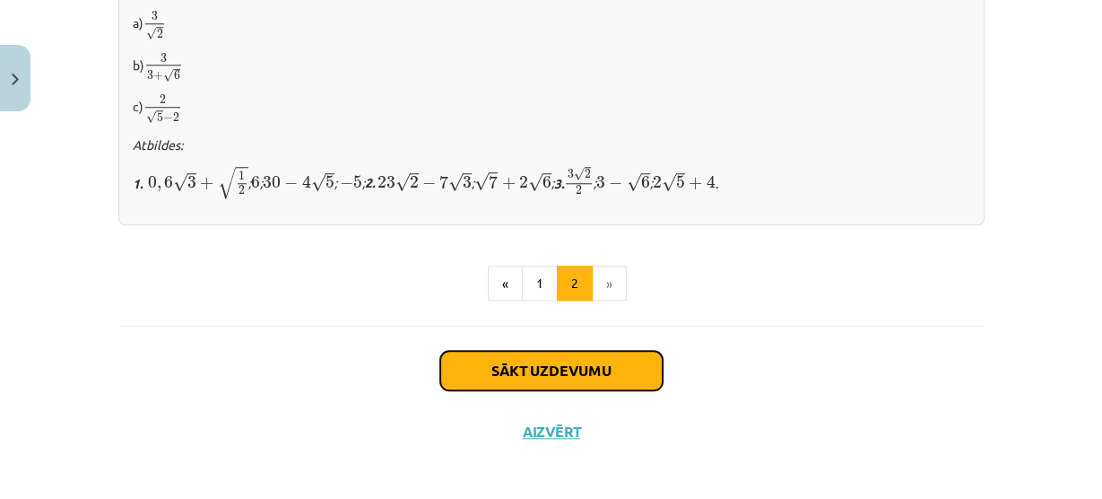
click at [601, 359] on button "Sākt uzdevumu" at bounding box center [551, 370] width 222 height 39
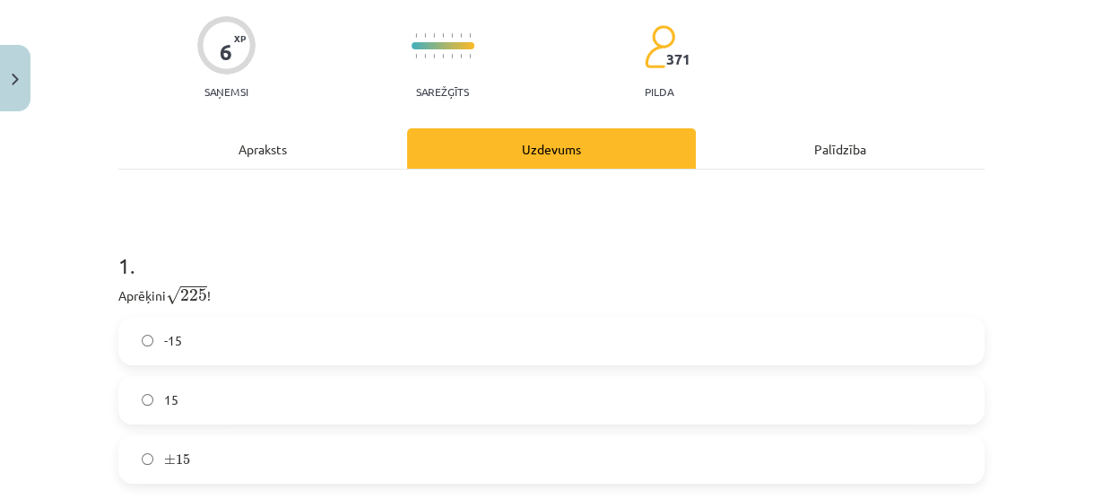
scroll to position [44, 0]
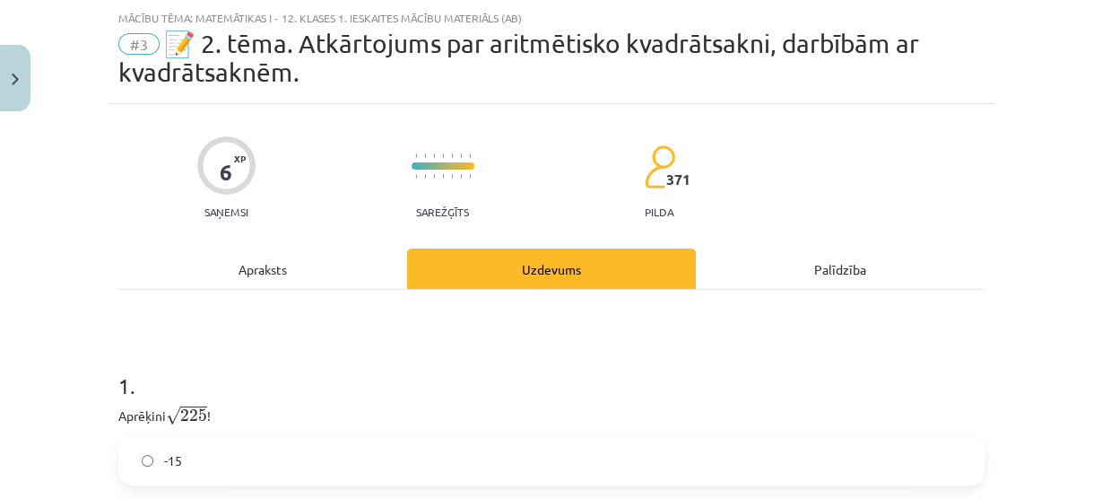
click at [290, 280] on div "Apraksts" at bounding box center [262, 268] width 289 height 40
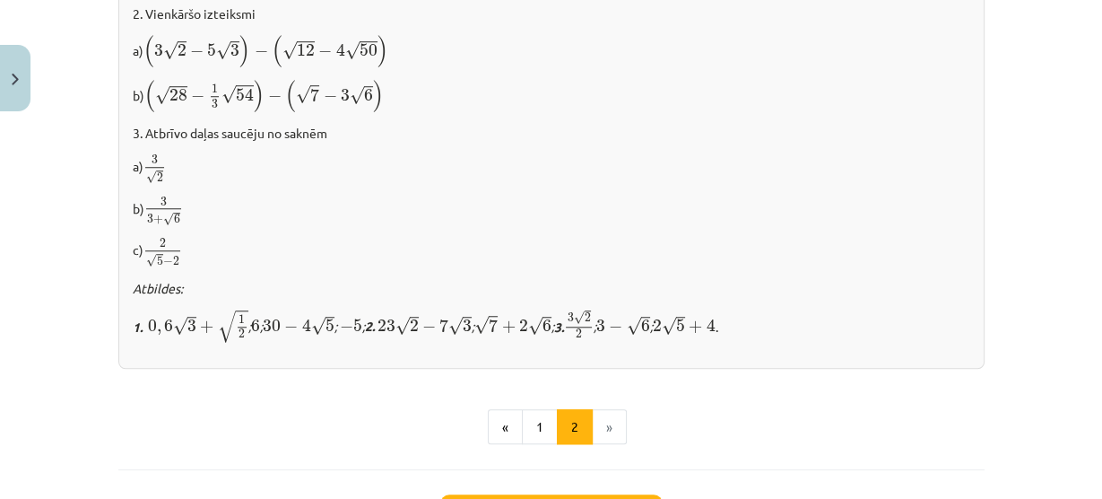
scroll to position [1335, 0]
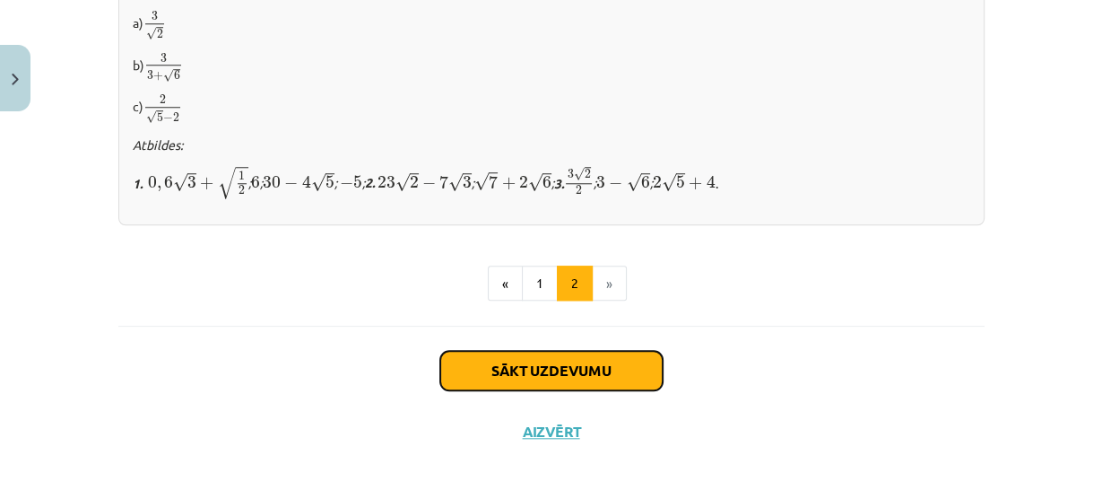
click at [574, 362] on button "Sākt uzdevumu" at bounding box center [551, 370] width 222 height 39
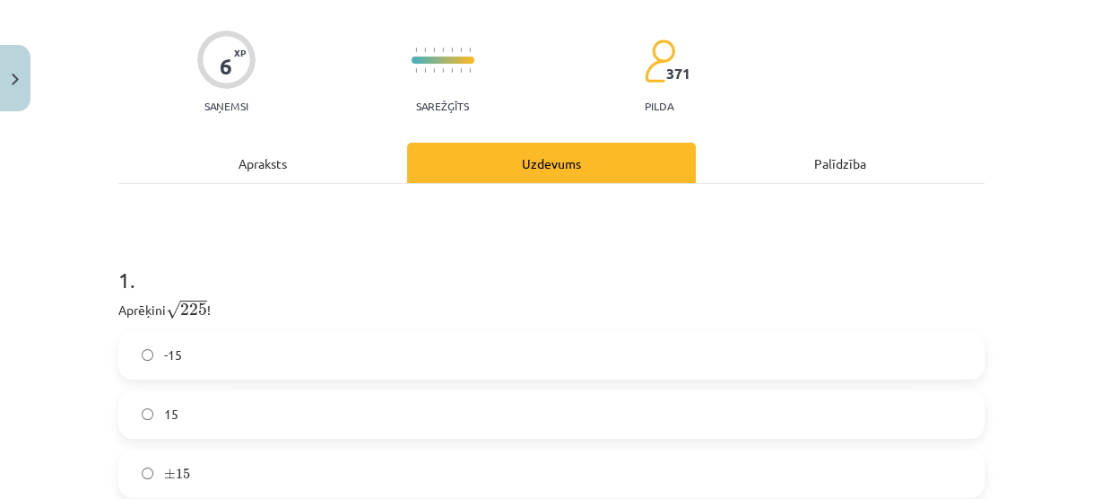
scroll to position [259, 0]
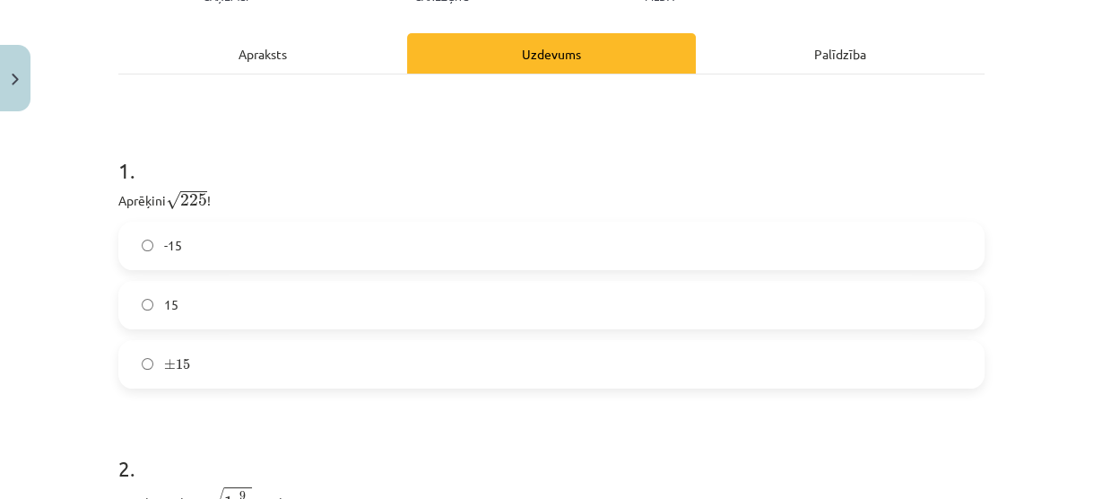
click at [215, 291] on label "15" at bounding box center [551, 304] width 863 height 45
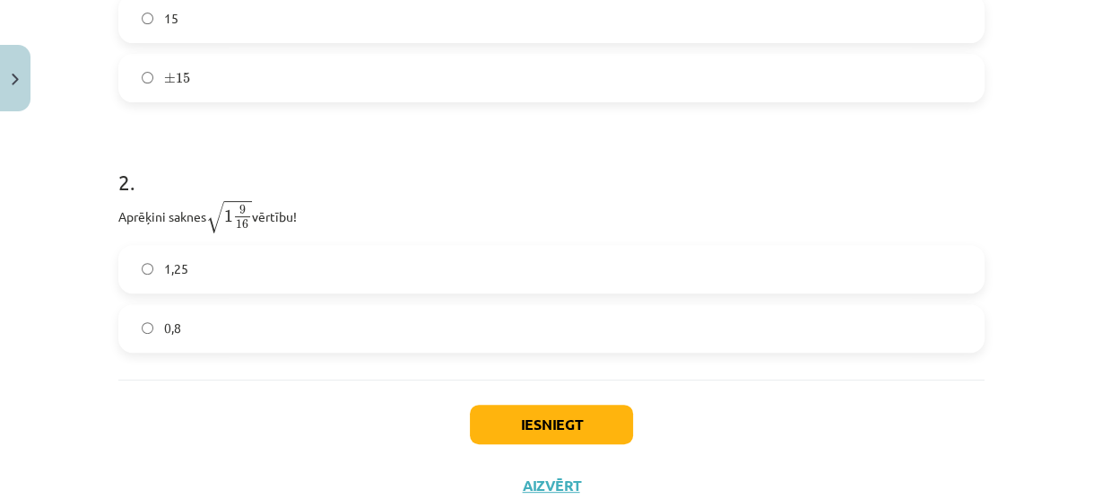
scroll to position [546, 0]
click at [179, 273] on span "1,25" at bounding box center [176, 267] width 24 height 19
click at [531, 418] on button "Iesniegt" at bounding box center [551, 422] width 163 height 39
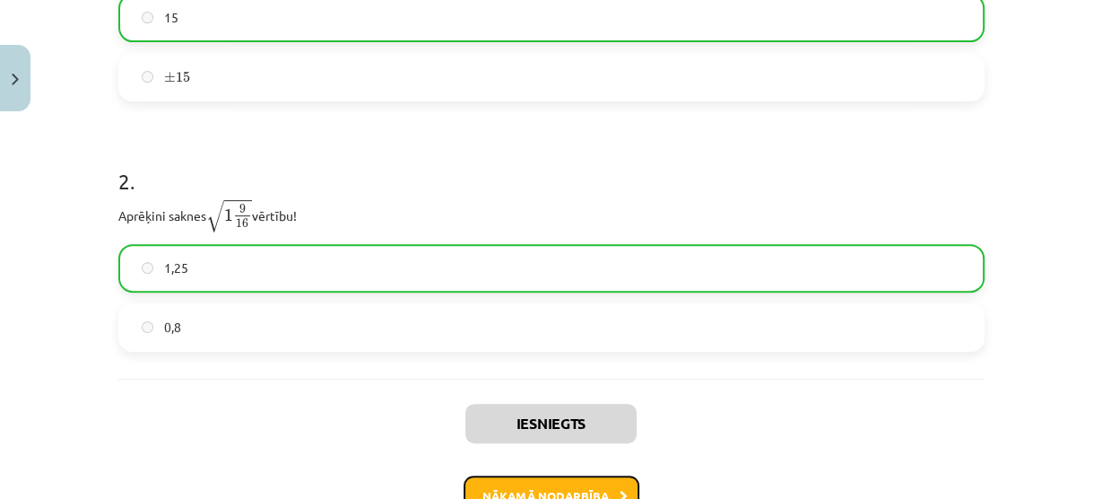
click at [572, 479] on button "Nākamā nodarbība" at bounding box center [552, 495] width 176 height 41
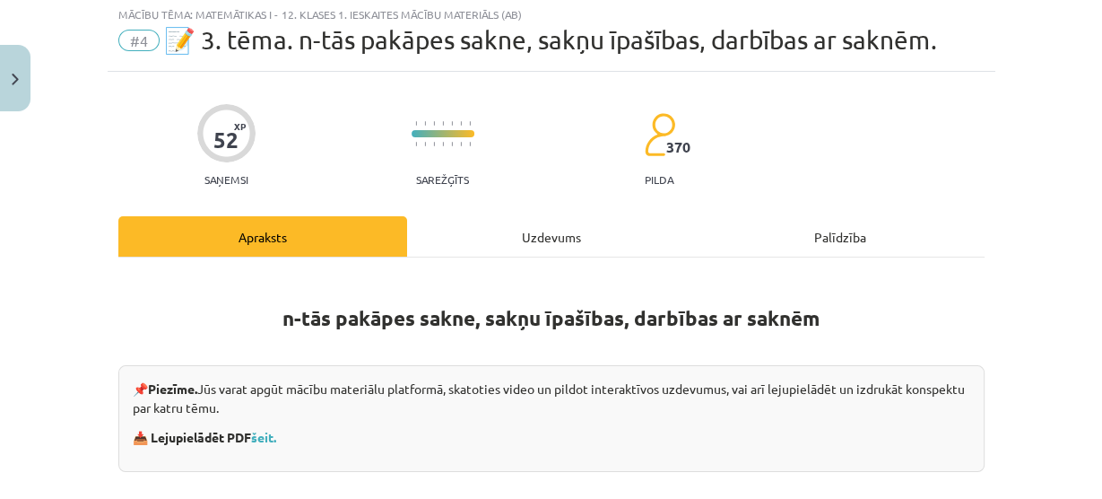
scroll to position [44, 0]
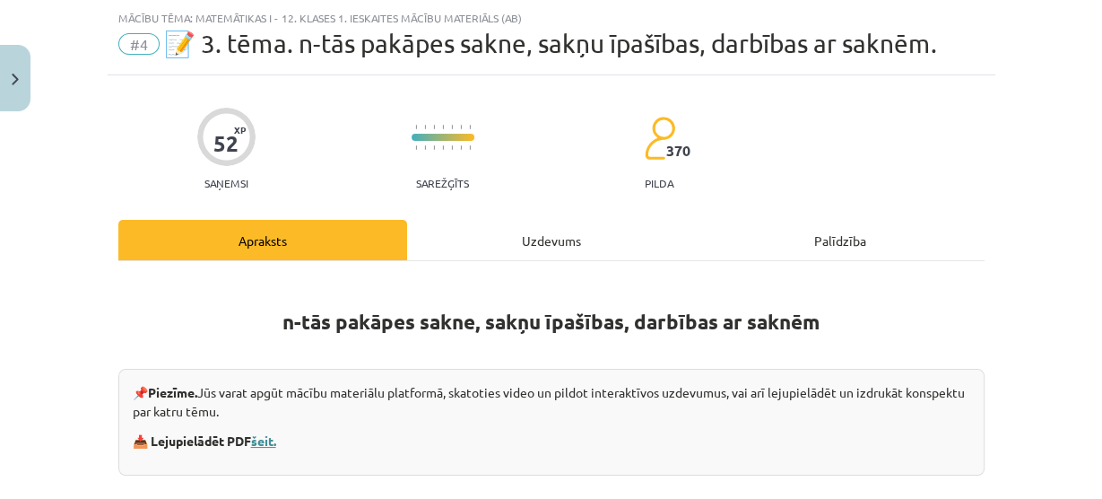
click at [259, 441] on link "šeit." at bounding box center [263, 440] width 25 height 16
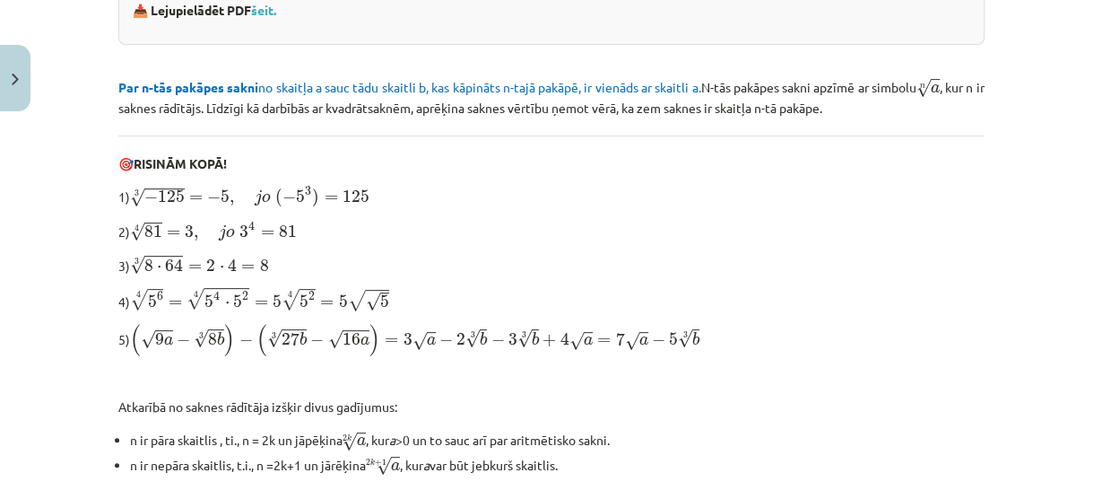
scroll to position [728, 0]
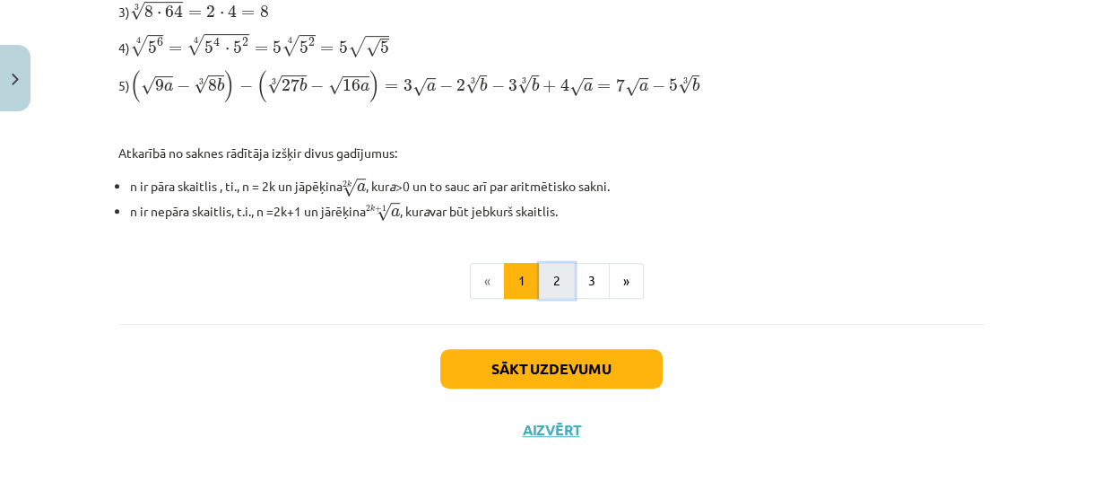
click at [552, 279] on button "2" at bounding box center [557, 281] width 36 height 36
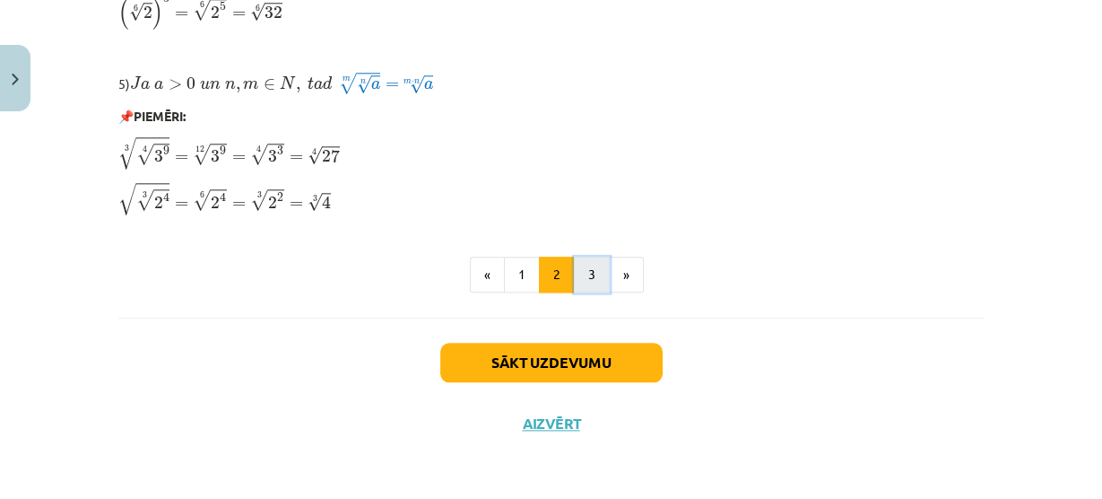
click at [574, 278] on button "3" at bounding box center [592, 274] width 36 height 36
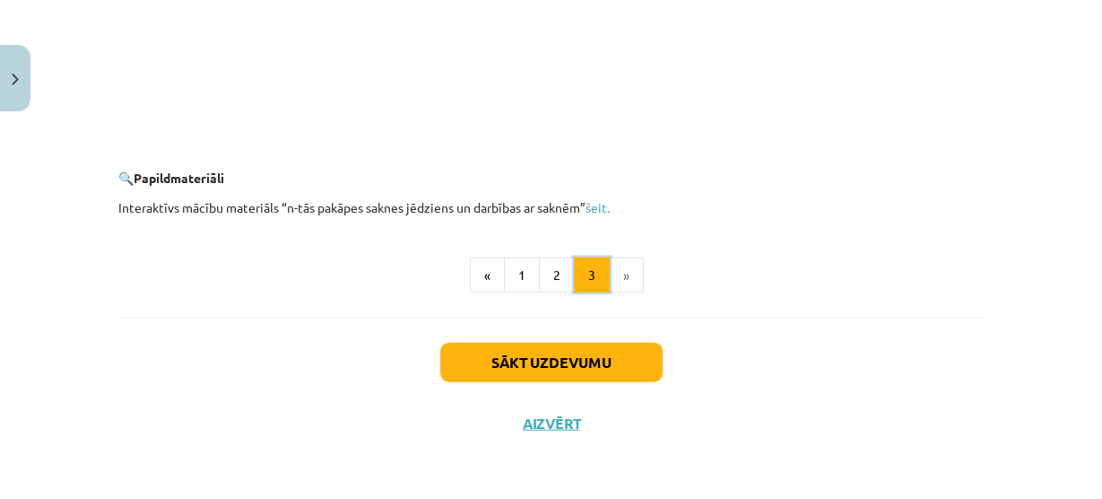
scroll to position [3415, 0]
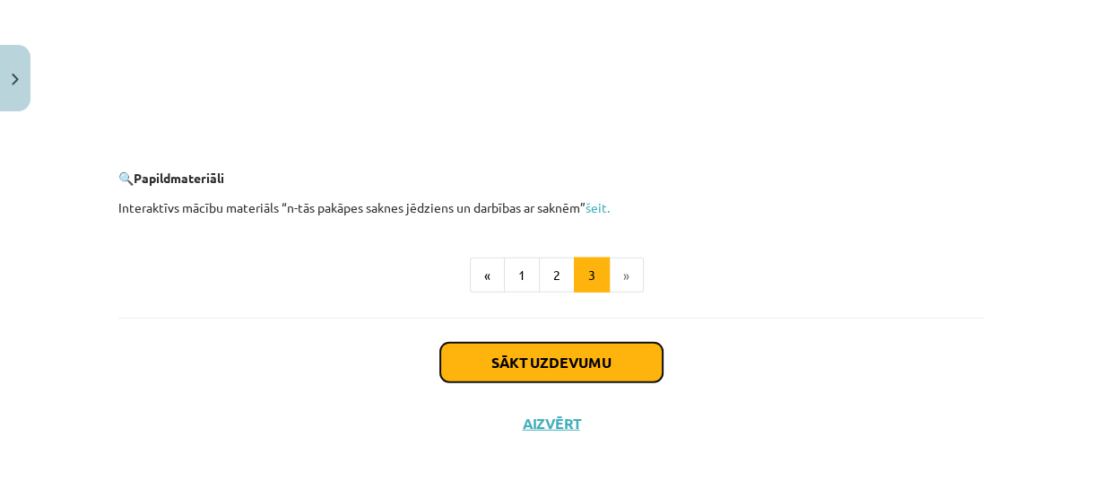
click at [552, 369] on button "Sākt uzdevumu" at bounding box center [551, 362] width 222 height 39
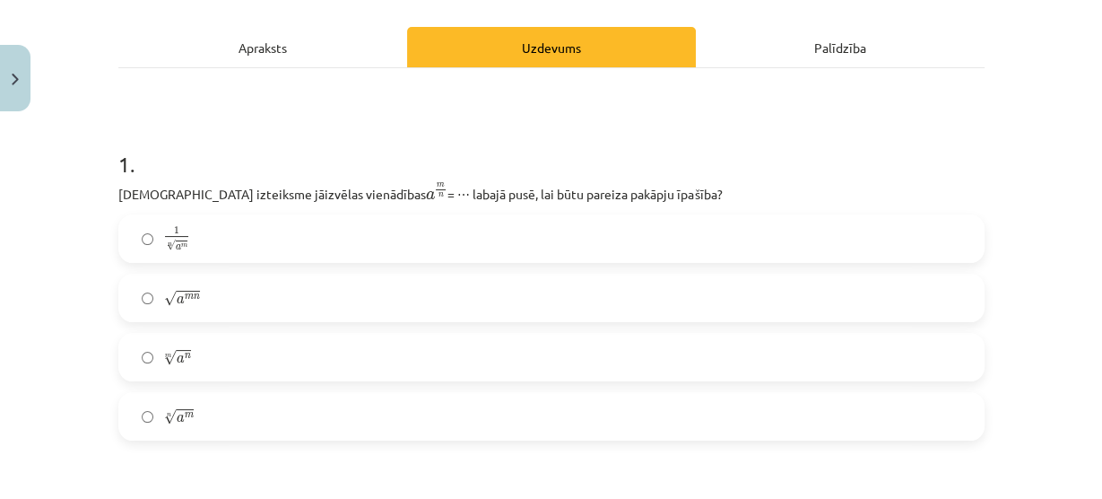
scroll to position [259, 0]
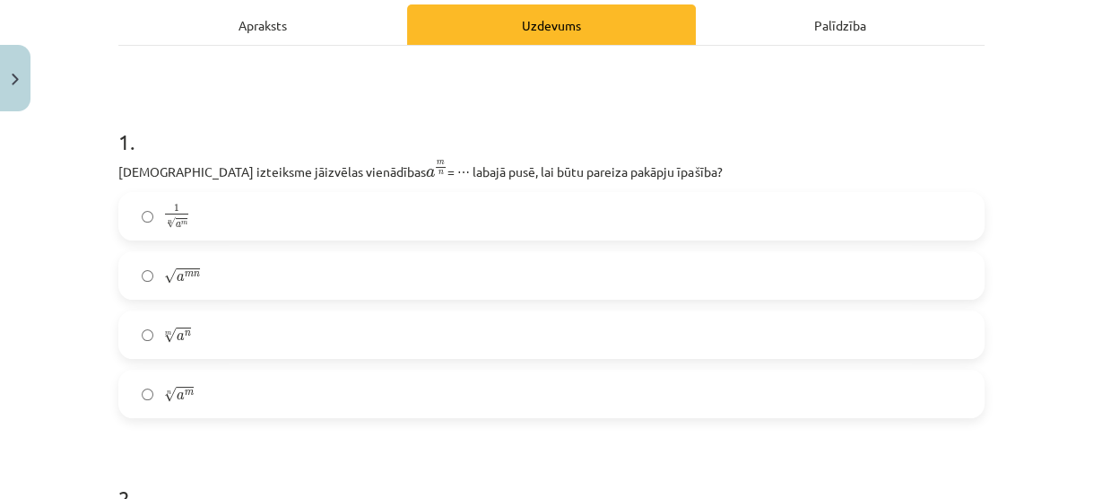
click at [154, 338] on label "m √ a n a n m" at bounding box center [551, 334] width 863 height 45
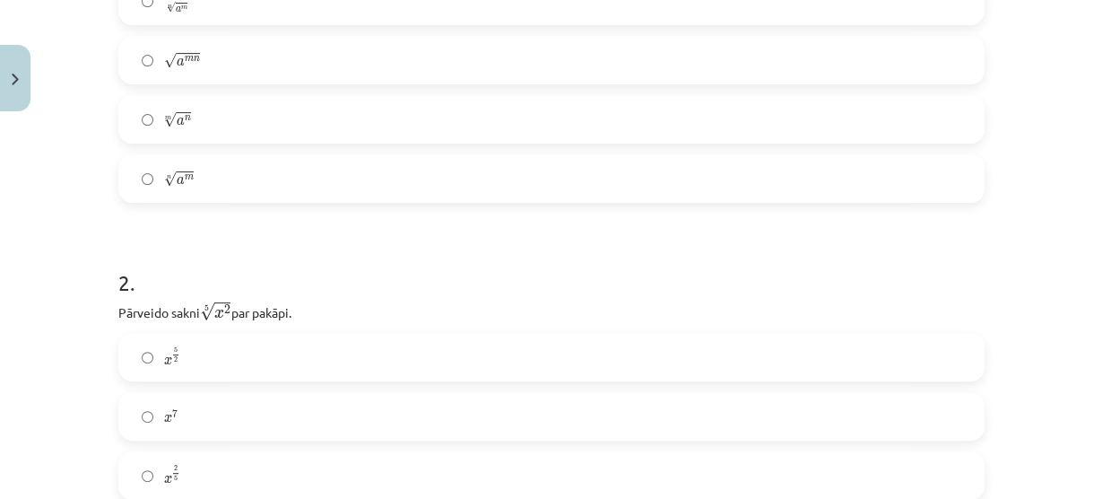
click at [192, 191] on label "n √ a m a m n" at bounding box center [551, 178] width 863 height 45
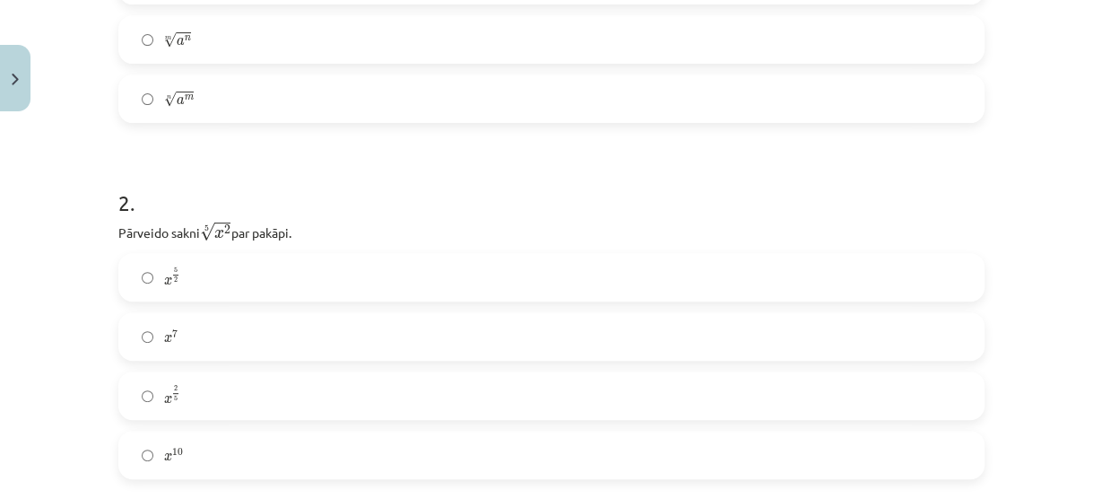
scroll to position [690, 0]
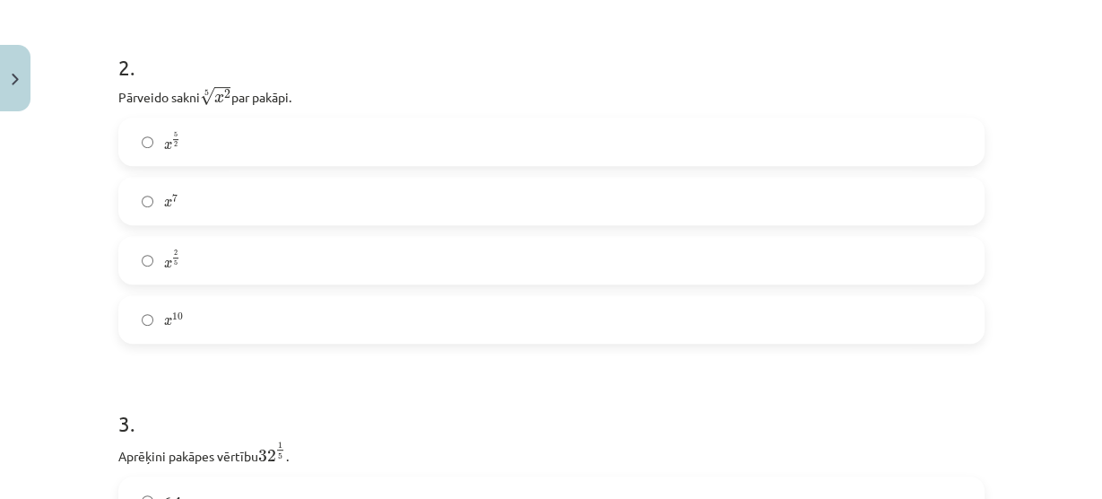
click at [164, 143] on span "x" at bounding box center [168, 146] width 8 height 8
click at [189, 273] on label "x 2 5 x 2 5" at bounding box center [551, 260] width 863 height 45
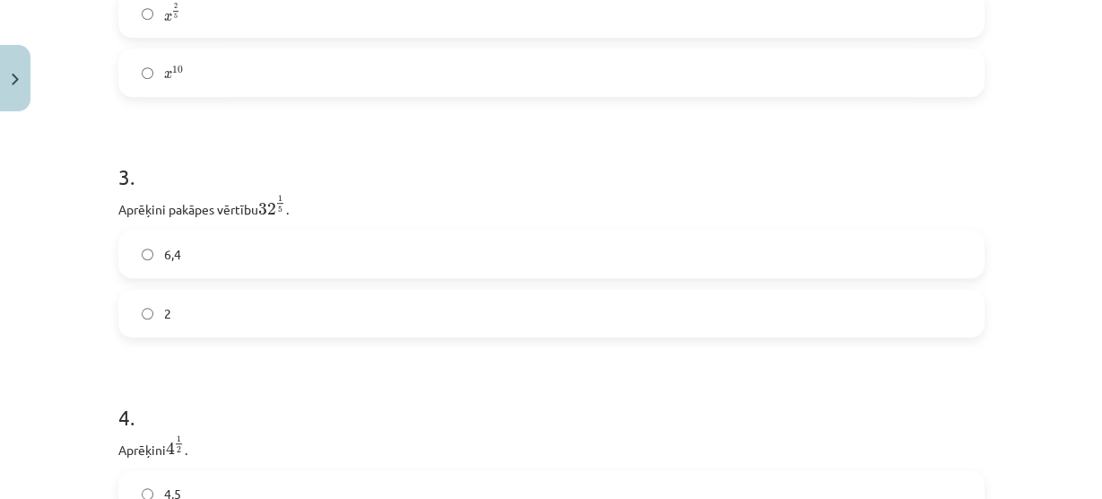
scroll to position [976, 0]
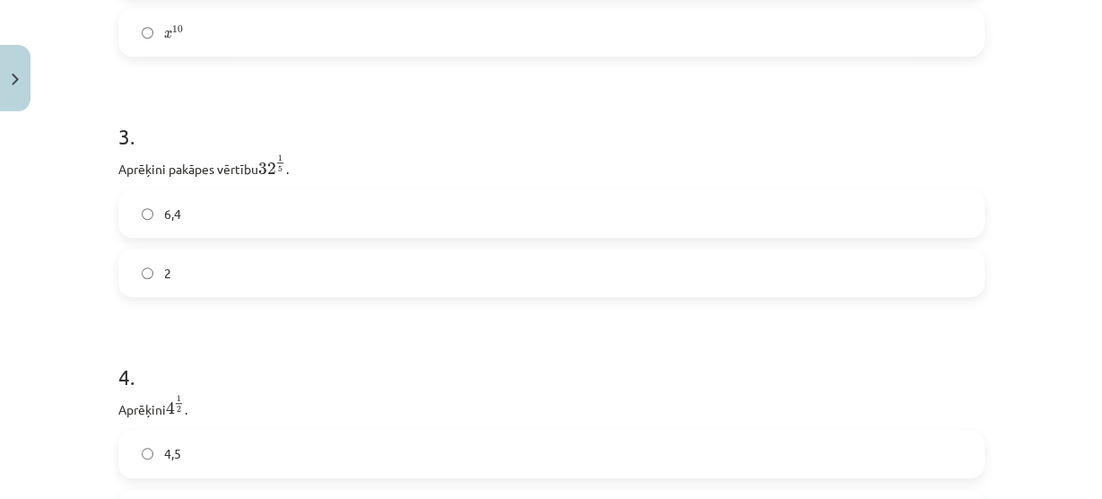
click at [195, 213] on label "6,4" at bounding box center [551, 213] width 863 height 45
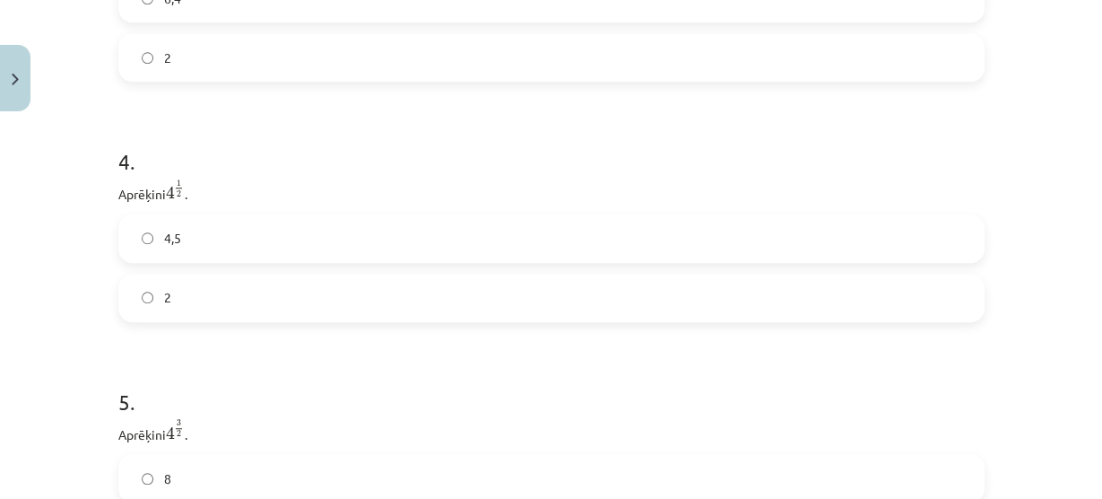
click at [180, 296] on label "2" at bounding box center [551, 297] width 863 height 45
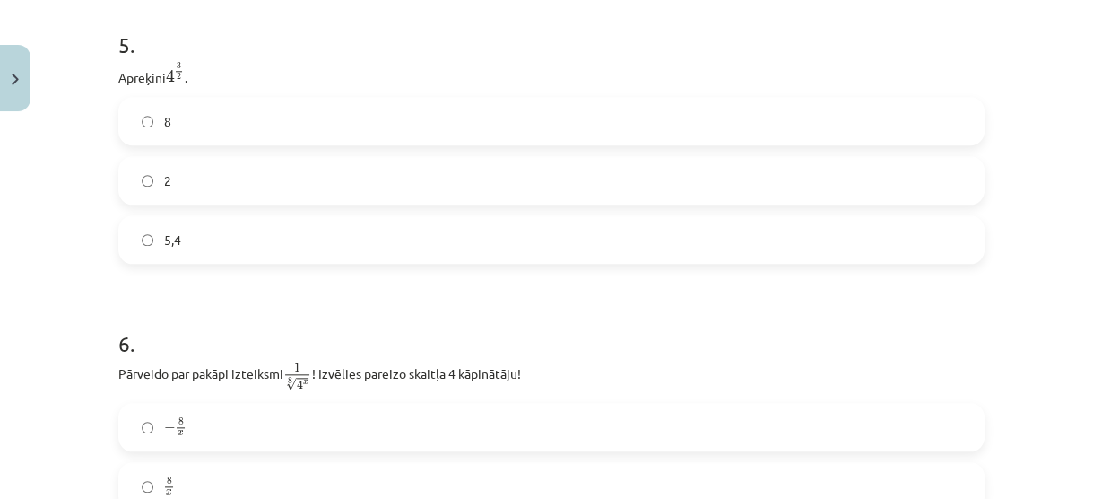
scroll to position [1550, 0]
click at [129, 124] on label "8" at bounding box center [551, 119] width 863 height 45
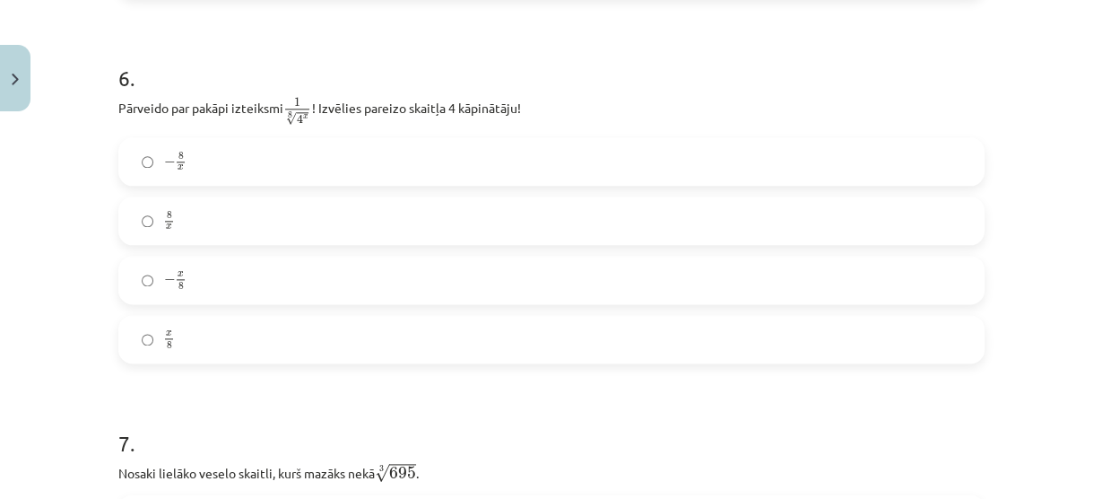
scroll to position [1837, 0]
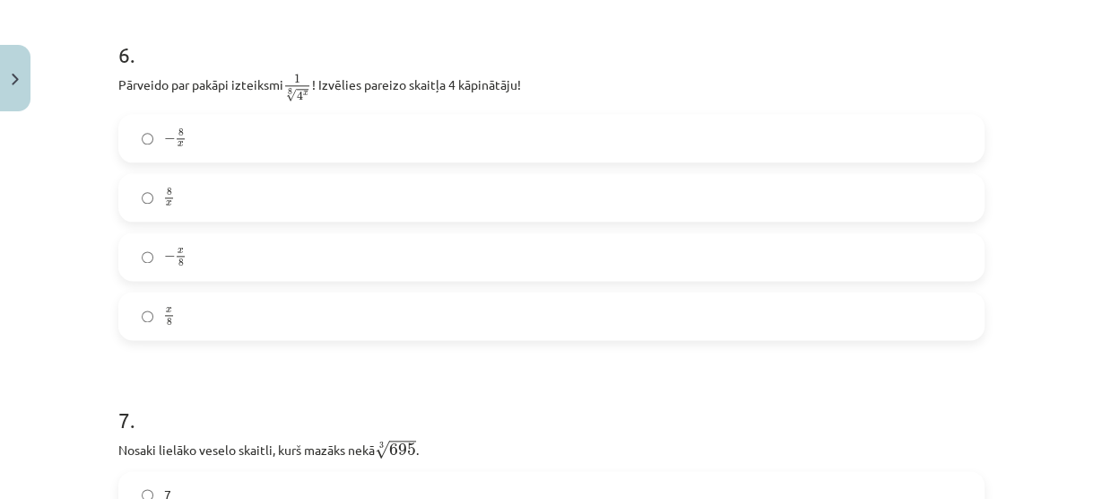
click at [173, 221] on div "8 x 8 x" at bounding box center [551, 197] width 866 height 48
click at [172, 214] on label "8 x 8 x" at bounding box center [551, 197] width 863 height 45
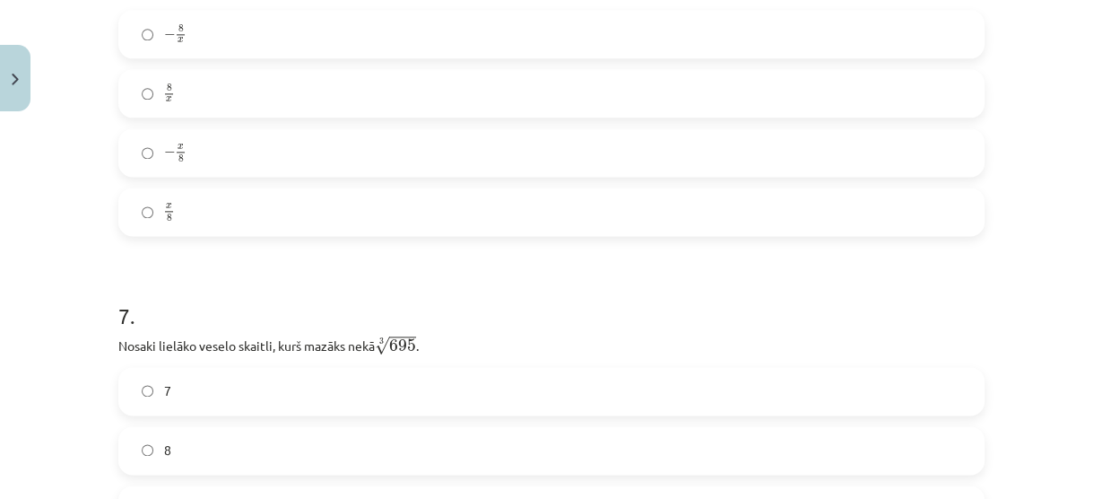
scroll to position [2124, 0]
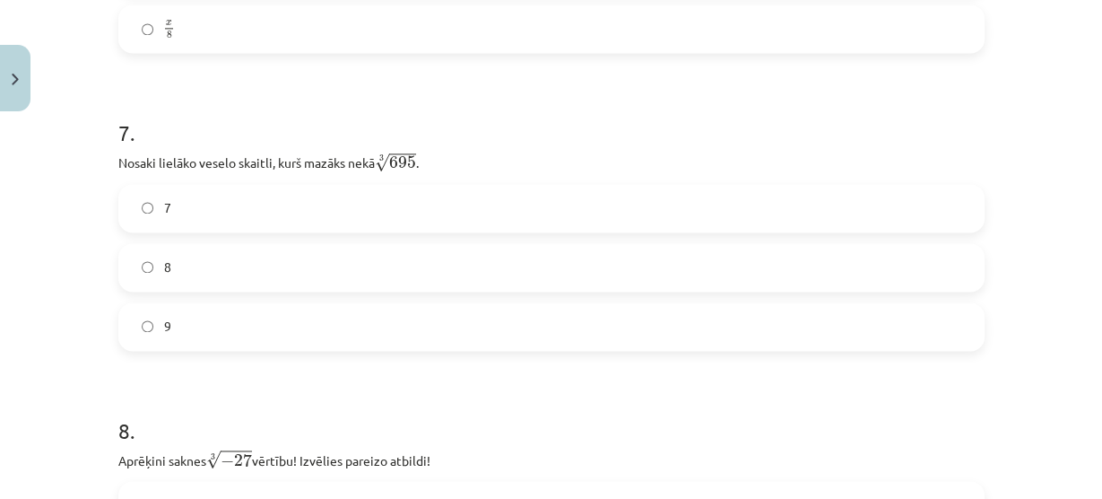
click at [200, 273] on label "8" at bounding box center [551, 267] width 863 height 45
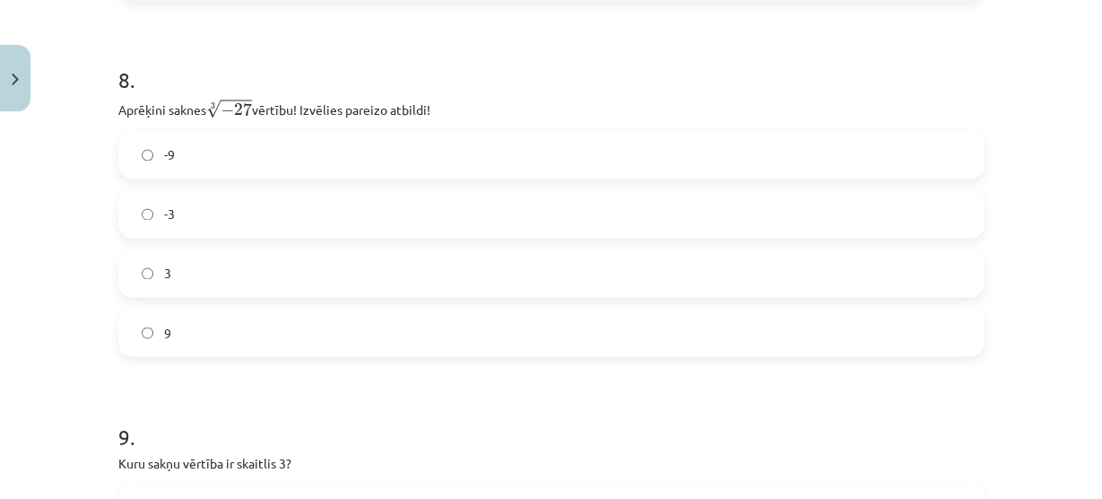
scroll to position [2483, 0]
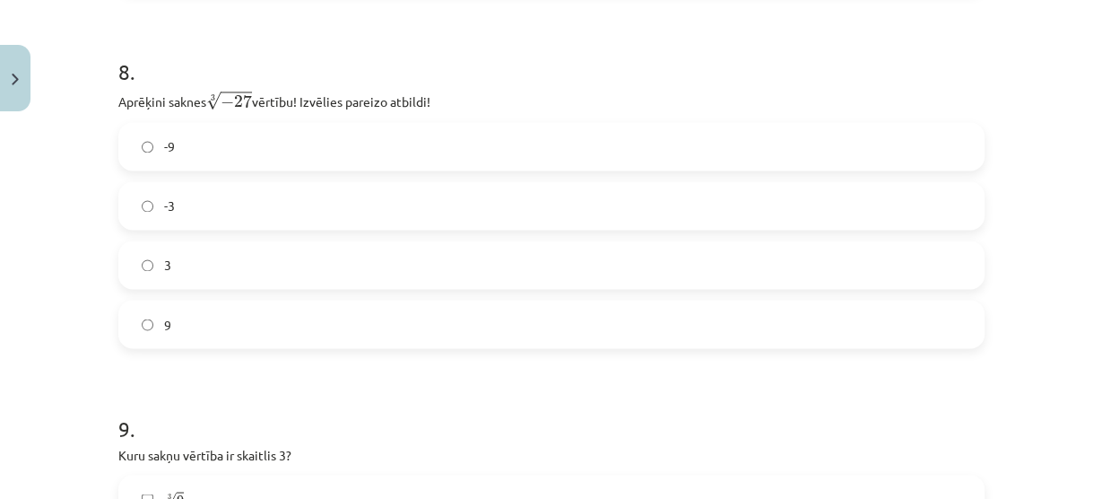
click at [181, 226] on label "-3" at bounding box center [551, 205] width 863 height 45
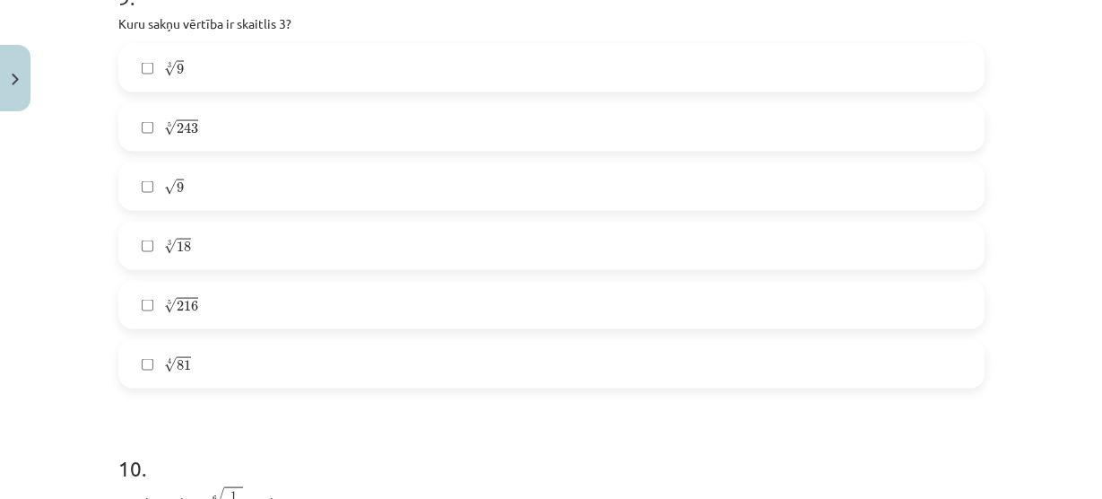
scroll to position [2841, 0]
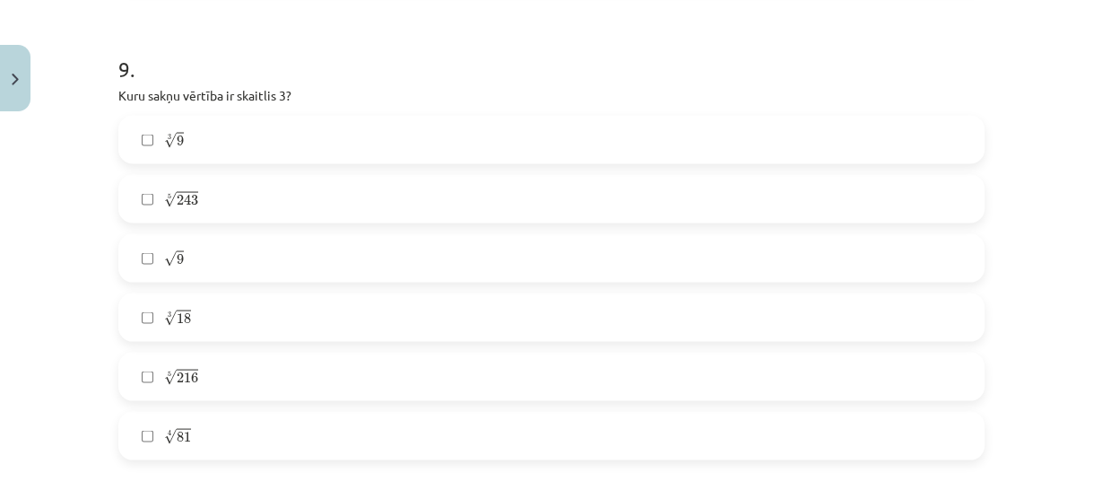
click at [183, 213] on label "5 √ 243 243 5" at bounding box center [551, 199] width 863 height 45
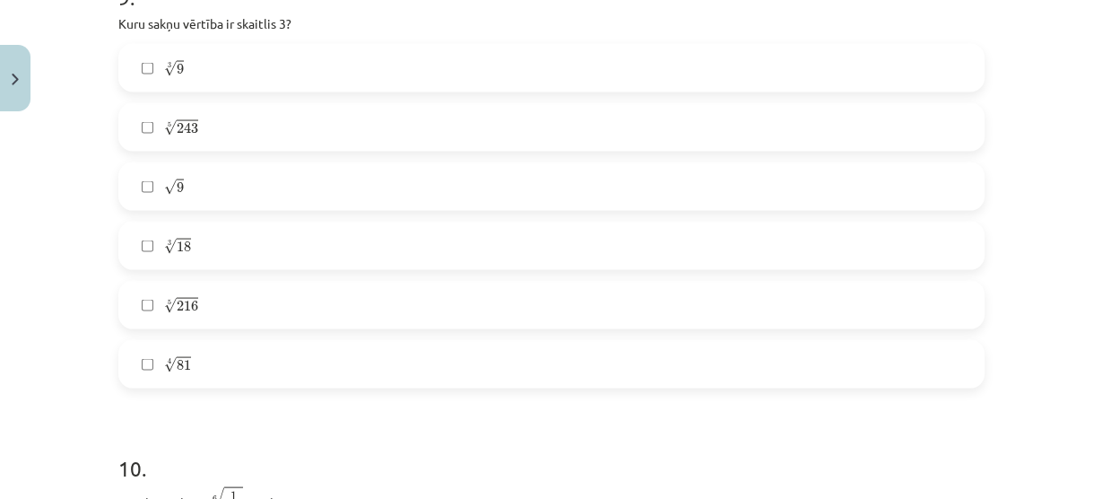
click at [151, 204] on label "√ 9 9" at bounding box center [551, 186] width 863 height 45
click at [194, 379] on label "4 √ 81 81 4" at bounding box center [551, 364] width 863 height 45
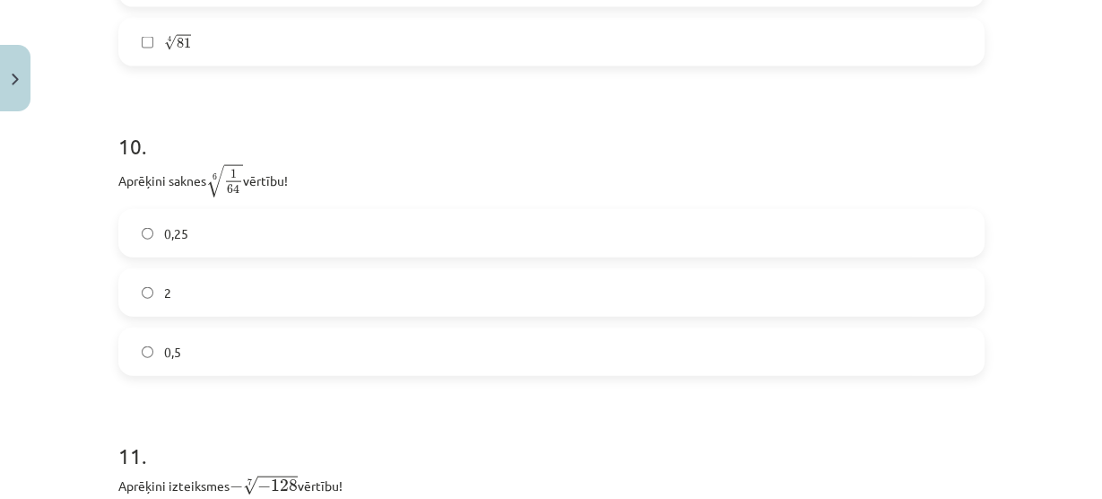
scroll to position [3272, 0]
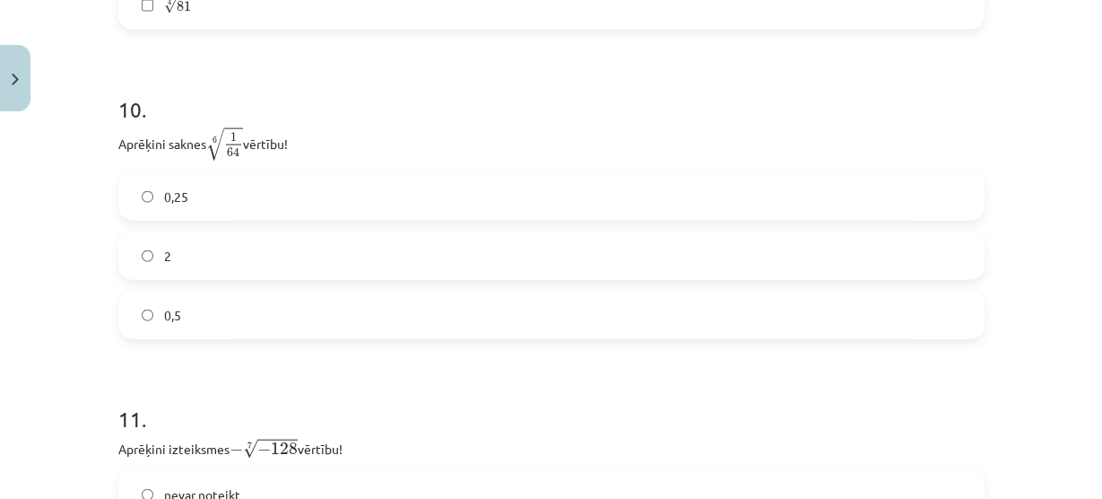
click at [199, 321] on label "0,5" at bounding box center [551, 314] width 863 height 45
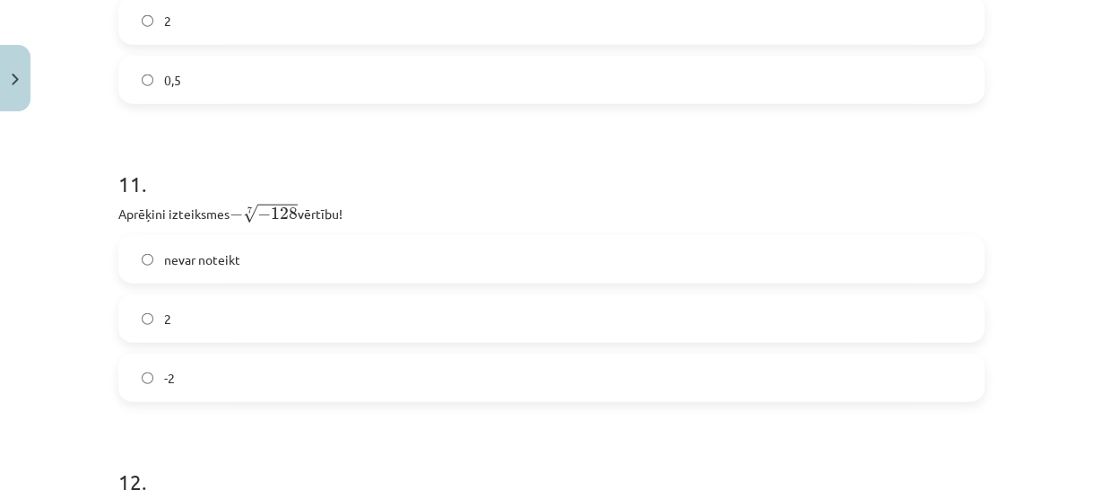
scroll to position [3630, 0]
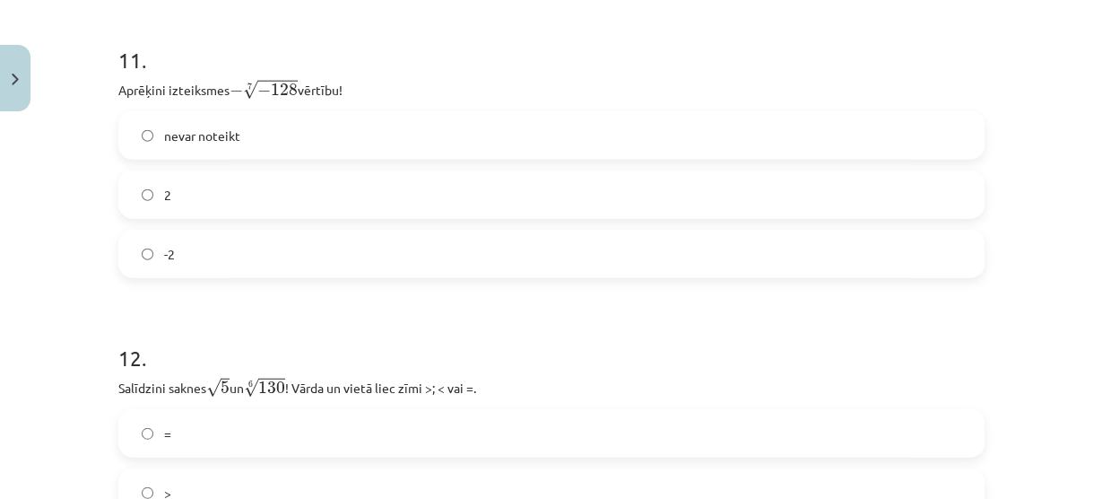
click at [198, 213] on label "2" at bounding box center [551, 194] width 863 height 45
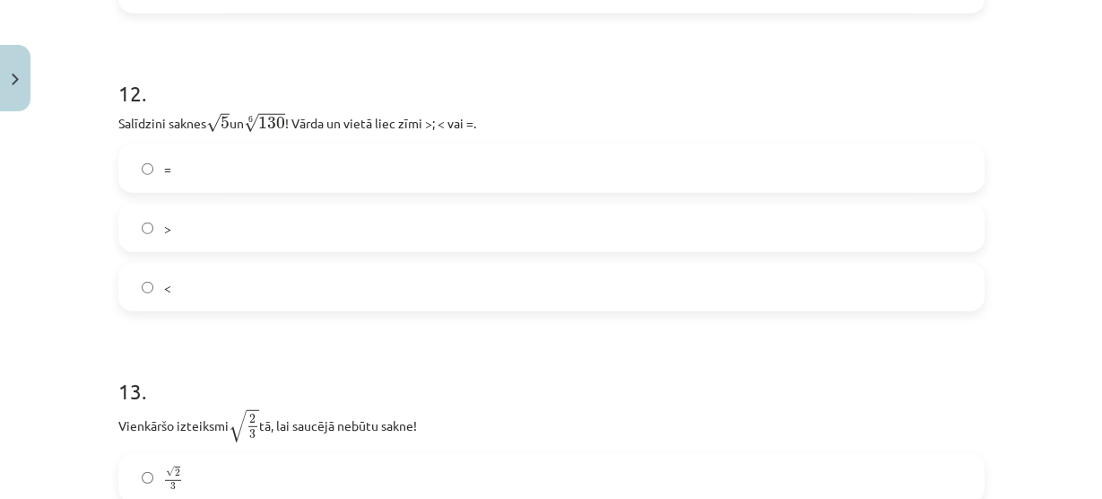
scroll to position [3917, 0]
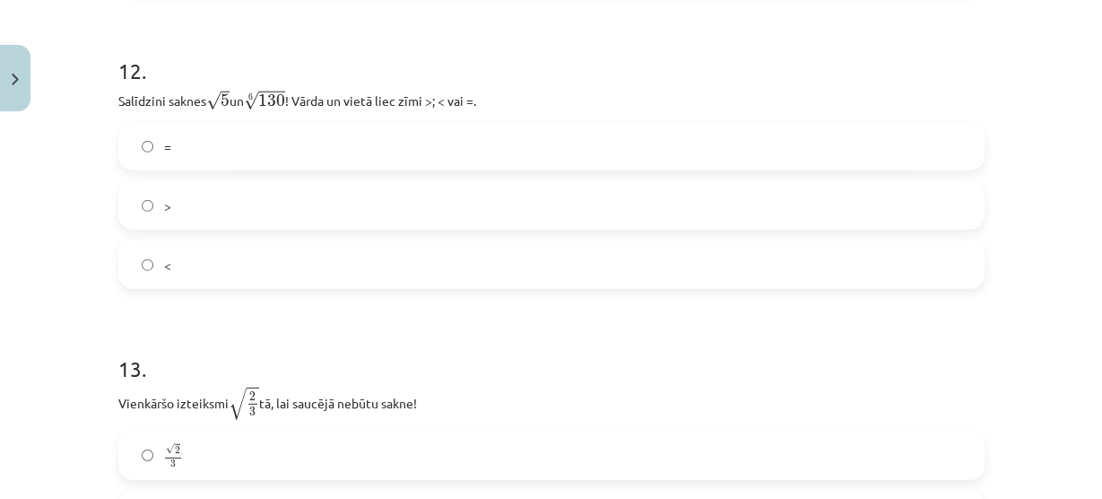
click at [182, 272] on label "<" at bounding box center [551, 264] width 863 height 45
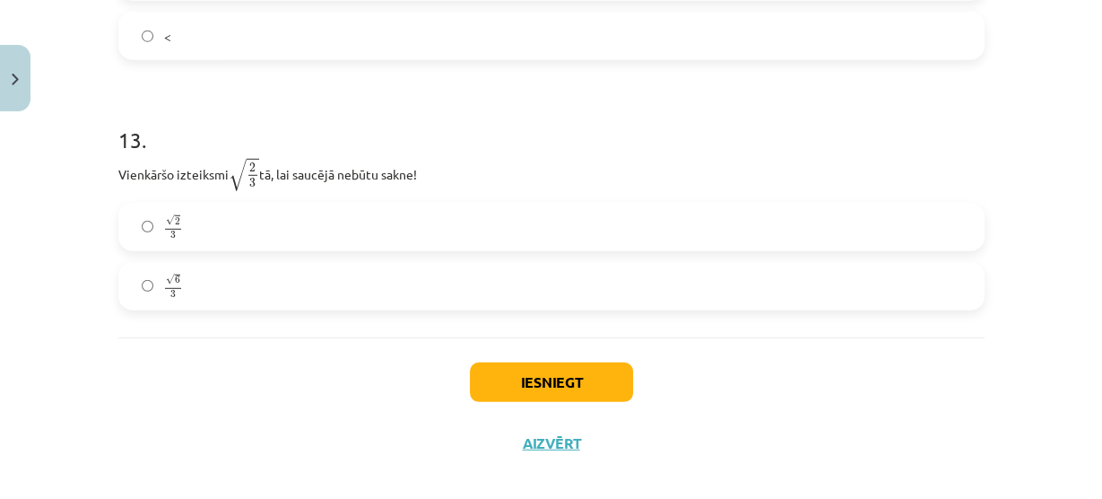
scroll to position [4168, 0]
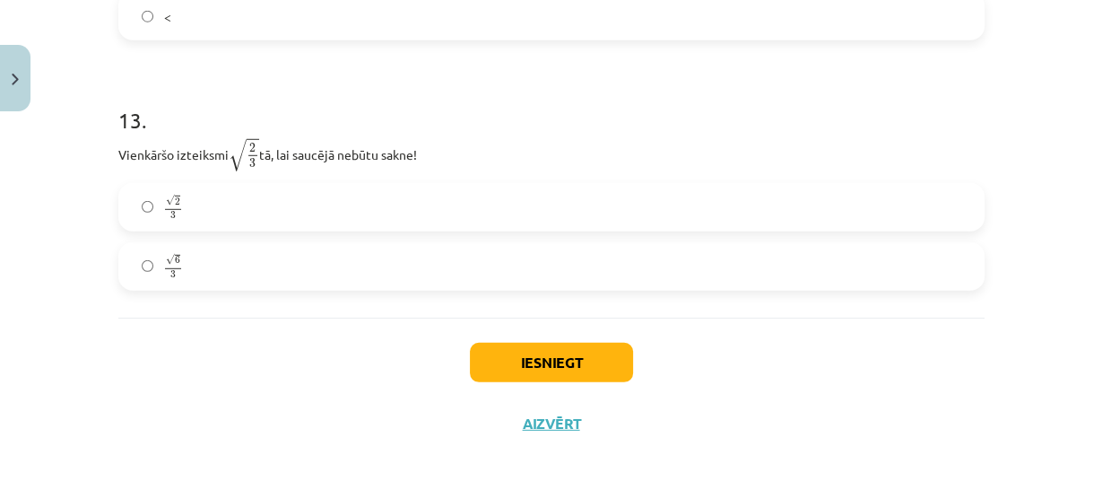
click at [185, 269] on label "√ 6 3 6 3" at bounding box center [551, 266] width 863 height 45
click at [486, 354] on button "Iesniegt" at bounding box center [551, 362] width 163 height 39
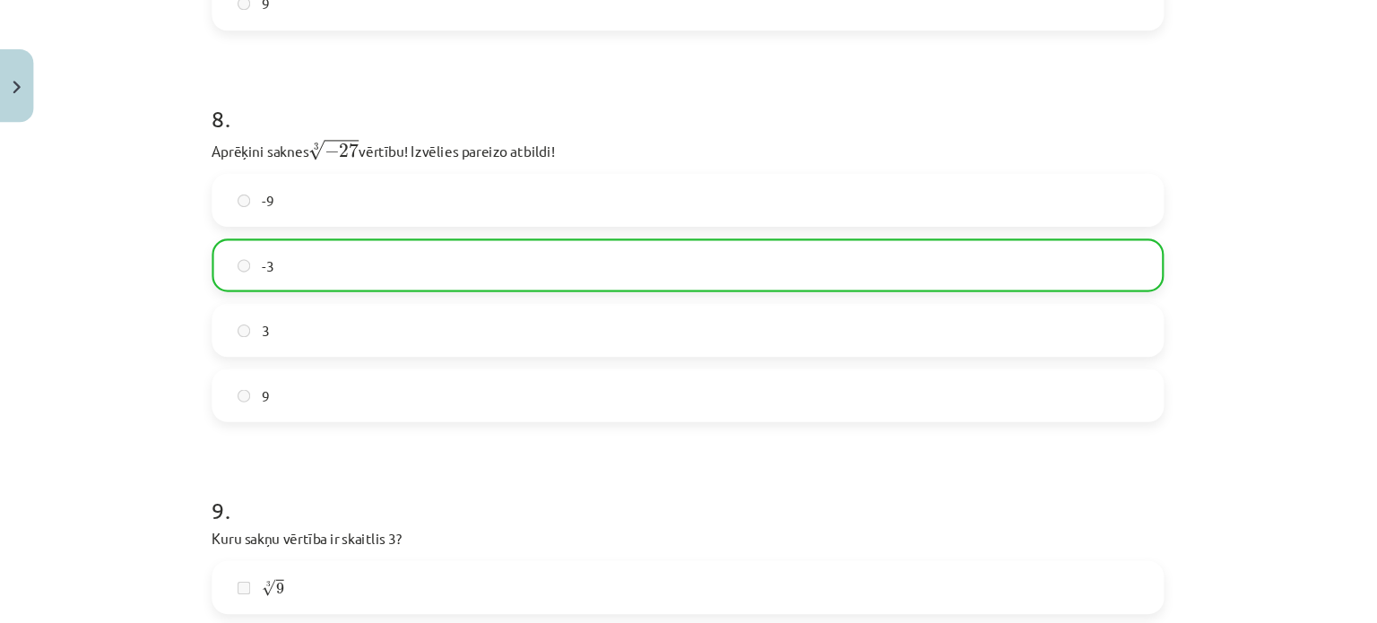
scroll to position [2447, 0]
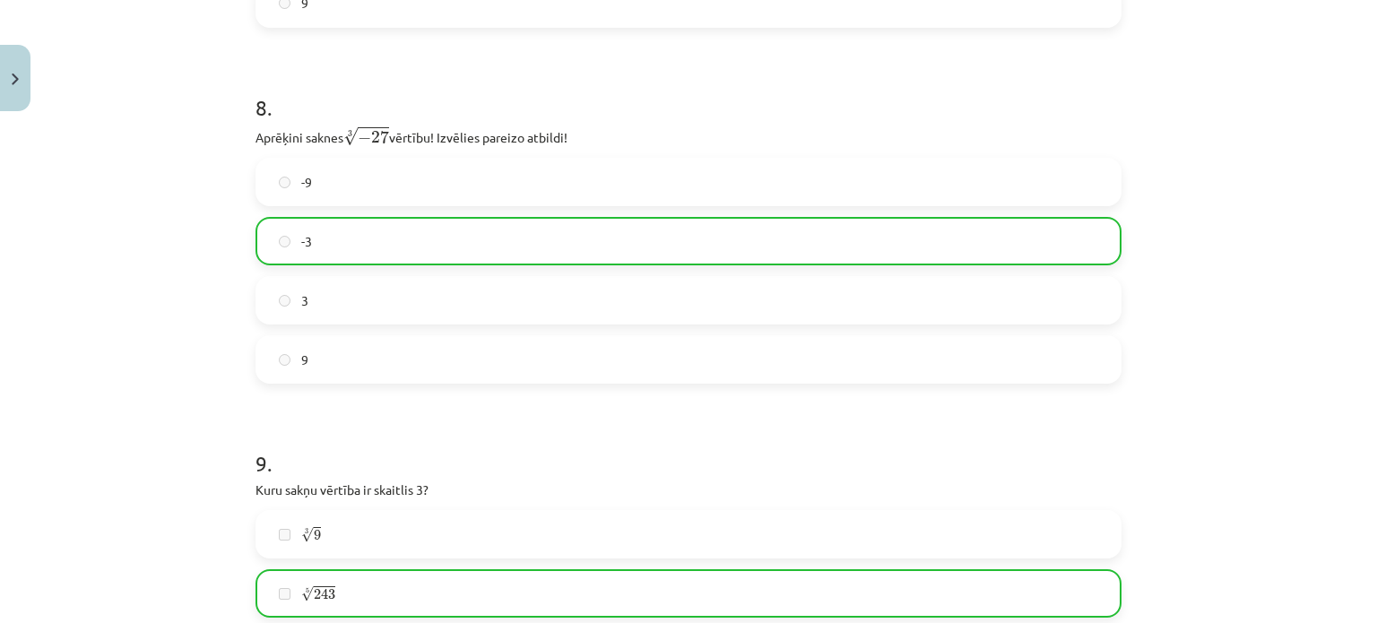
drag, startPoint x: 924, startPoint y: 0, endPoint x: 955, endPoint y: 170, distance: 173.1
click at [955, 170] on label "-9" at bounding box center [688, 182] width 863 height 45
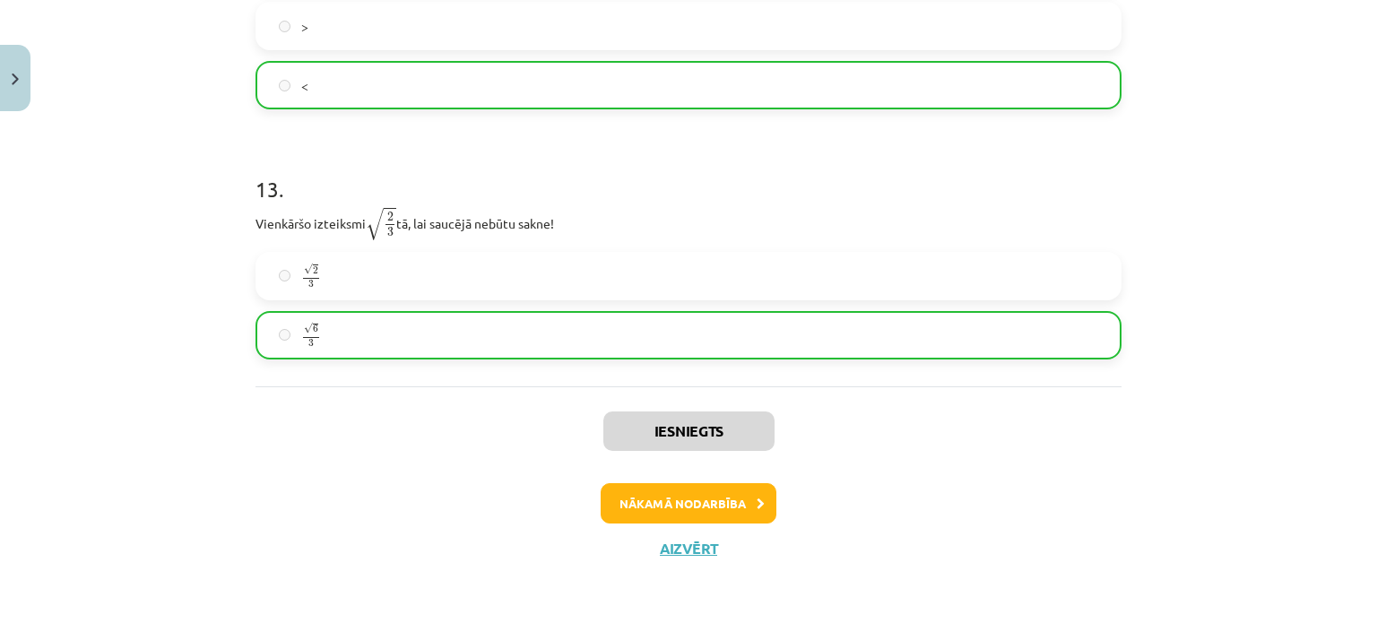
scroll to position [4099, 0]
click at [739, 501] on button "Nākamā nodarbība" at bounding box center [689, 502] width 176 height 41
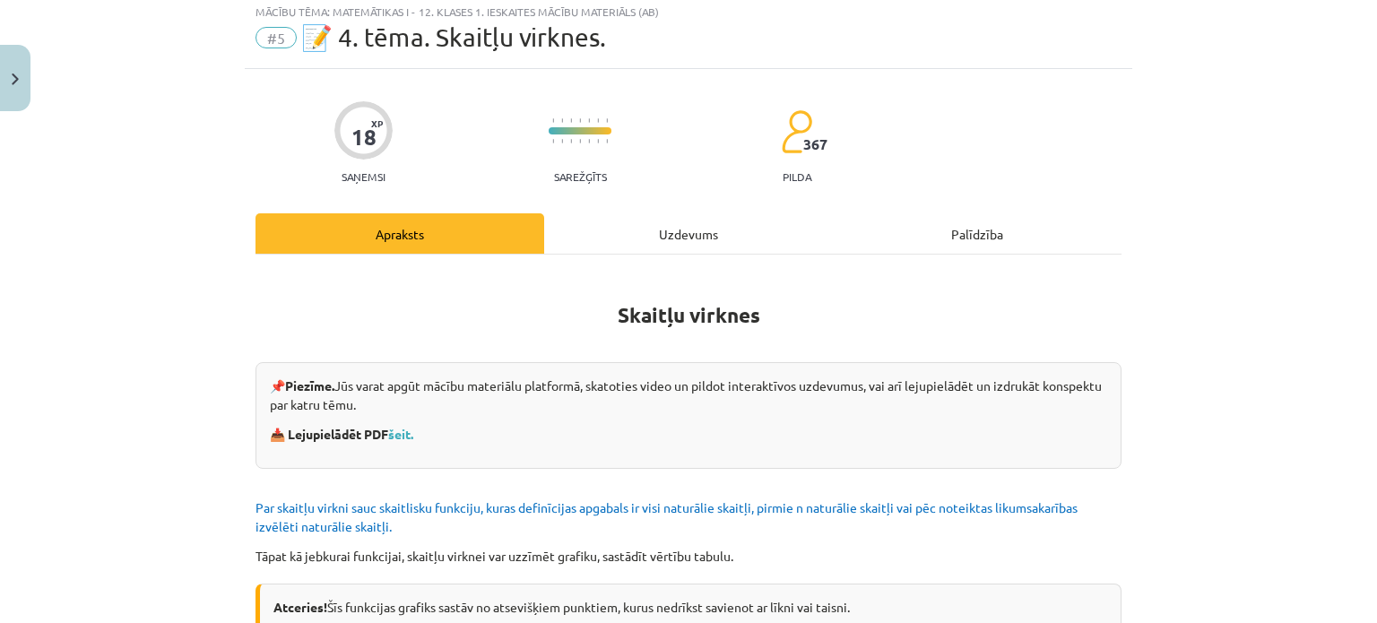
scroll to position [45, 0]
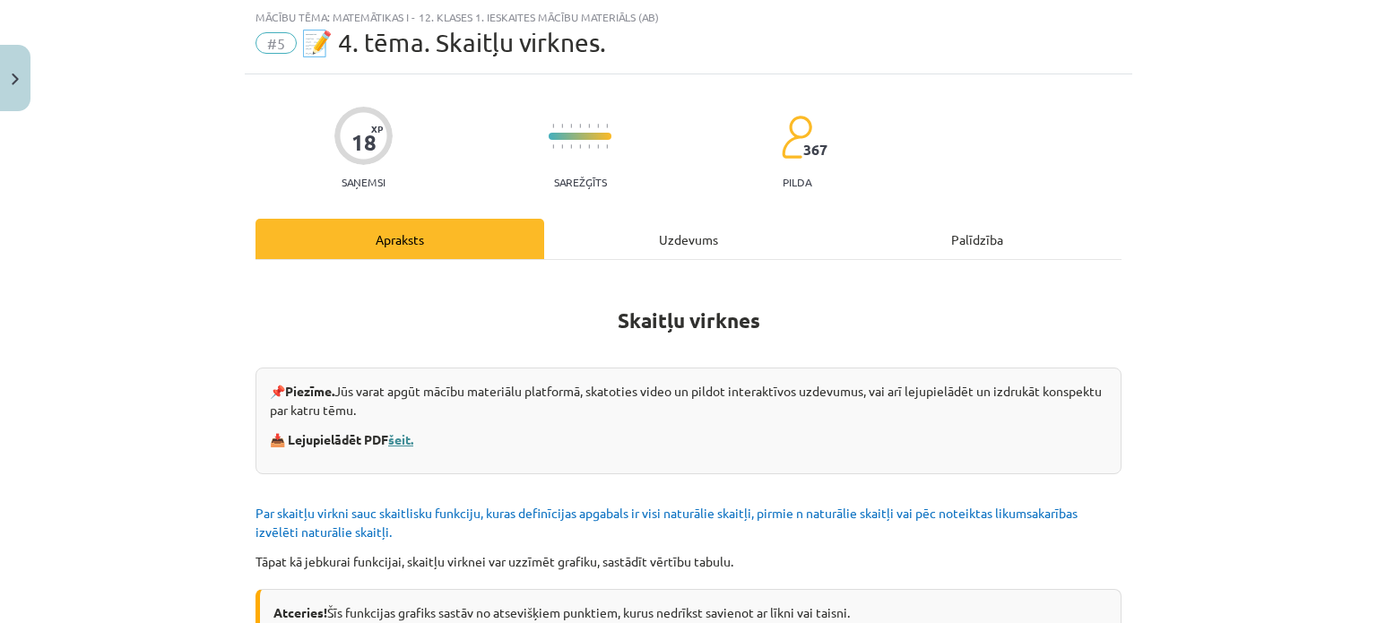
click at [400, 440] on link "šeit." at bounding box center [400, 439] width 25 height 16
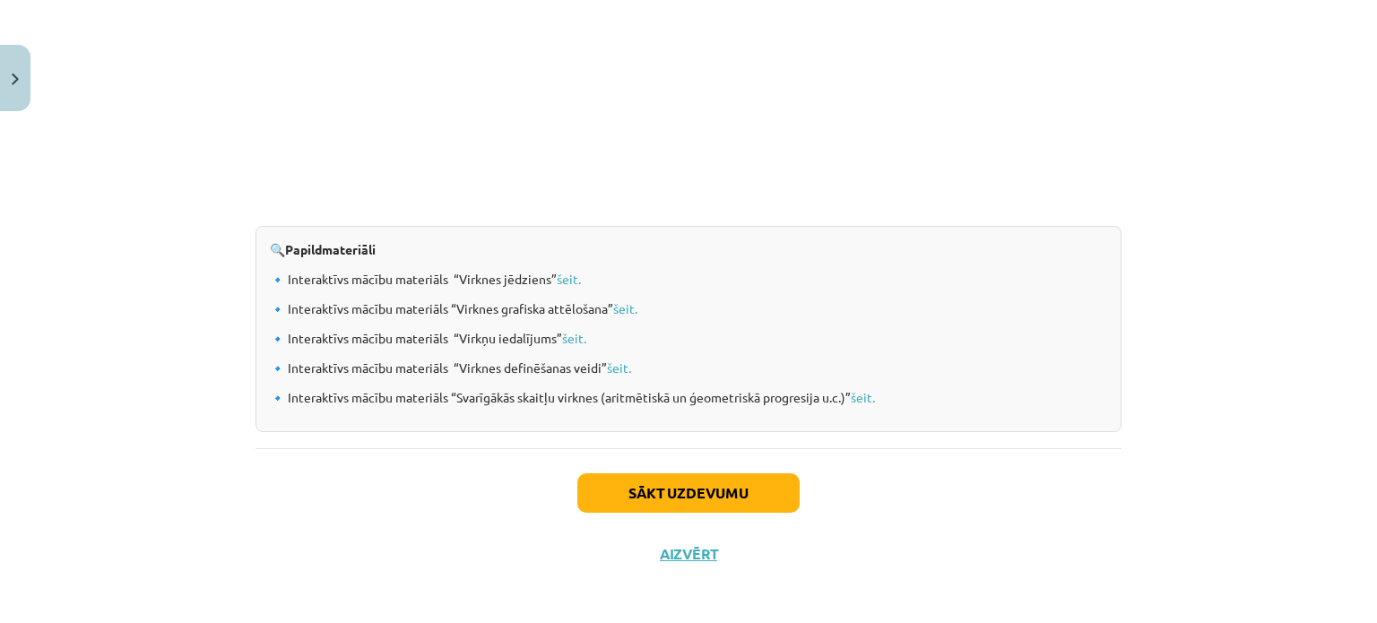
scroll to position [1888, 0]
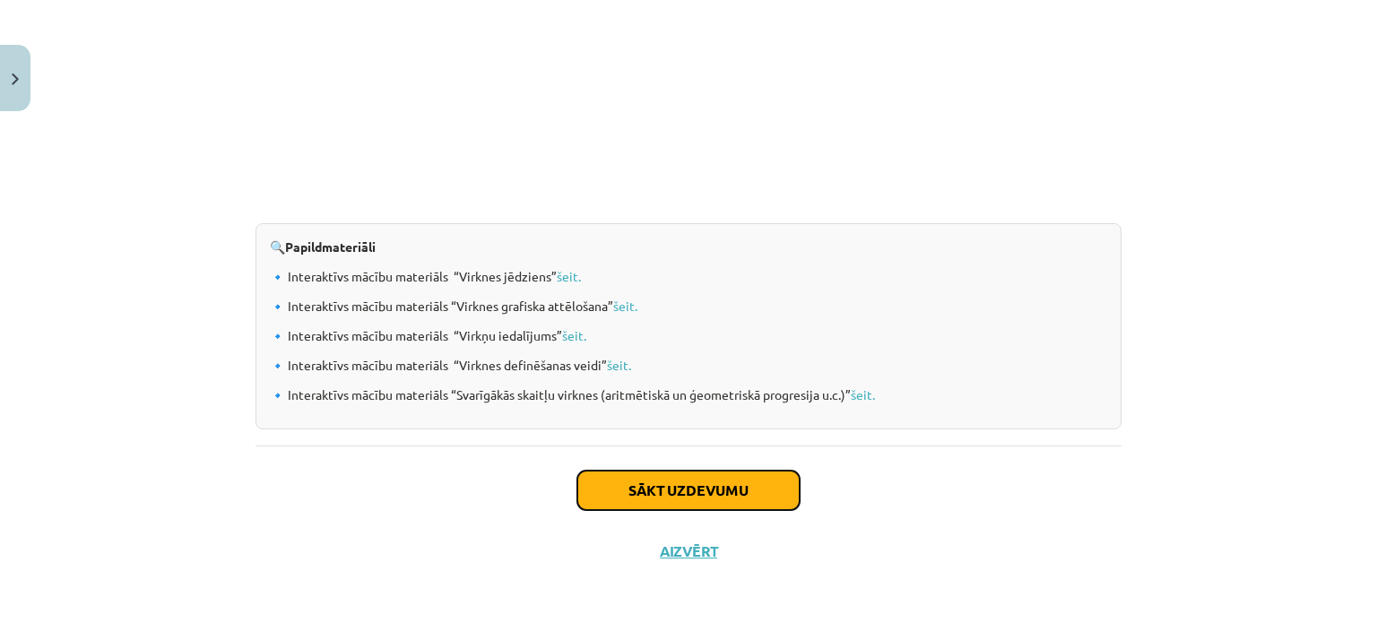
click at [617, 487] on button "Sākt uzdevumu" at bounding box center [688, 490] width 222 height 39
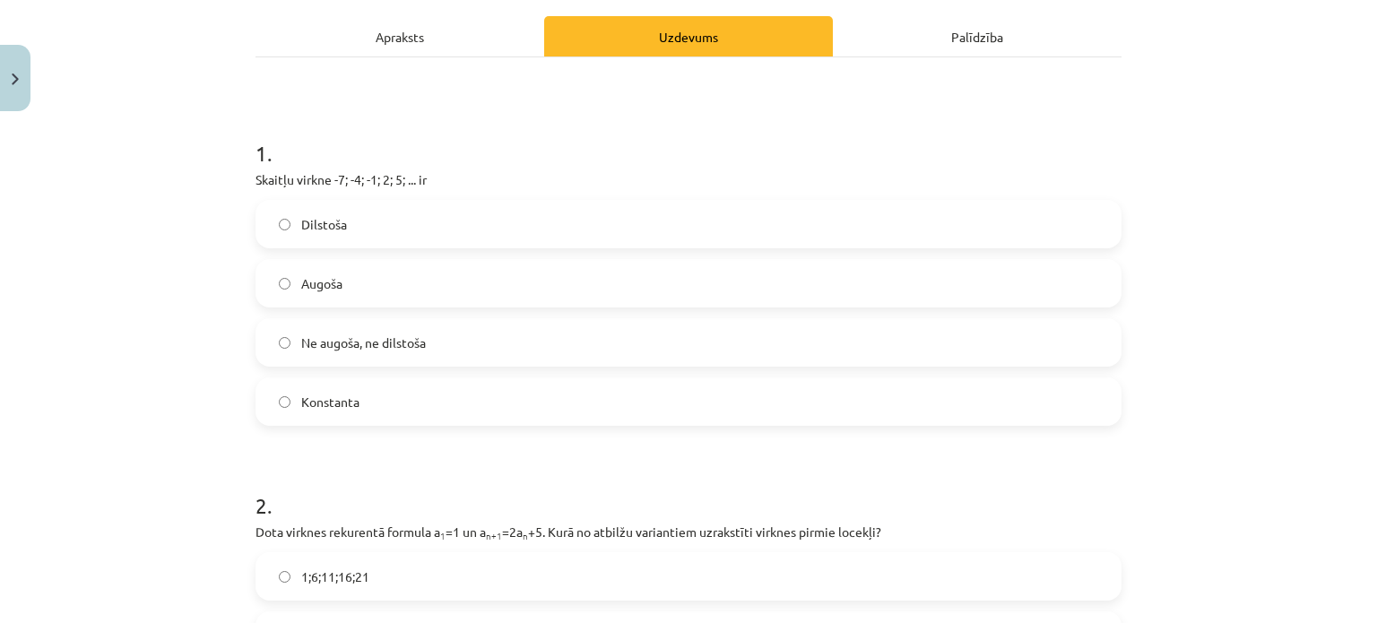
scroll to position [314, 0]
